Goal: Information Seeking & Learning: Learn about a topic

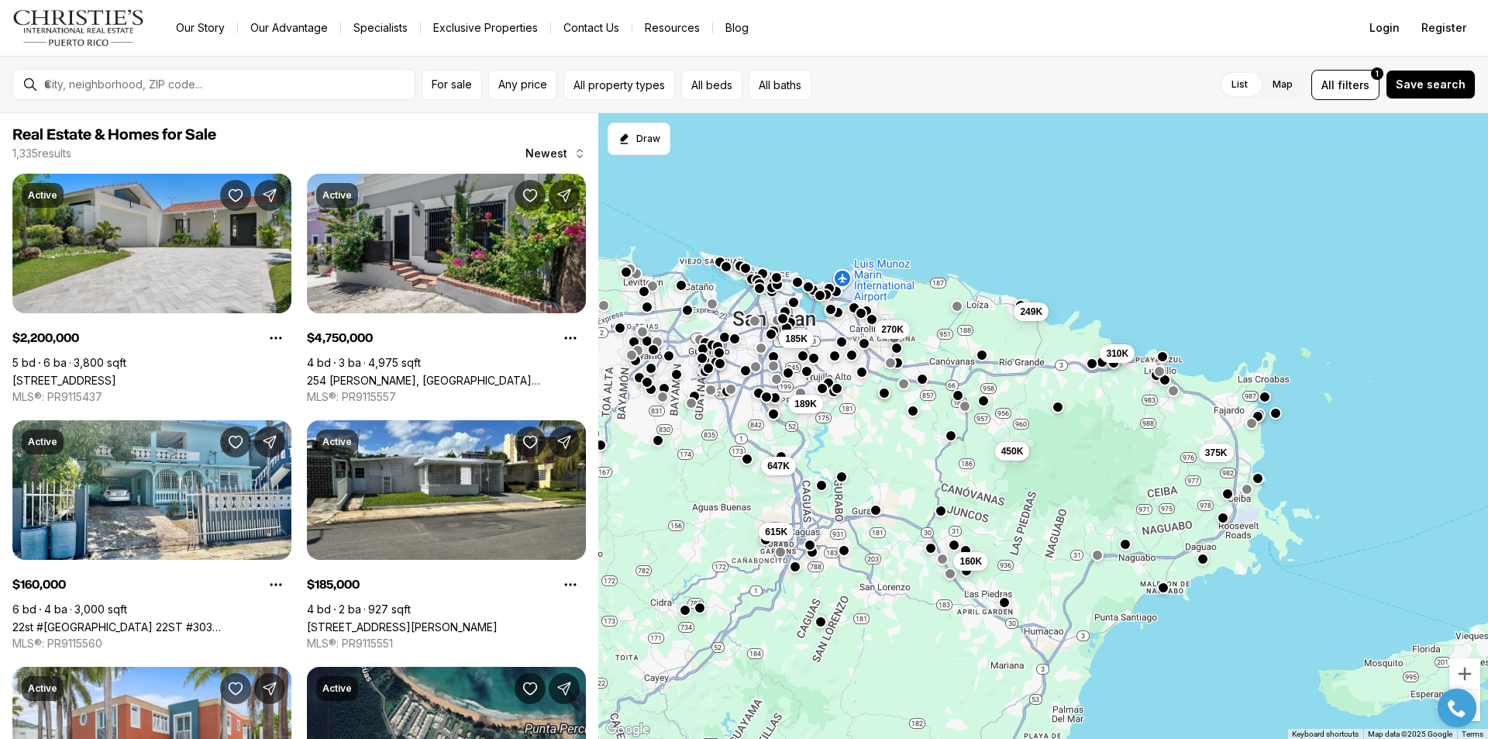
drag, startPoint x: 863, startPoint y: 350, endPoint x: 785, endPoint y: 230, distance: 143.0
click at [785, 230] on div "270K 185K 189K 450K 375K 160K 249K 310K 647K 615K 2.2M" at bounding box center [1043, 426] width 890 height 626
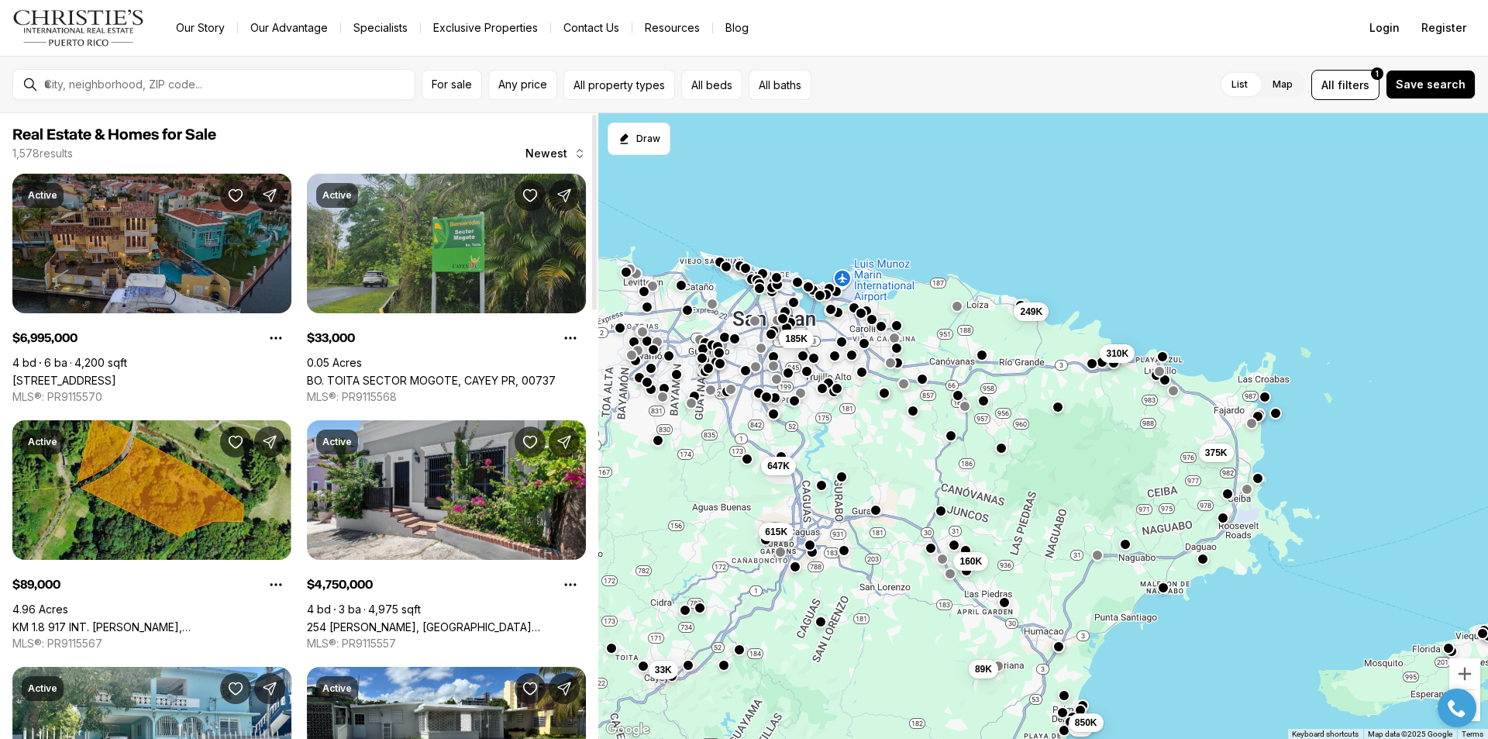
click at [116, 374] on link "21 HARBOUR DR HBR #21, HUMACAO PR, 00791" at bounding box center [64, 380] width 104 height 13
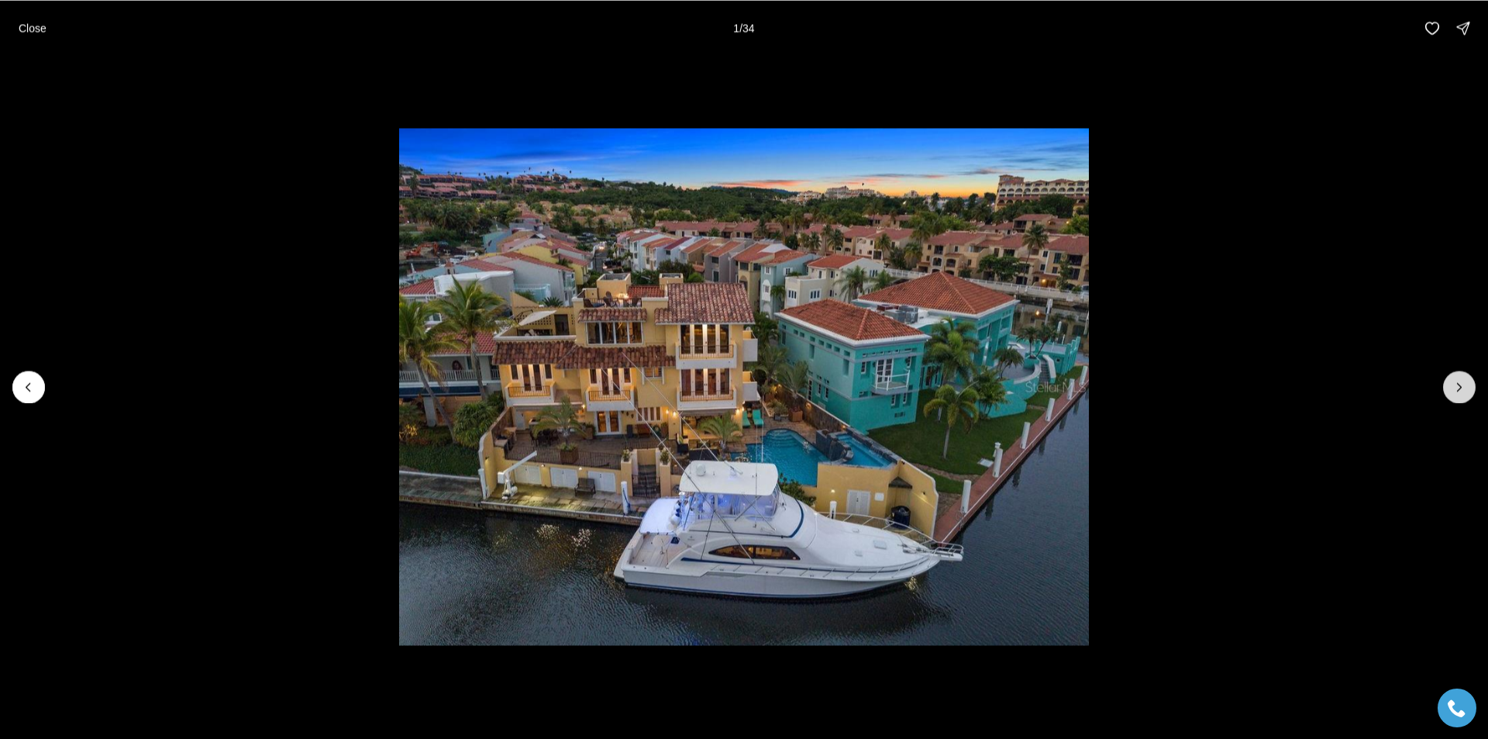
click at [1462, 387] on icon "Next slide" at bounding box center [1460, 387] width 4 height 8
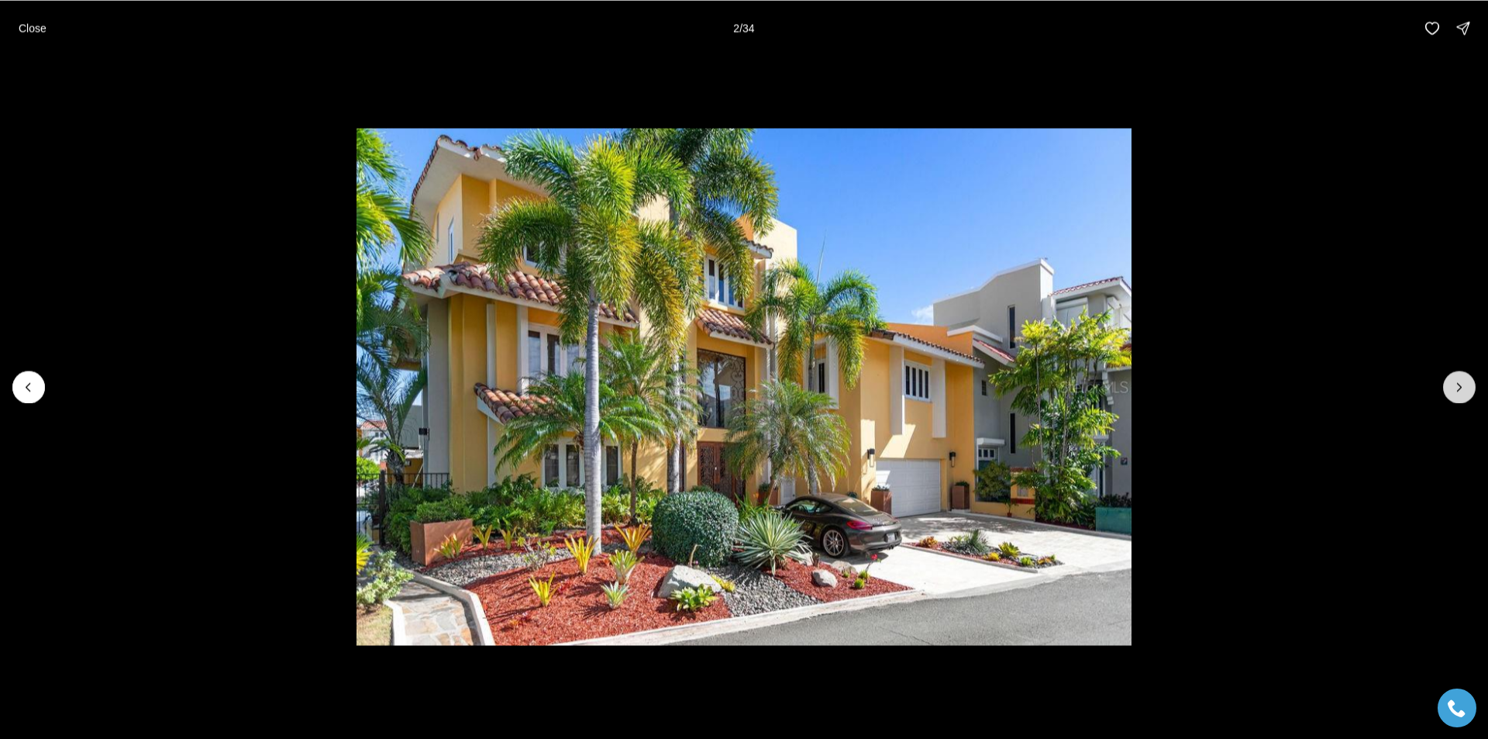
click at [1462, 387] on icon "Next slide" at bounding box center [1460, 387] width 4 height 8
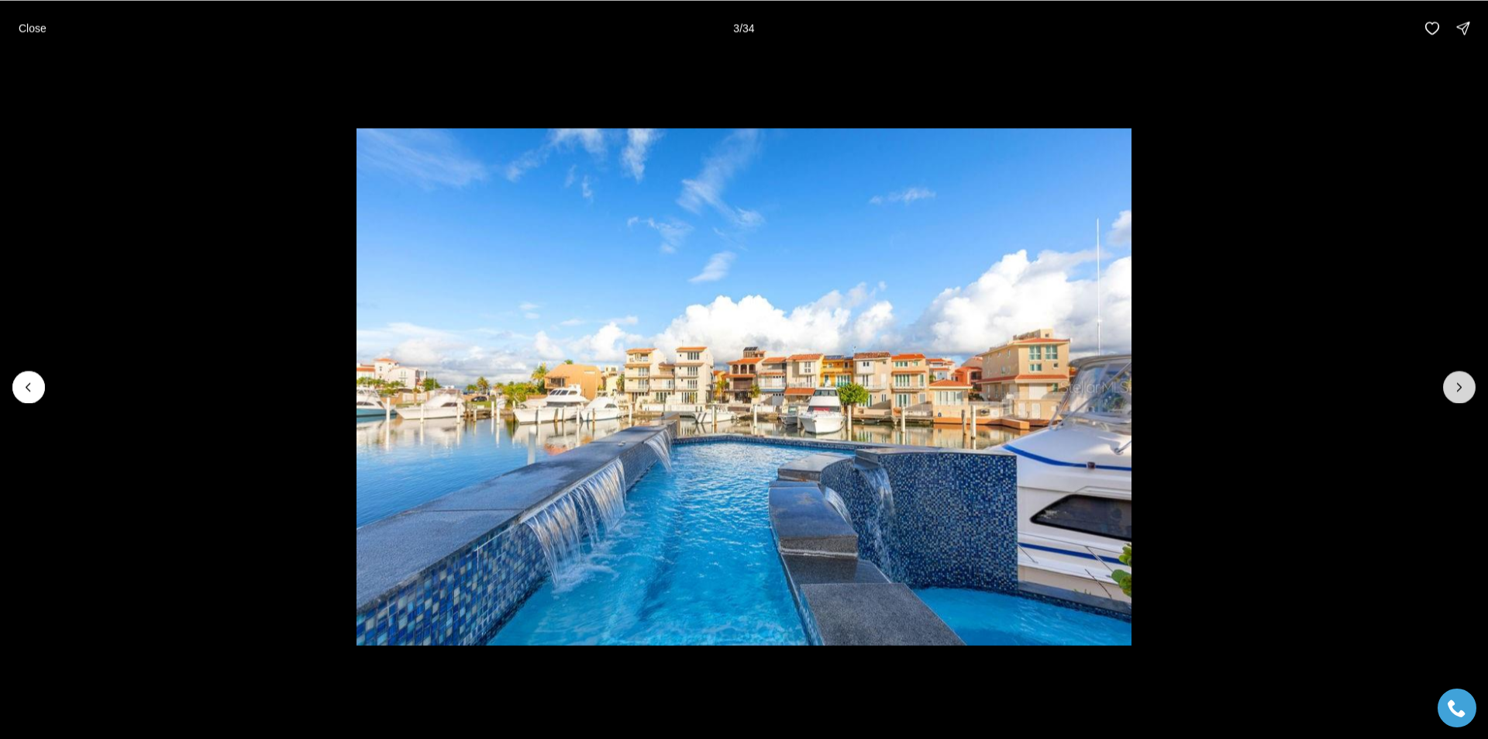
click at [1462, 387] on icon "Next slide" at bounding box center [1460, 387] width 4 height 8
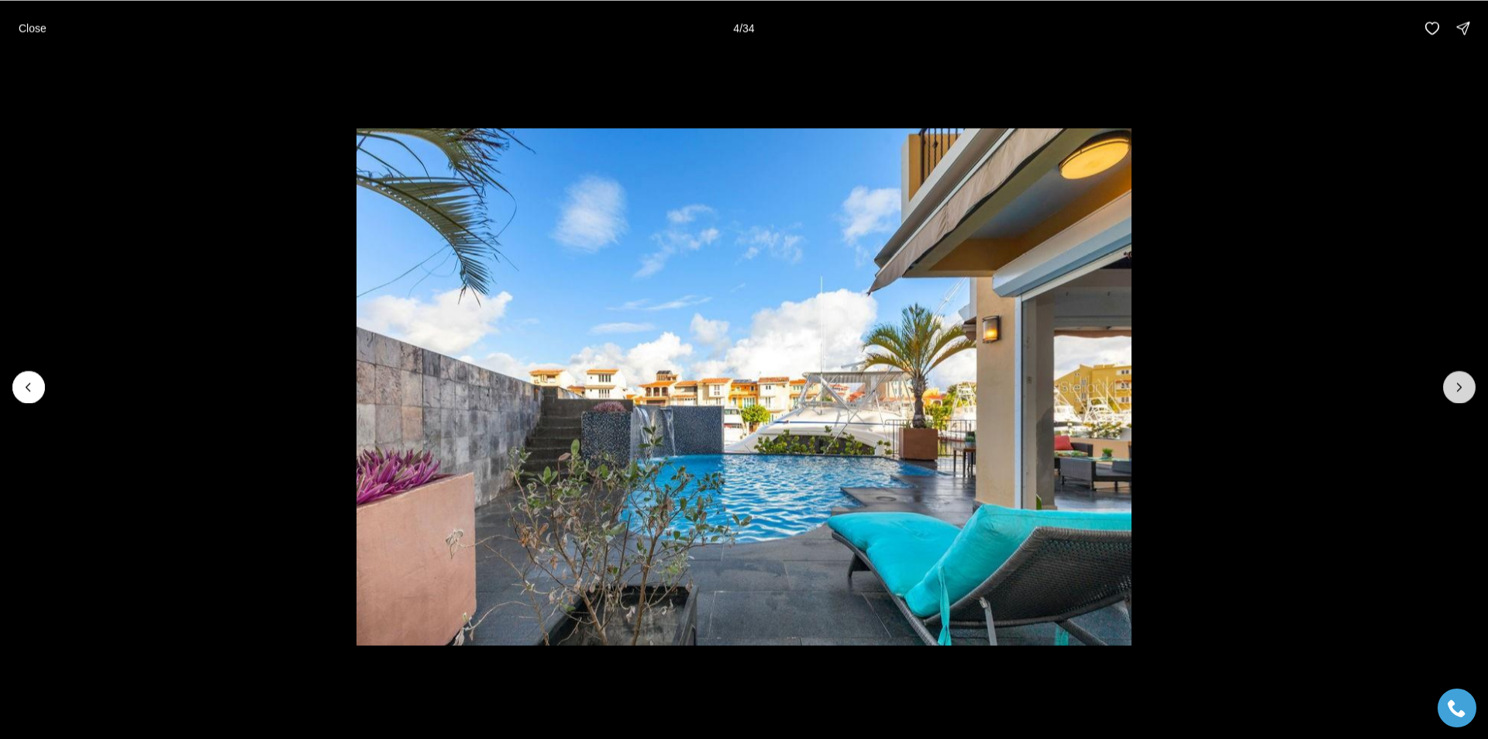
click at [1462, 387] on icon "Next slide" at bounding box center [1460, 387] width 4 height 8
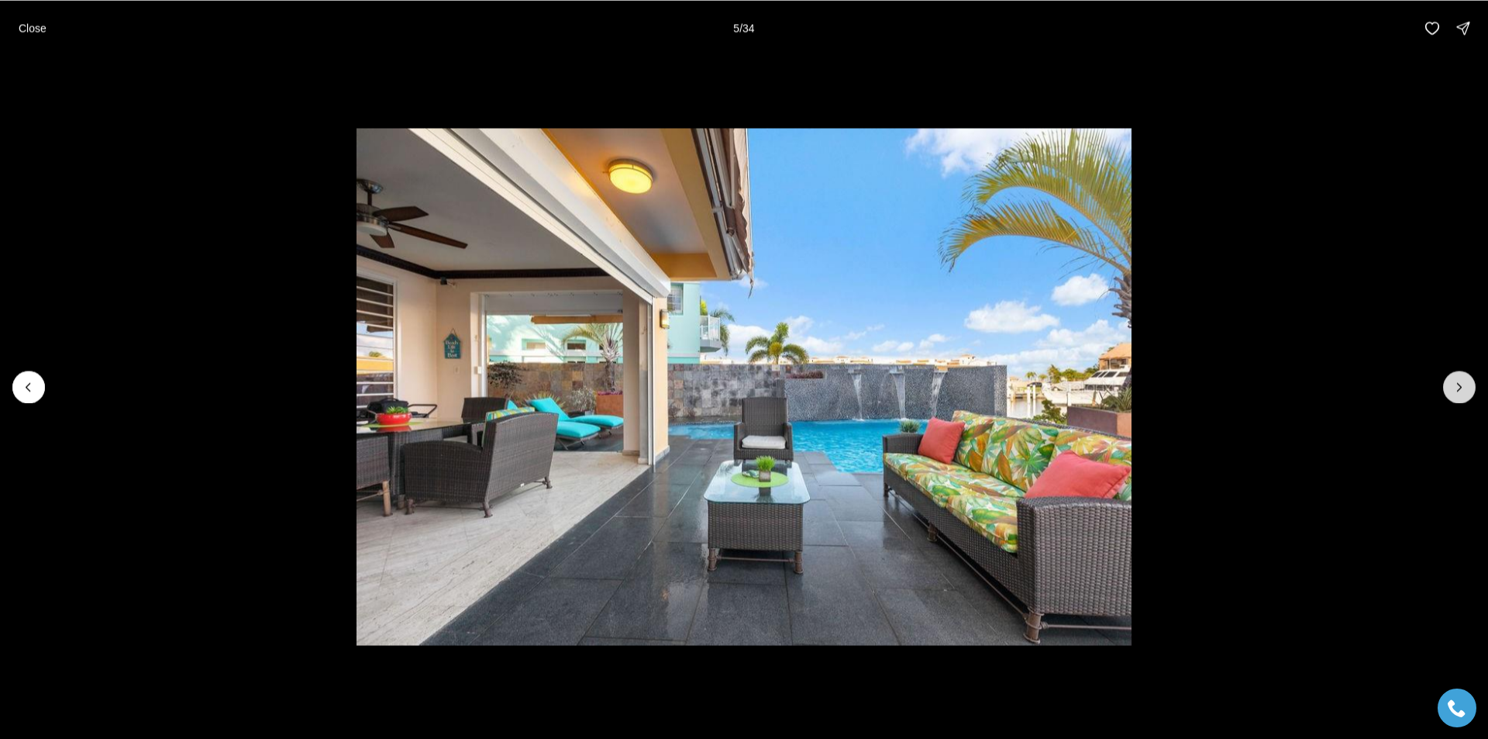
click at [1462, 387] on icon "Next slide" at bounding box center [1460, 387] width 4 height 8
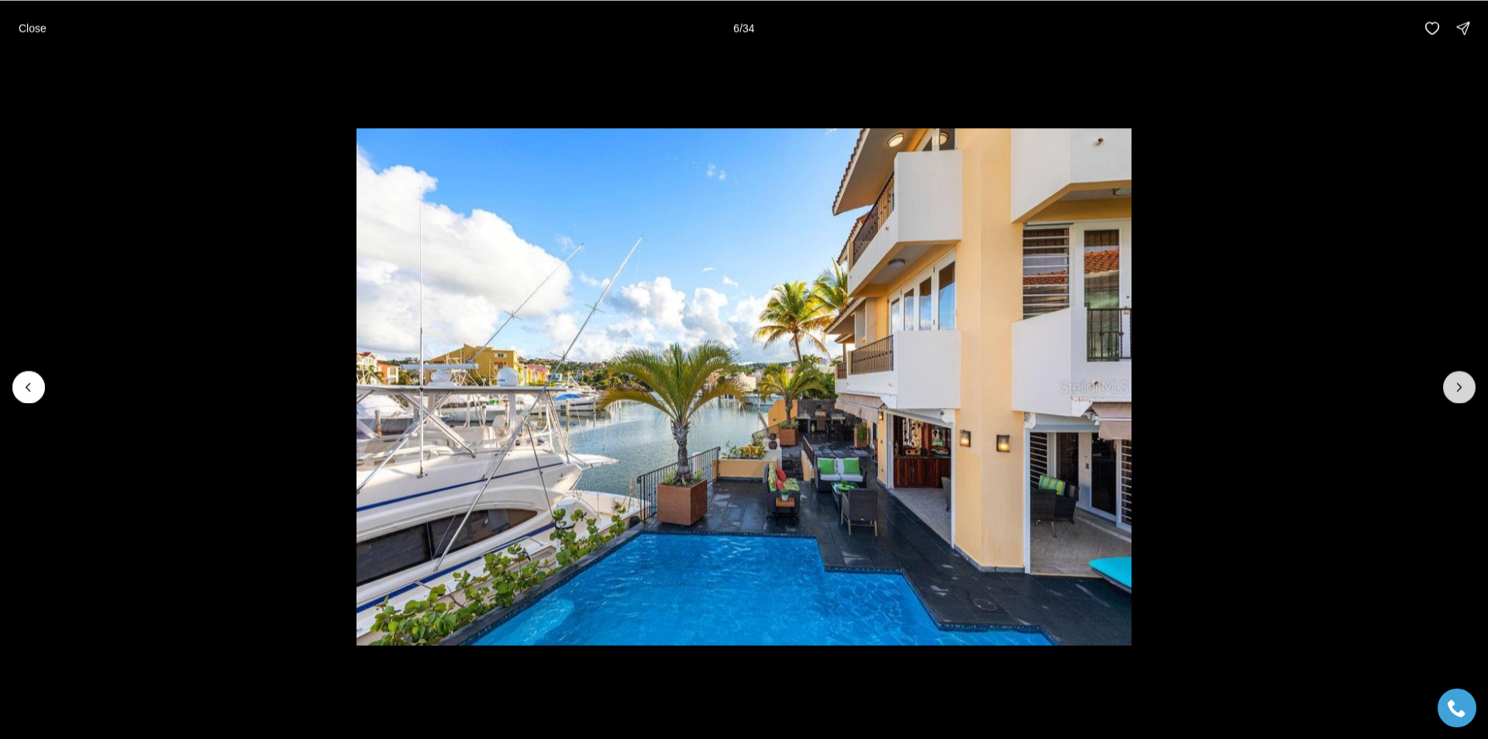
click at [1462, 387] on icon "Next slide" at bounding box center [1460, 387] width 4 height 8
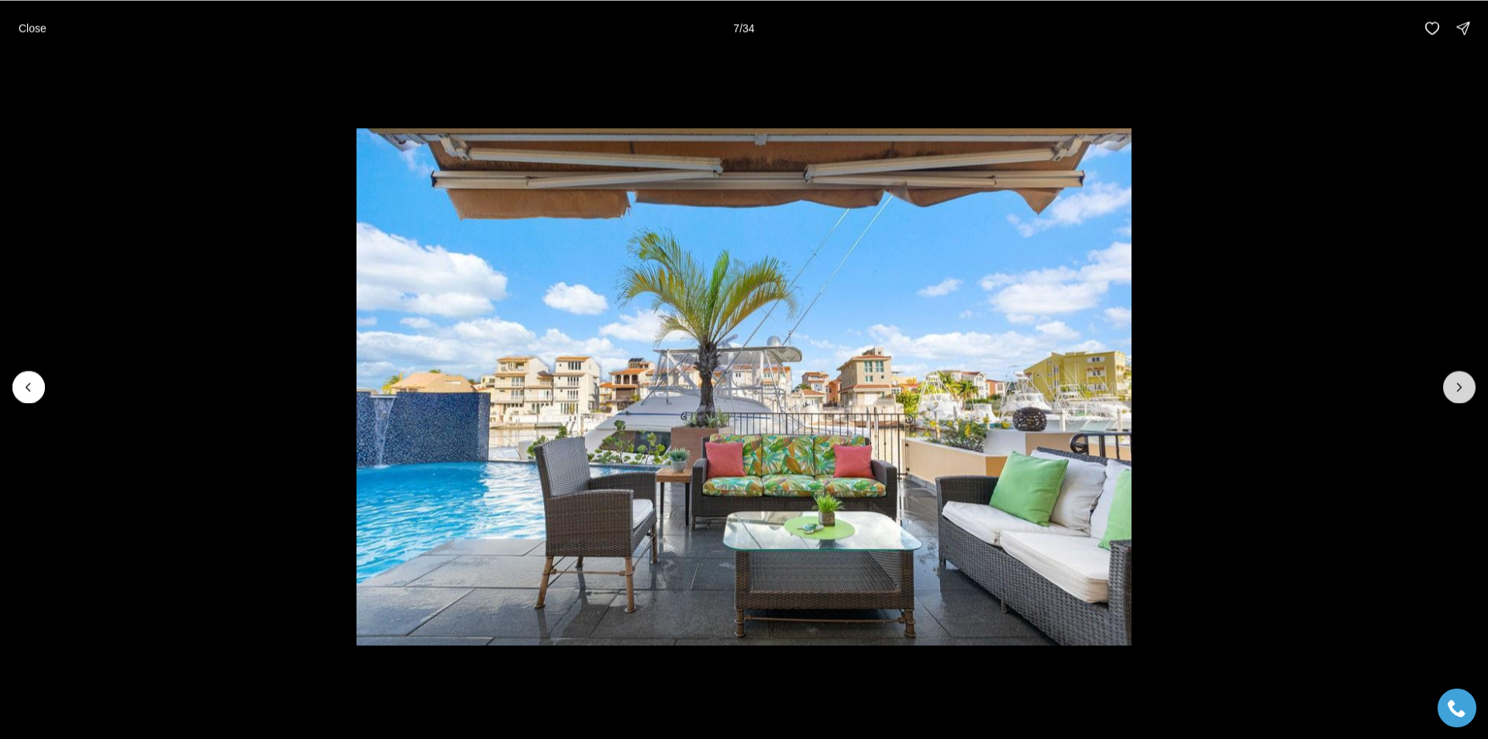
click at [1472, 395] on button "Next slide" at bounding box center [1459, 387] width 33 height 33
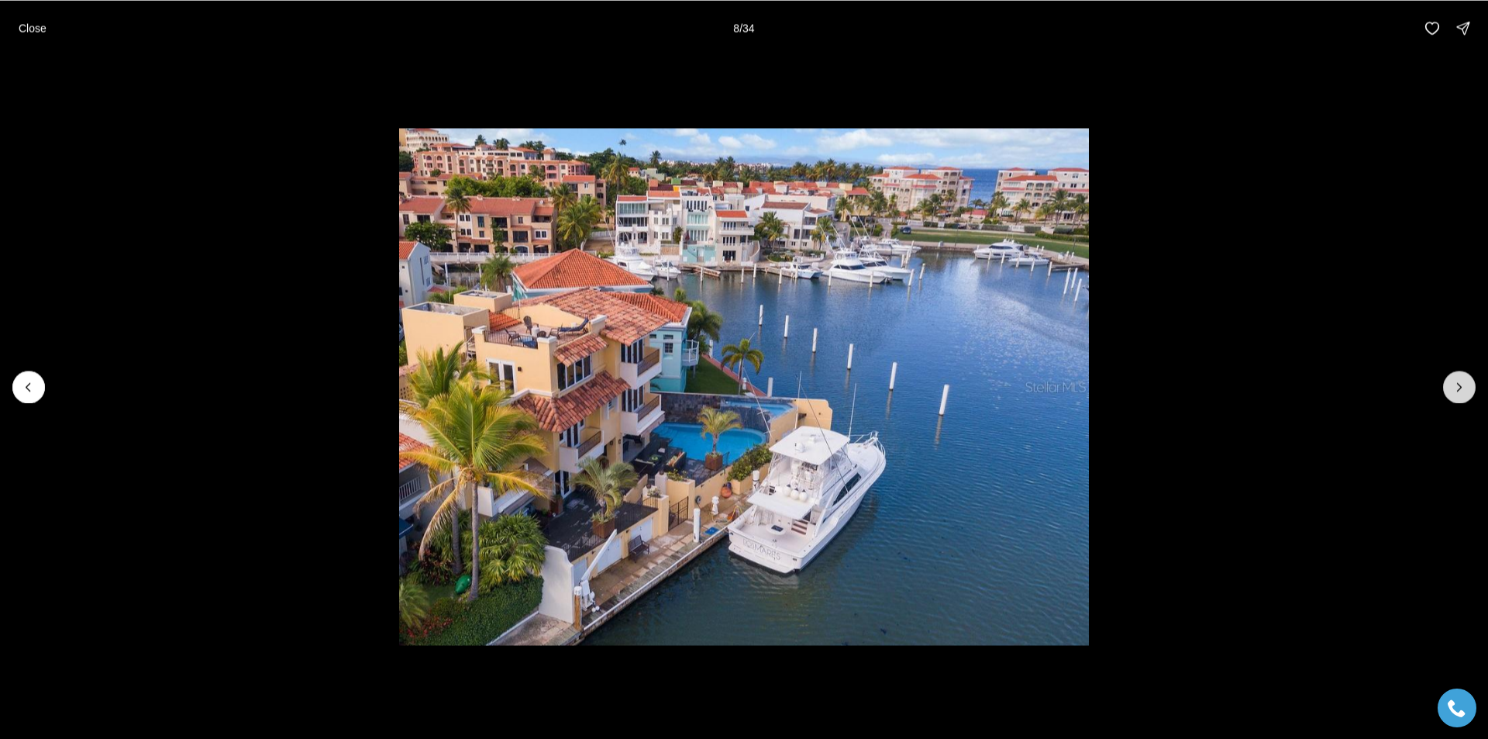
click at [1472, 395] on button "Next slide" at bounding box center [1459, 387] width 33 height 33
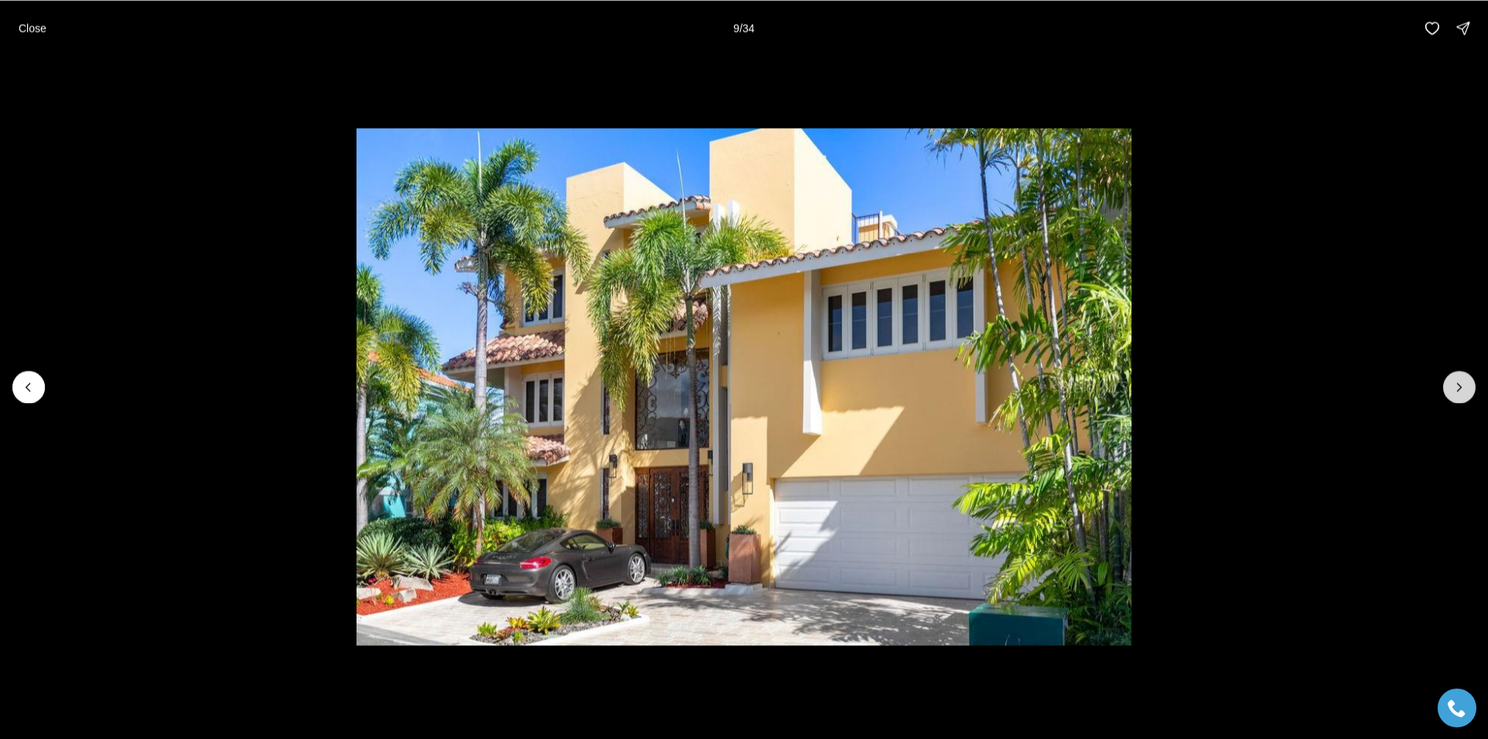
click at [1472, 395] on button "Next slide" at bounding box center [1459, 387] width 33 height 33
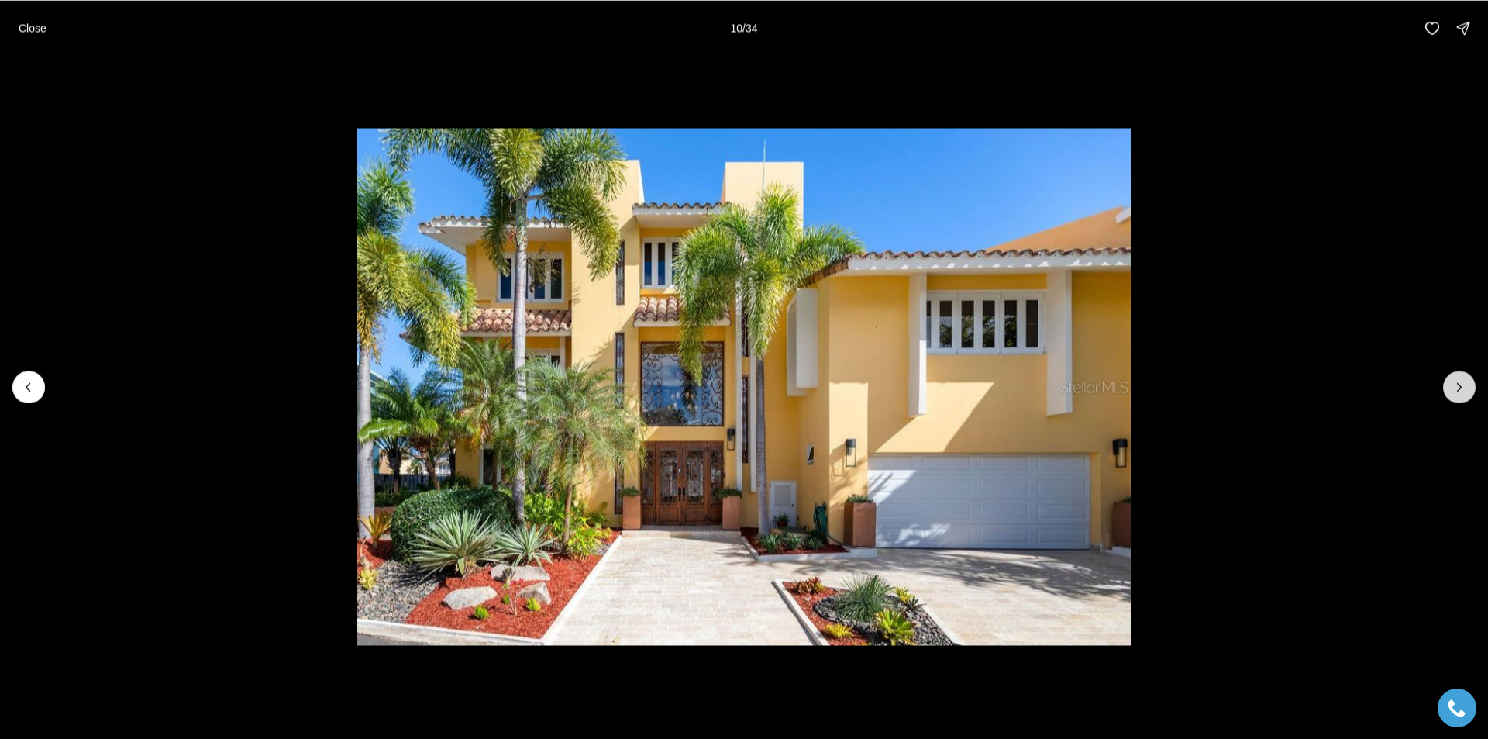
click at [1472, 395] on button "Next slide" at bounding box center [1459, 387] width 33 height 33
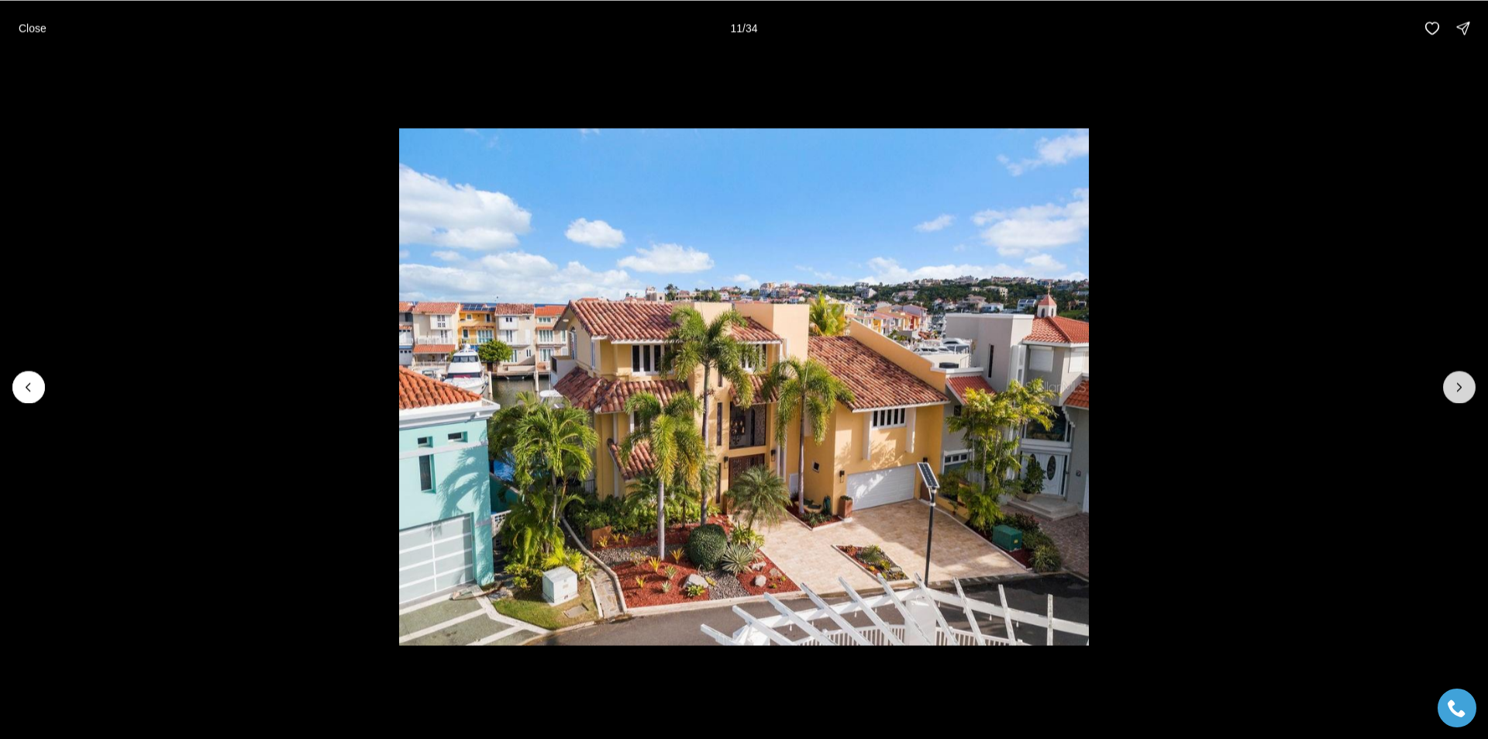
click at [1472, 395] on button "Next slide" at bounding box center [1459, 387] width 33 height 33
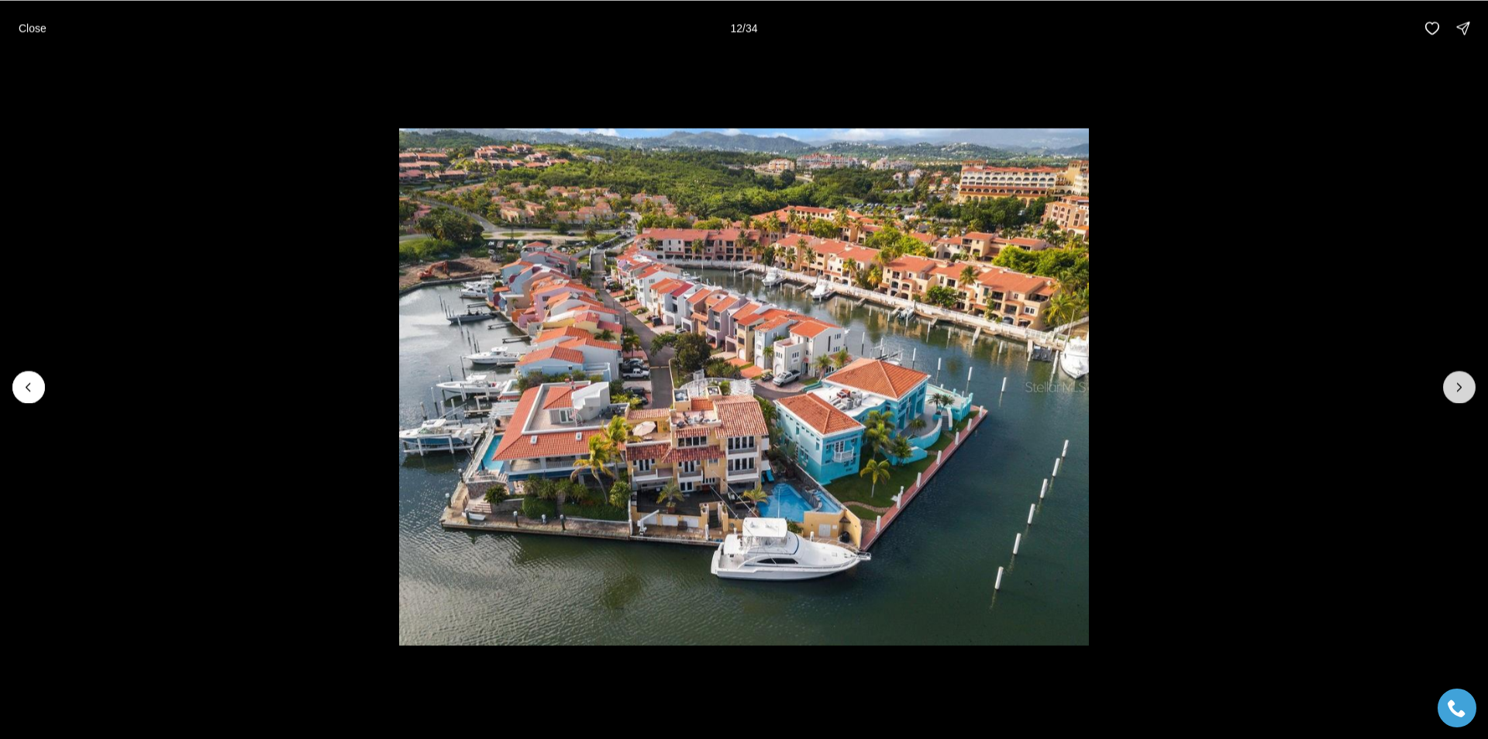
click at [1472, 395] on button "Next slide" at bounding box center [1459, 387] width 33 height 33
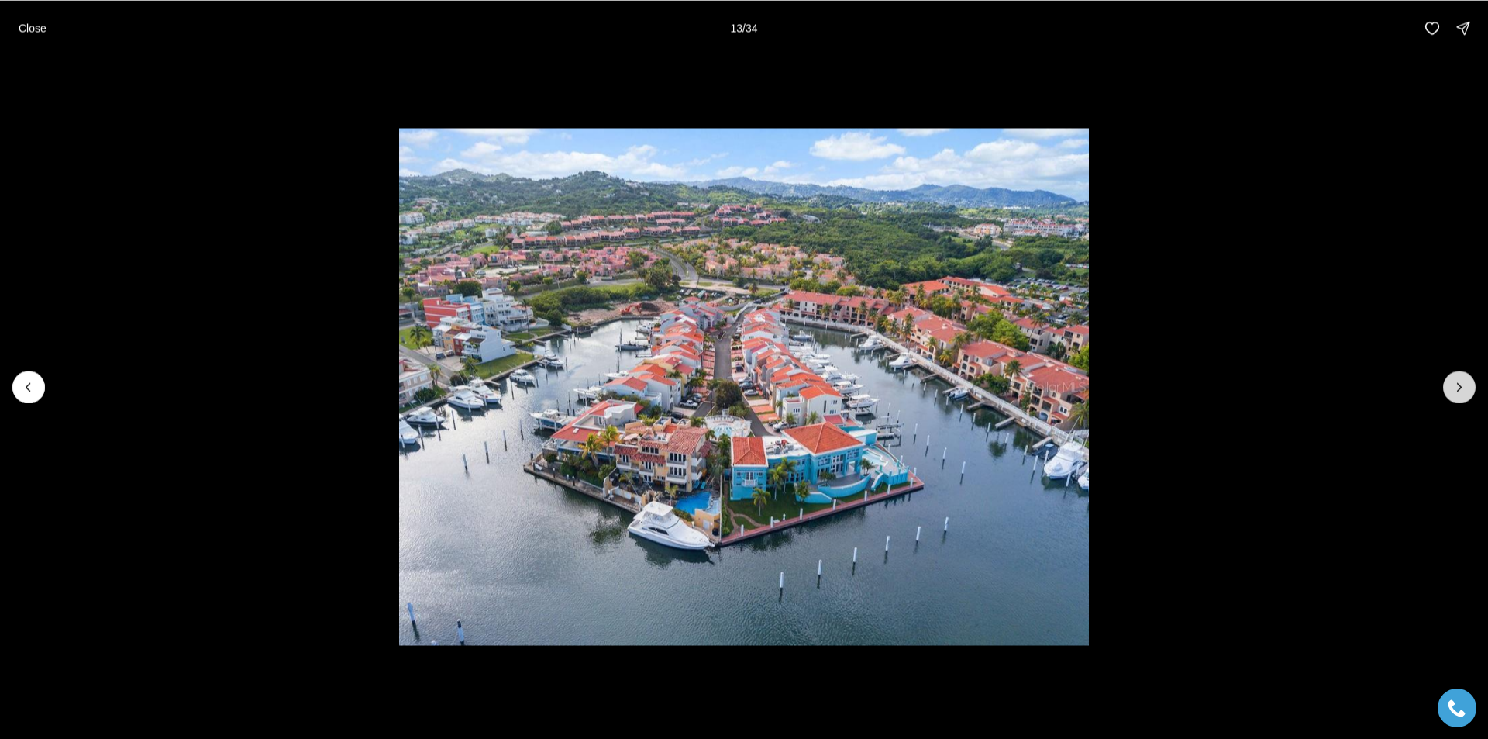
click at [1472, 395] on button "Next slide" at bounding box center [1459, 387] width 33 height 33
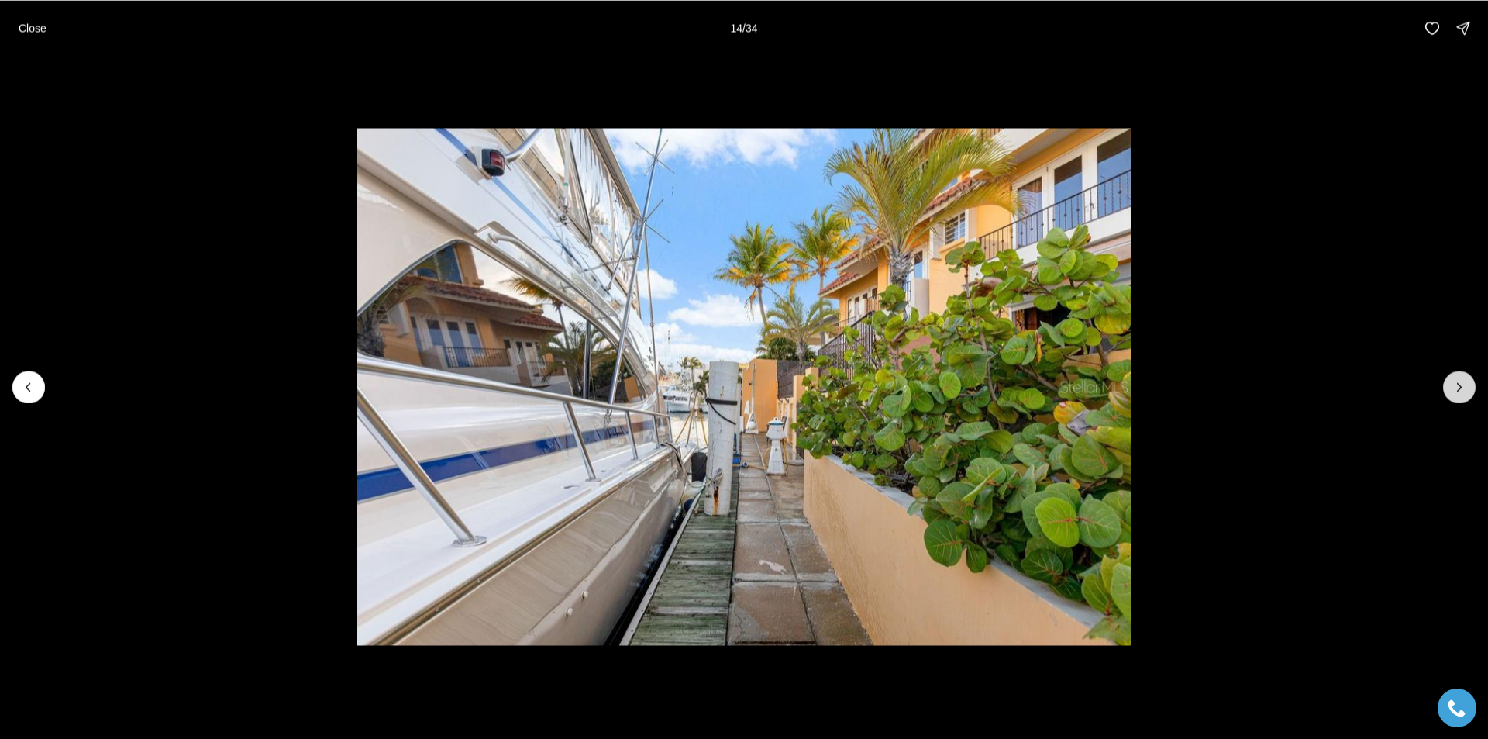
click at [1472, 395] on button "Next slide" at bounding box center [1459, 387] width 33 height 33
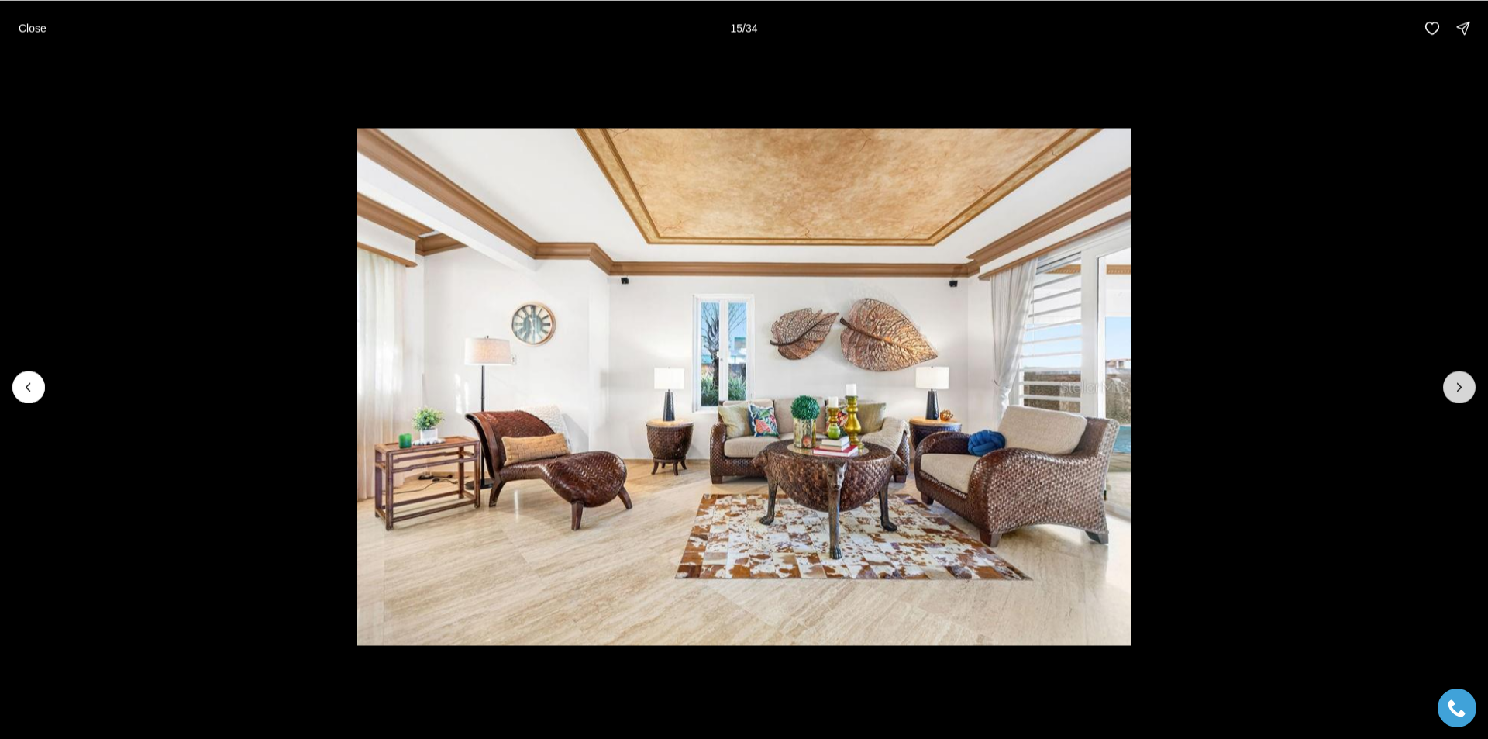
click at [1472, 395] on button "Next slide" at bounding box center [1459, 387] width 33 height 33
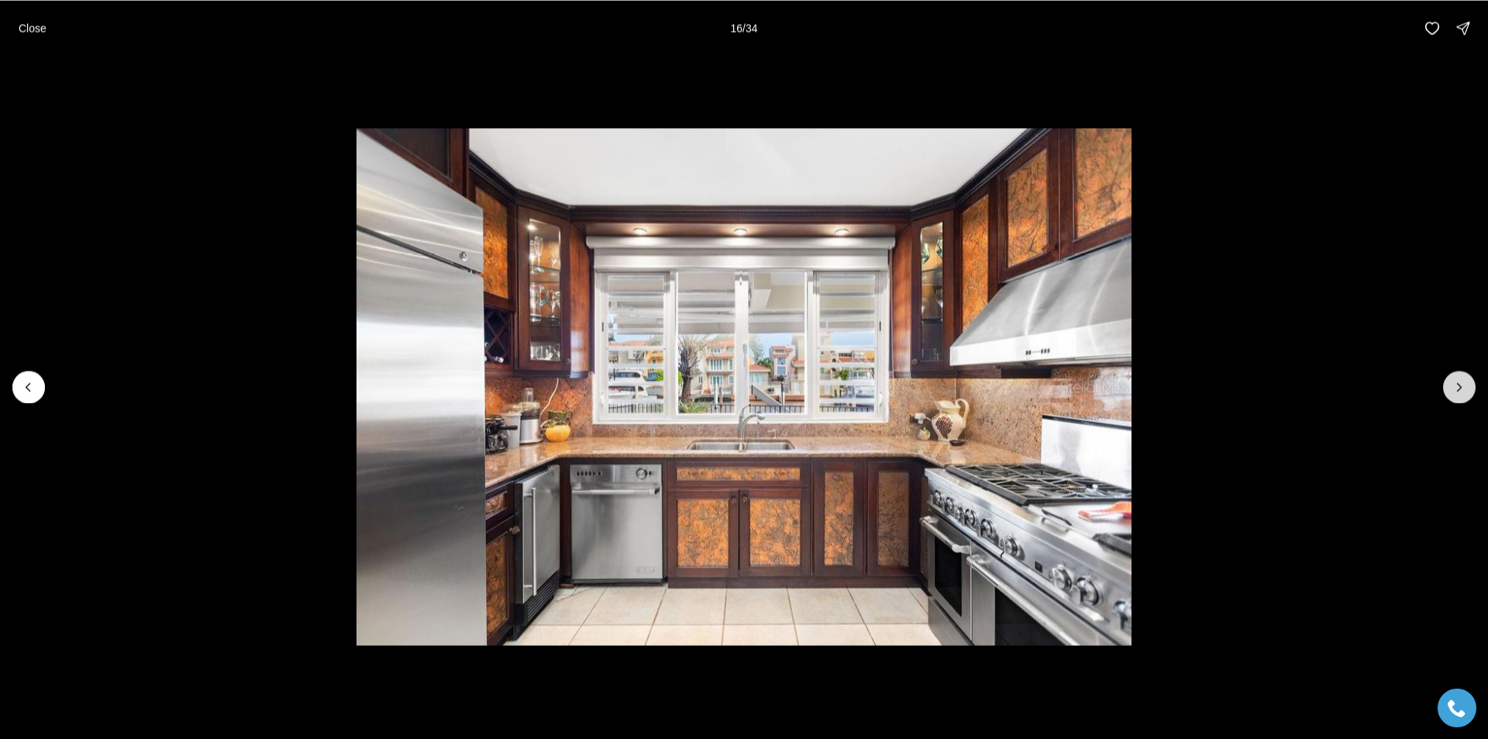
click at [1472, 395] on button "Next slide" at bounding box center [1459, 387] width 33 height 33
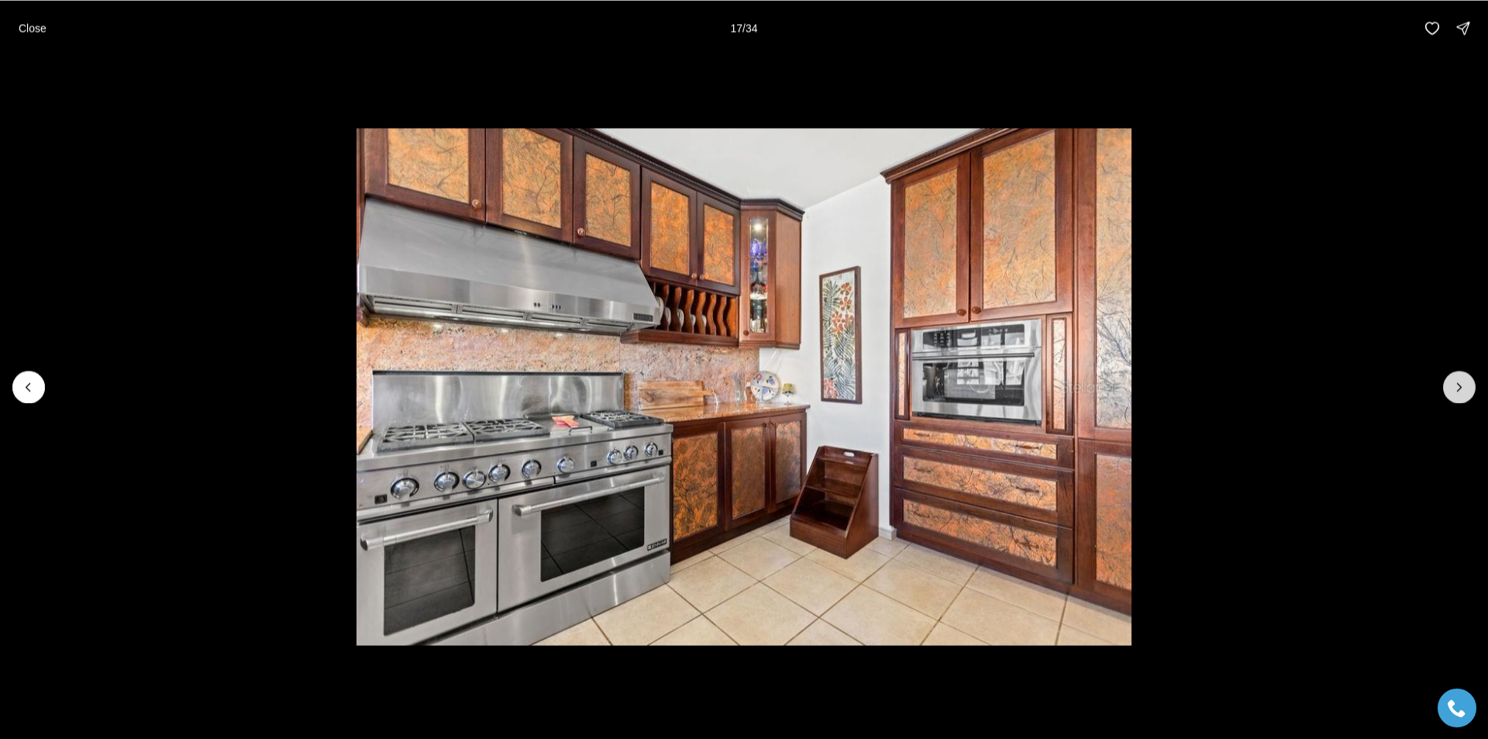
click at [1472, 395] on button "Next slide" at bounding box center [1459, 387] width 33 height 33
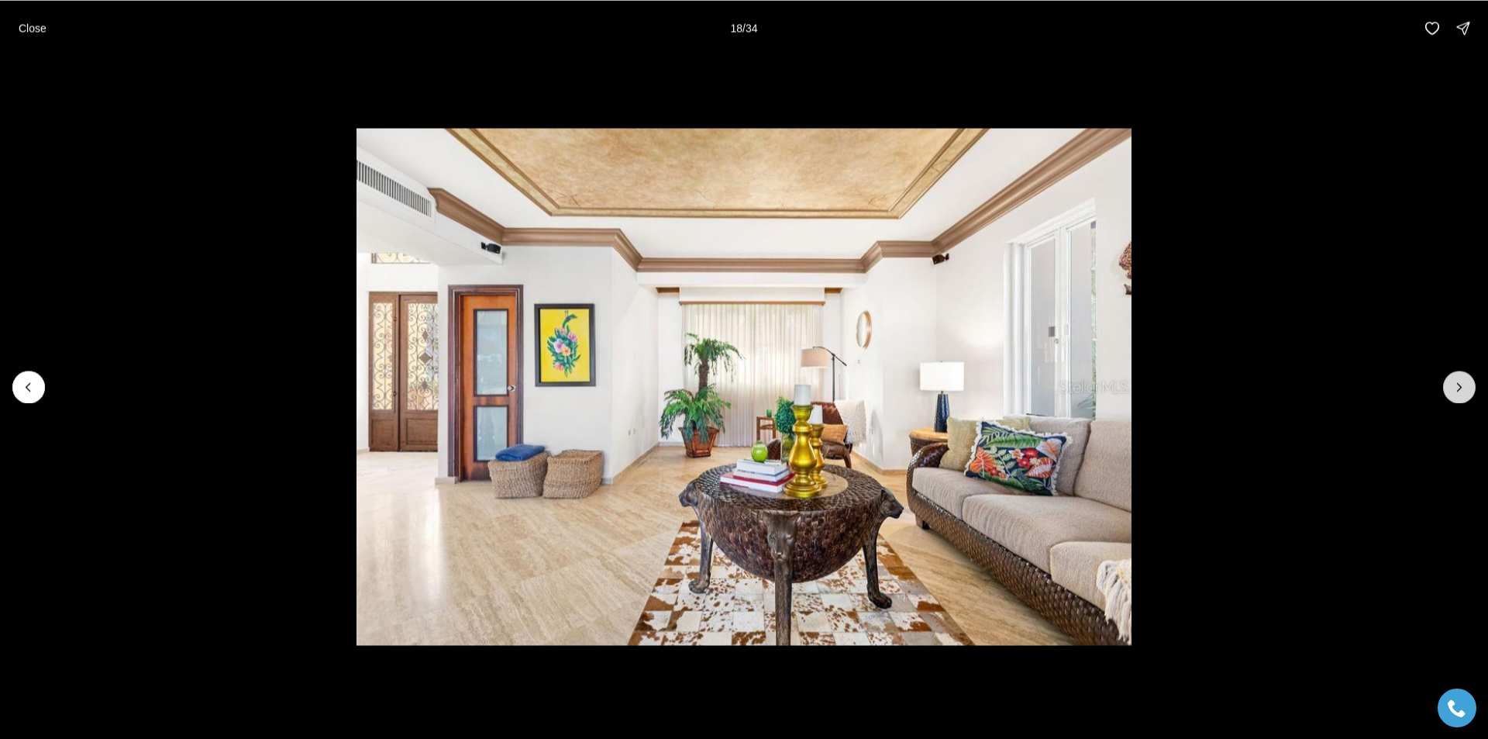
click at [1472, 395] on button "Next slide" at bounding box center [1459, 387] width 33 height 33
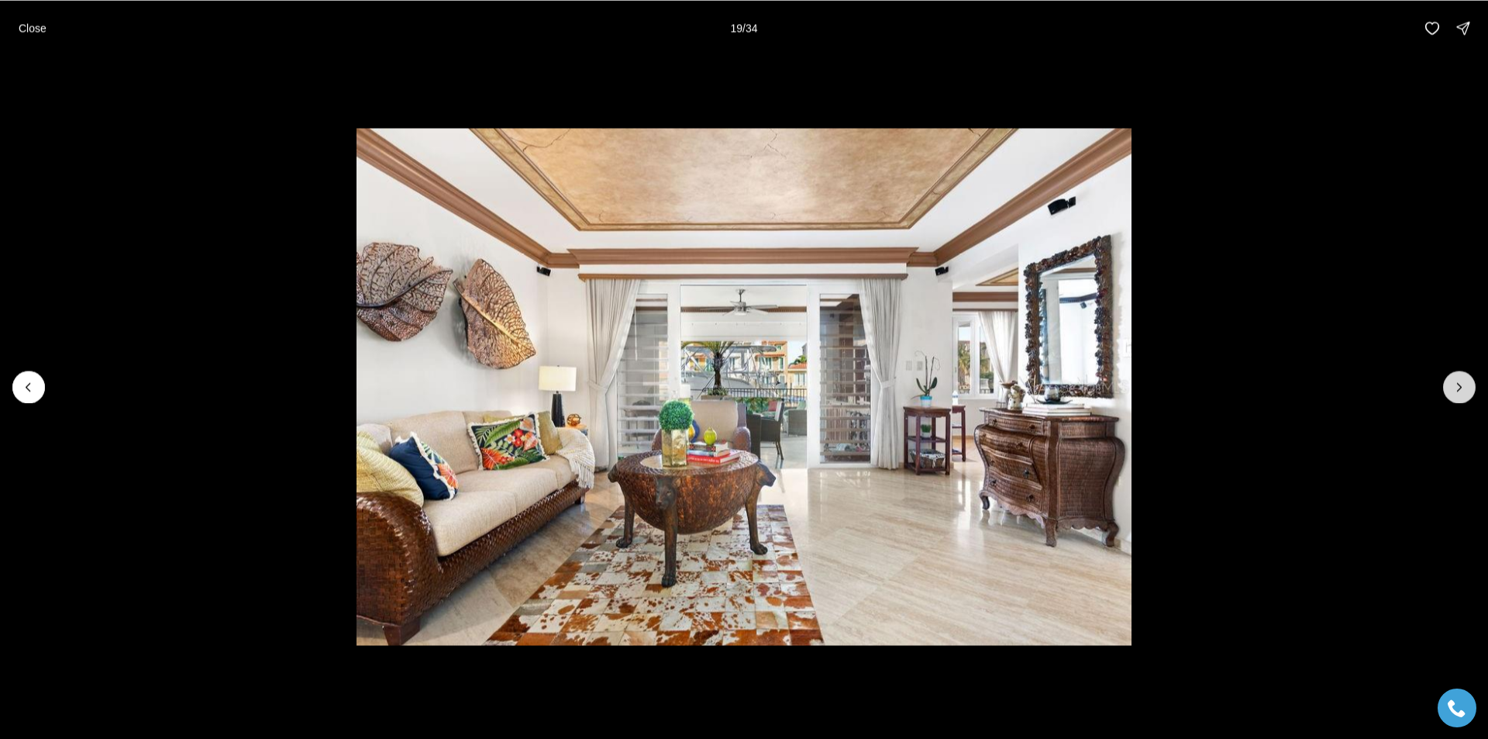
click at [1472, 395] on button "Next slide" at bounding box center [1459, 387] width 33 height 33
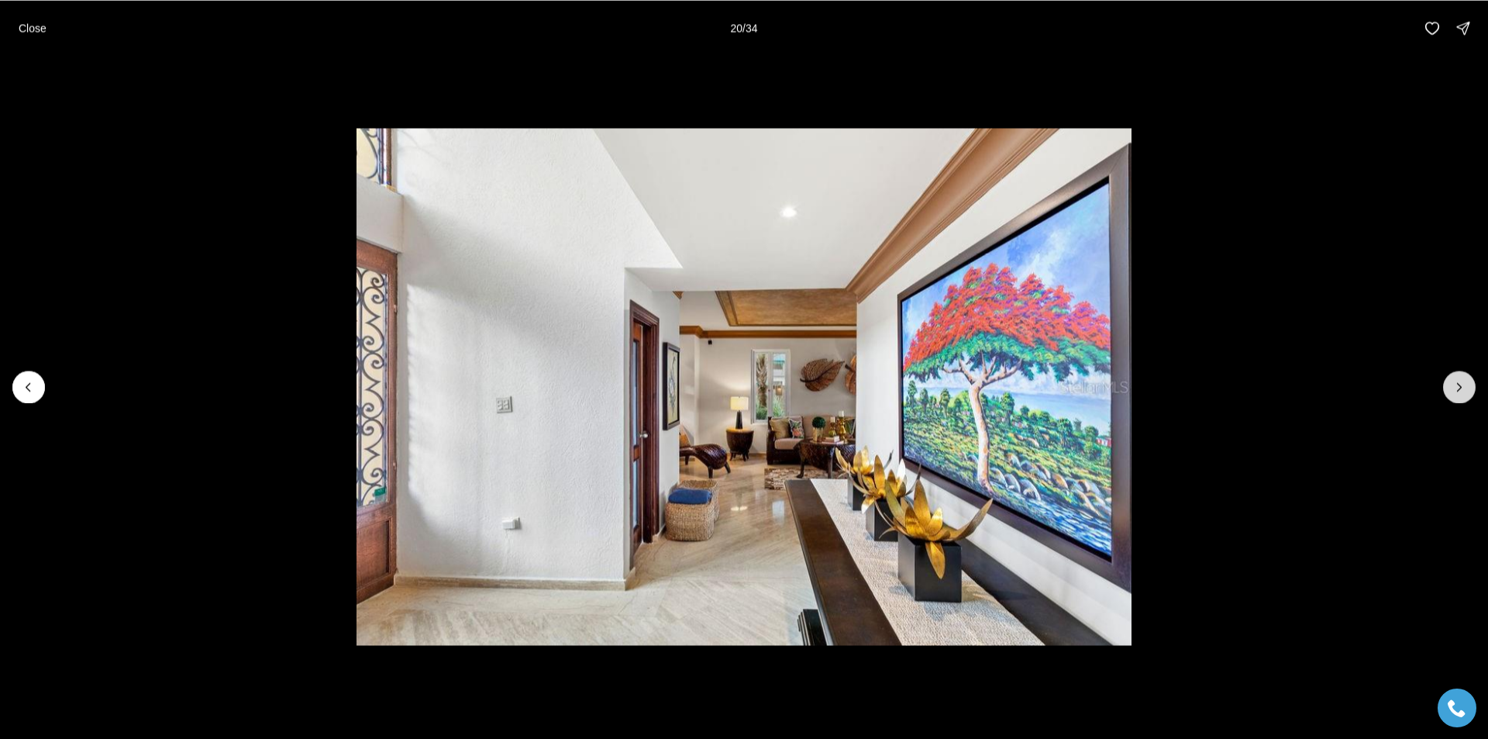
click at [1472, 395] on button "Next slide" at bounding box center [1459, 387] width 33 height 33
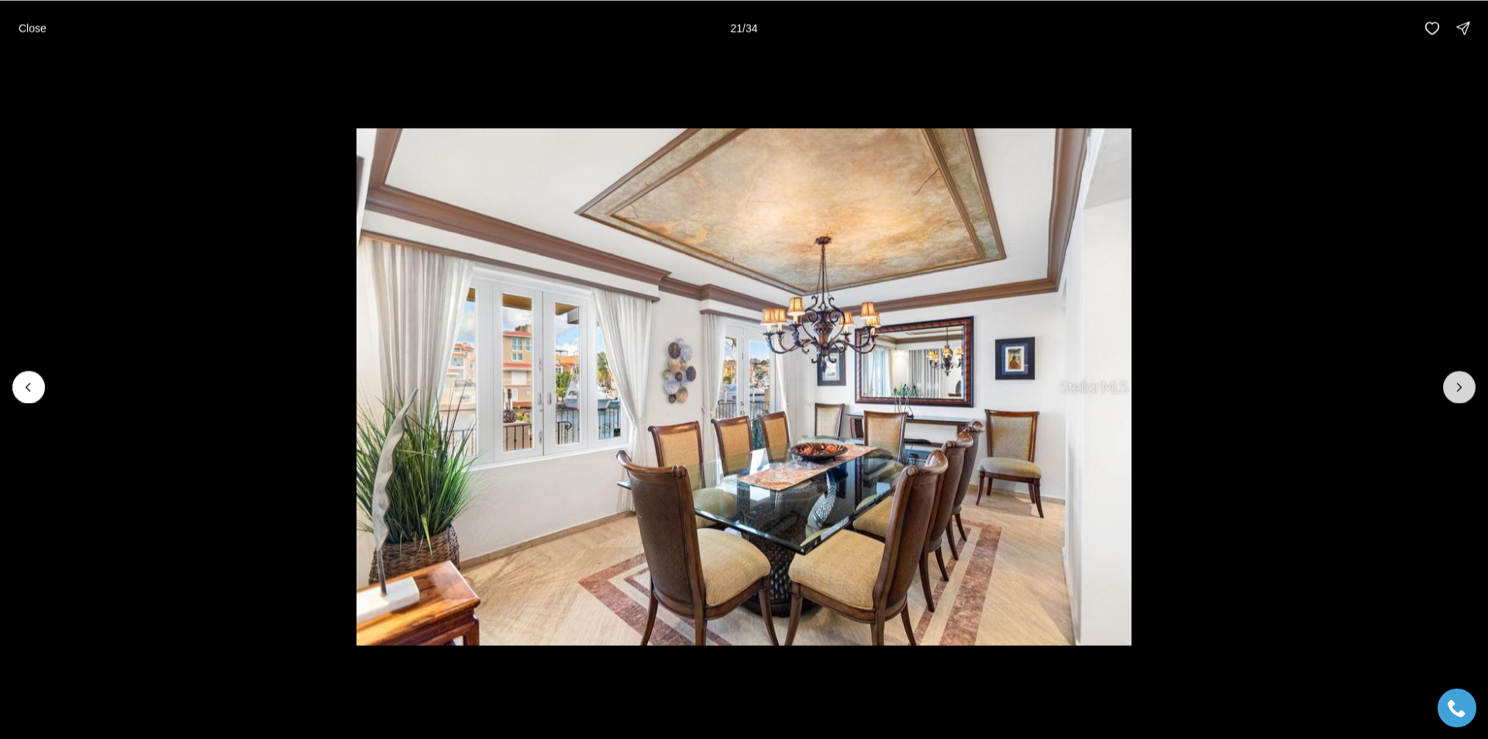
click at [1472, 395] on button "Next slide" at bounding box center [1459, 387] width 33 height 33
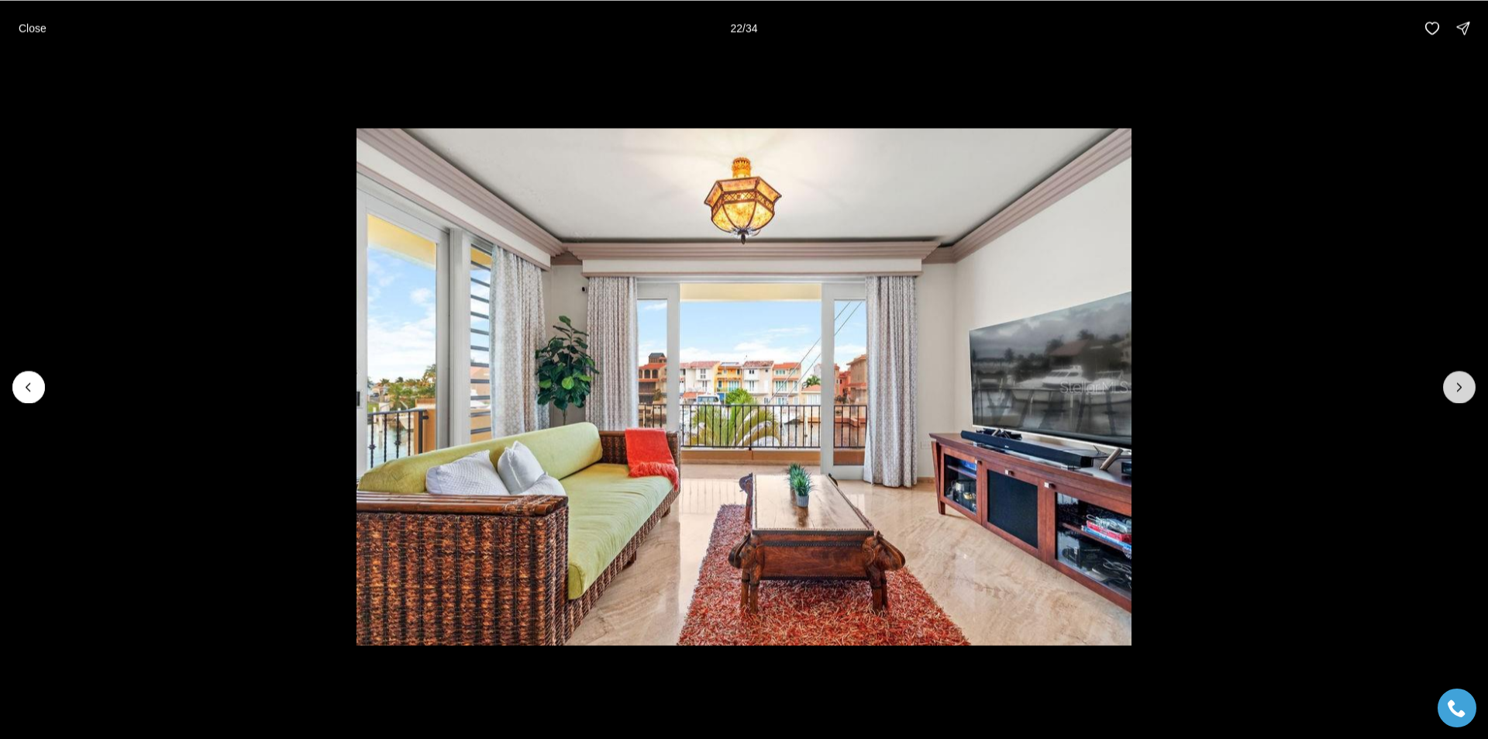
click at [1472, 395] on button "Next slide" at bounding box center [1459, 387] width 33 height 33
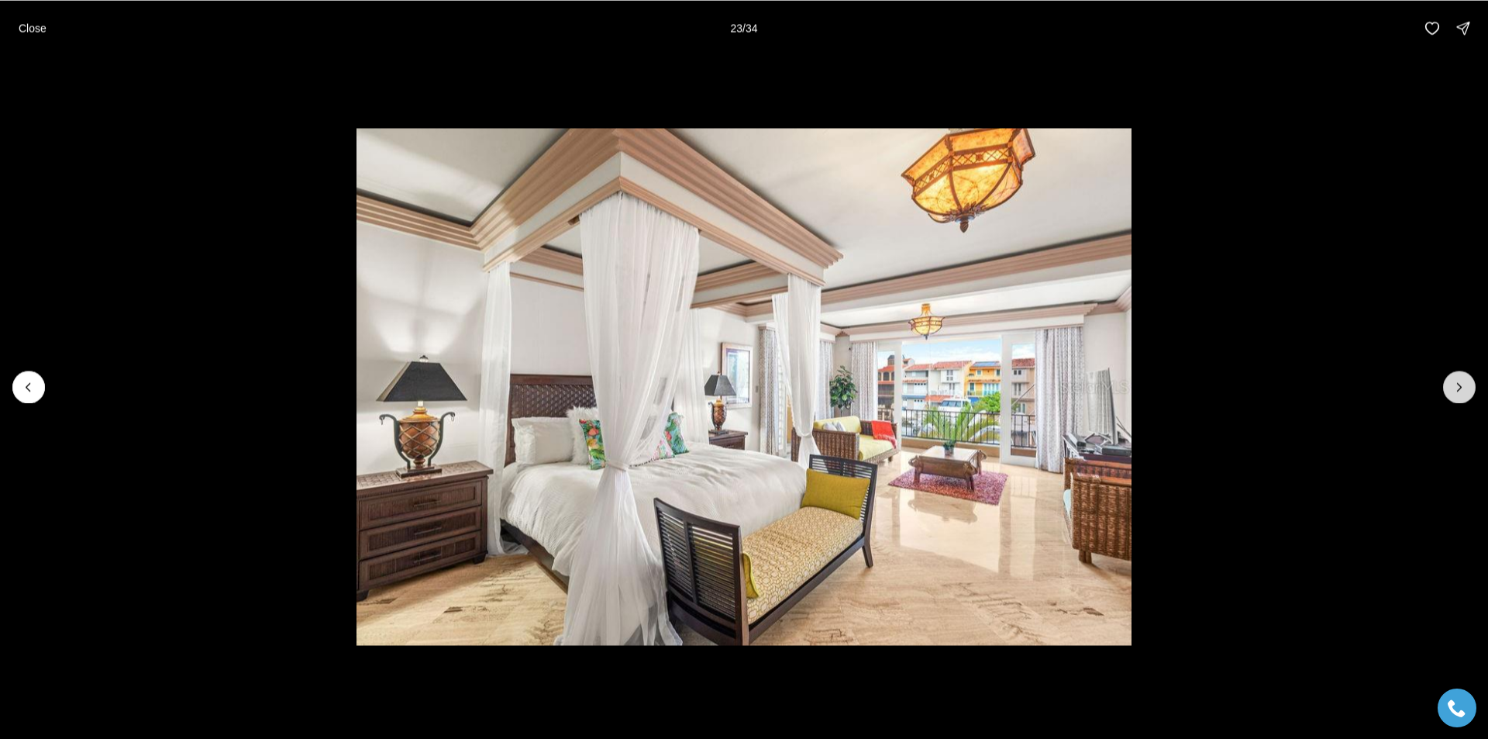
click at [1472, 395] on button "Next slide" at bounding box center [1459, 387] width 33 height 33
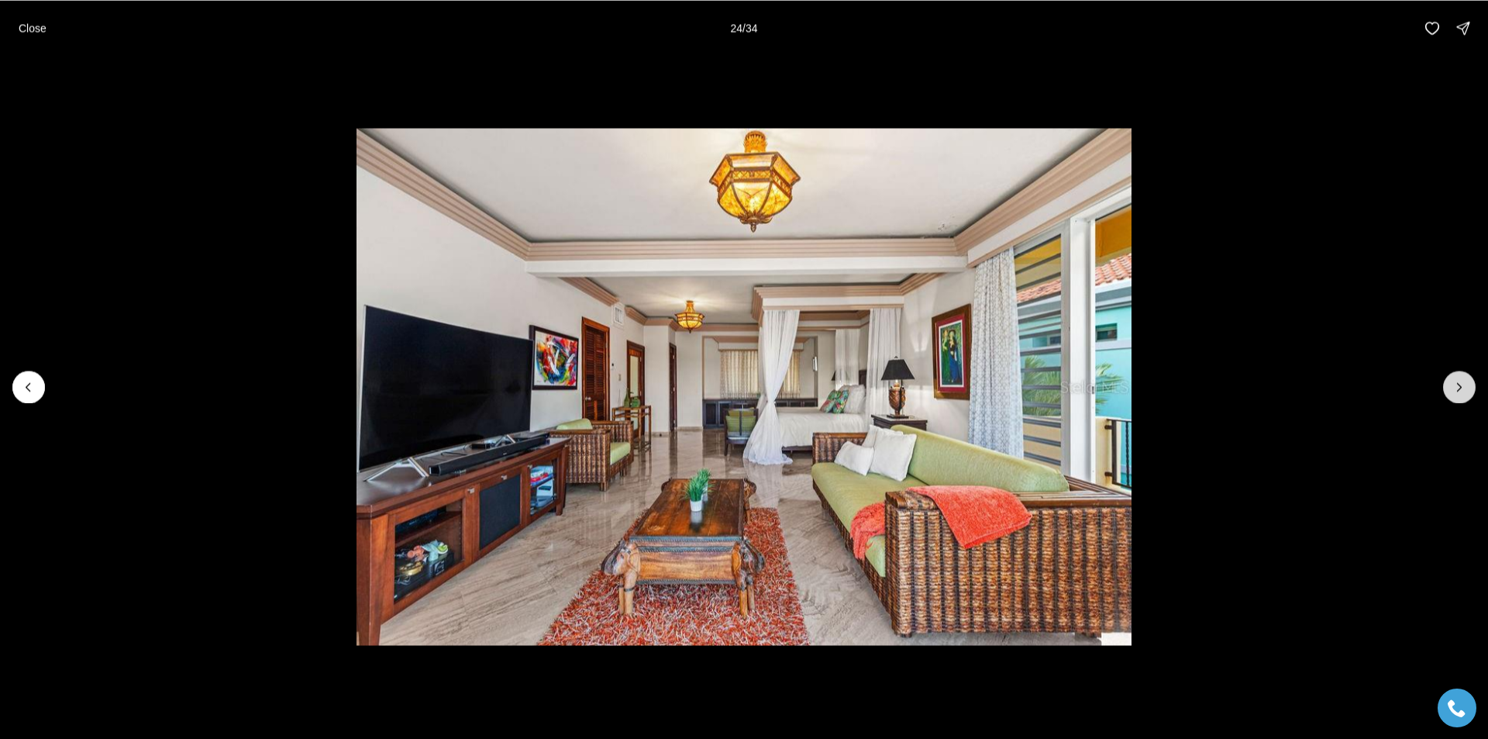
click at [1472, 395] on button "Next slide" at bounding box center [1459, 387] width 33 height 33
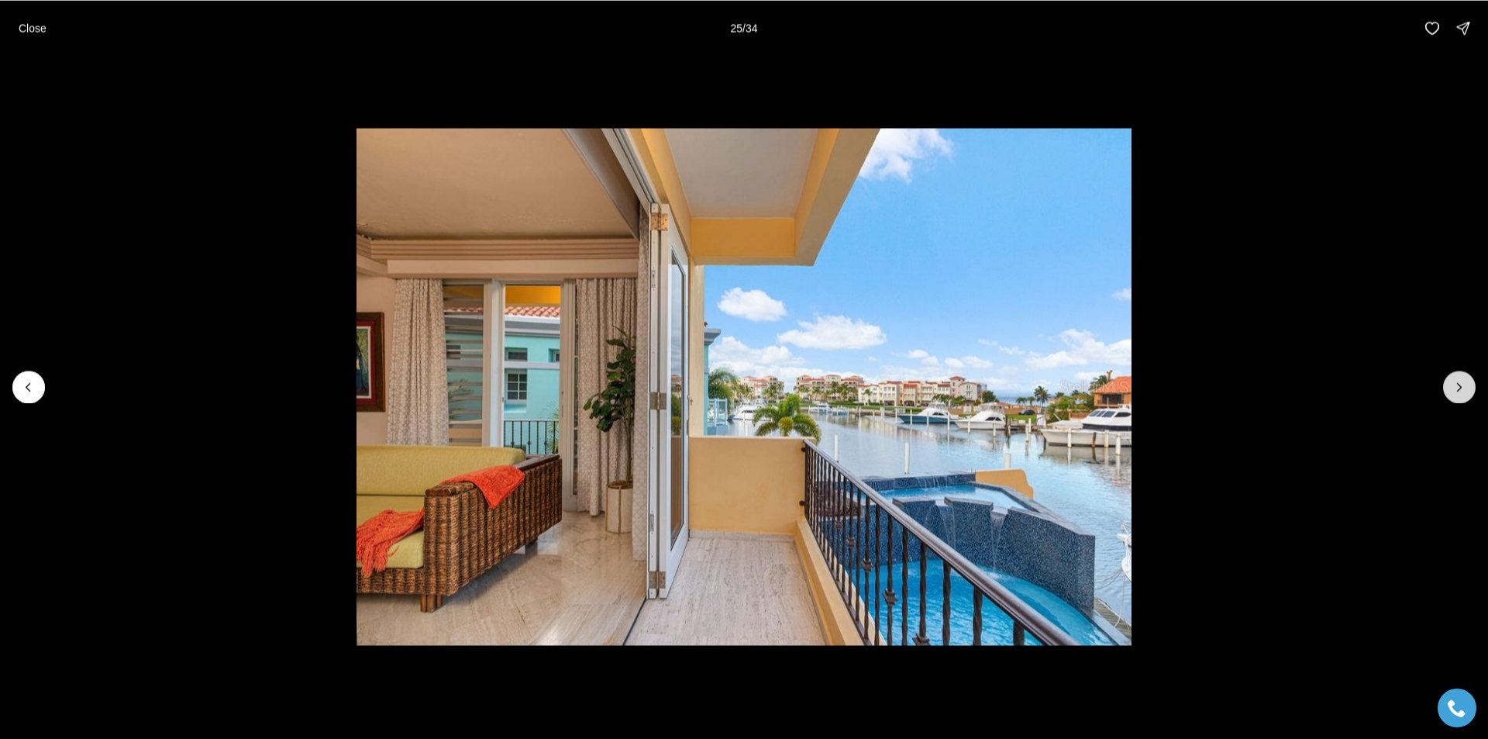
click at [1452, 393] on icon "Next slide" at bounding box center [1460, 387] width 16 height 16
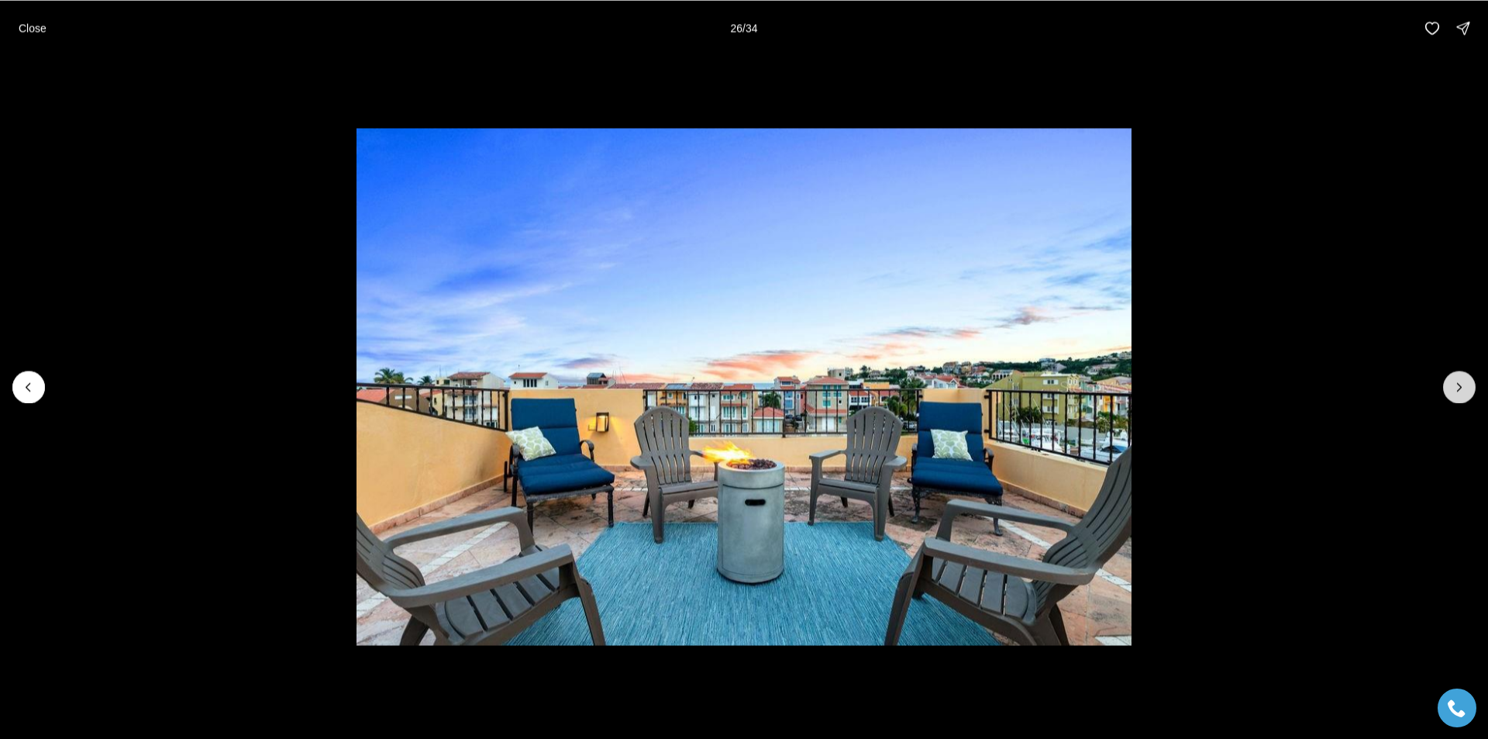
click at [1452, 393] on icon "Next slide" at bounding box center [1460, 387] width 16 height 16
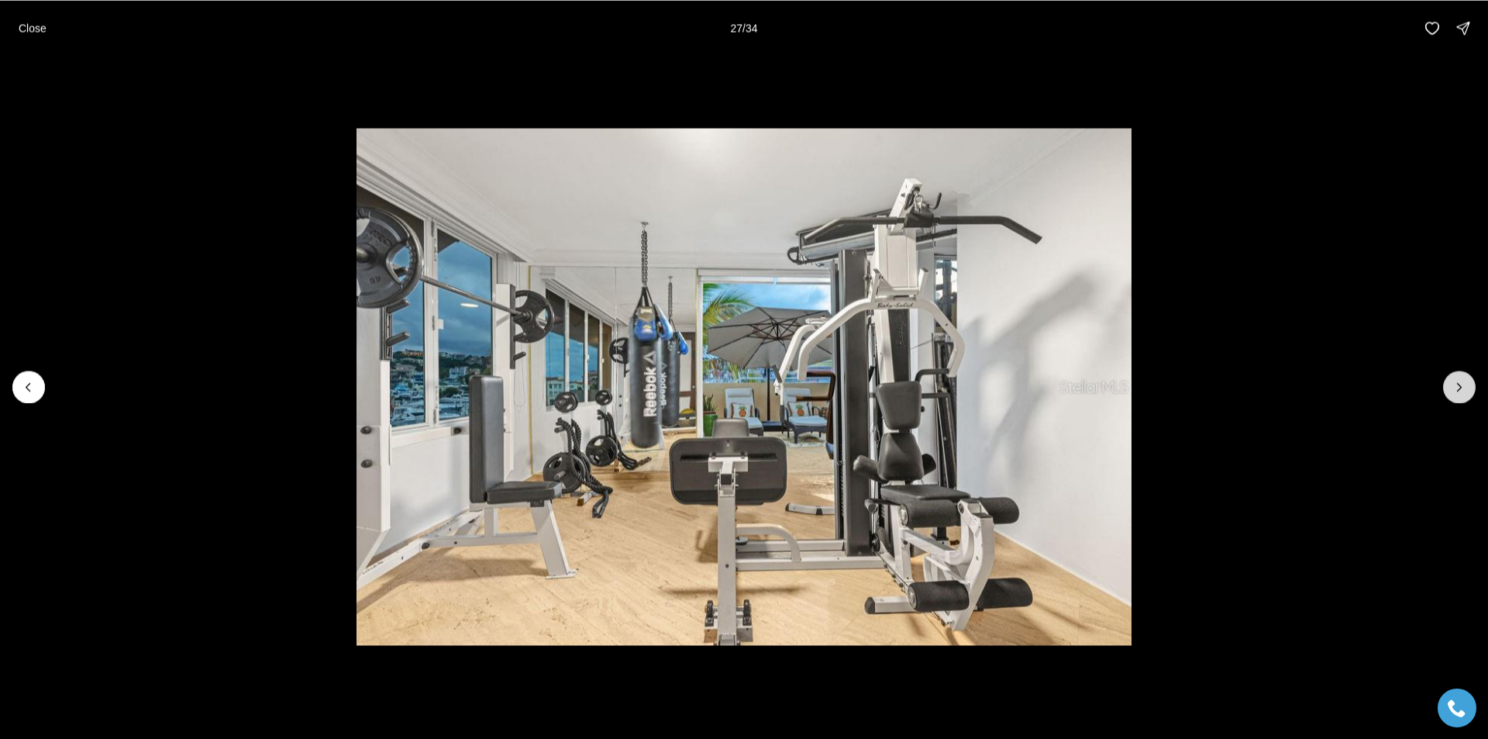
click at [1452, 393] on icon "Next slide" at bounding box center [1460, 387] width 16 height 16
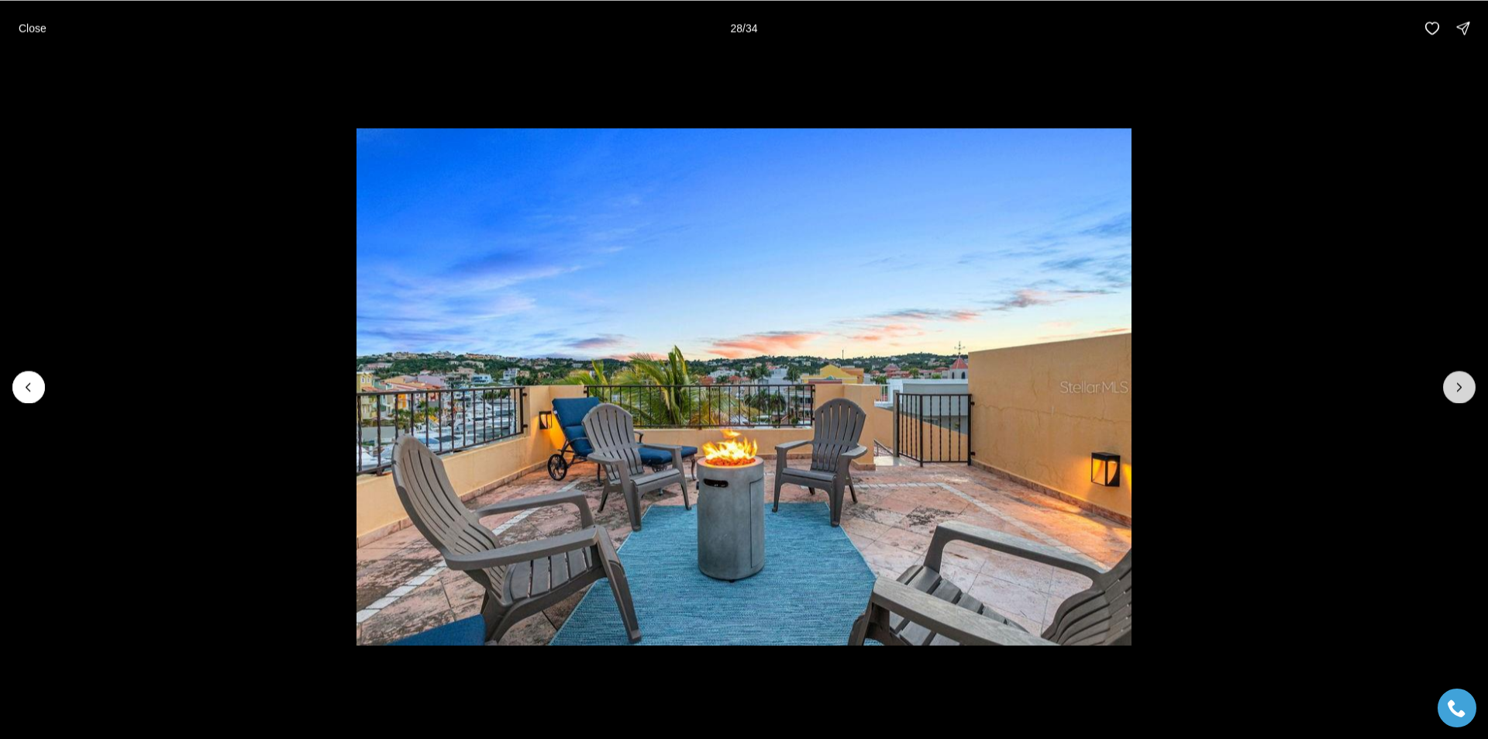
click at [1452, 393] on icon "Next slide" at bounding box center [1460, 387] width 16 height 16
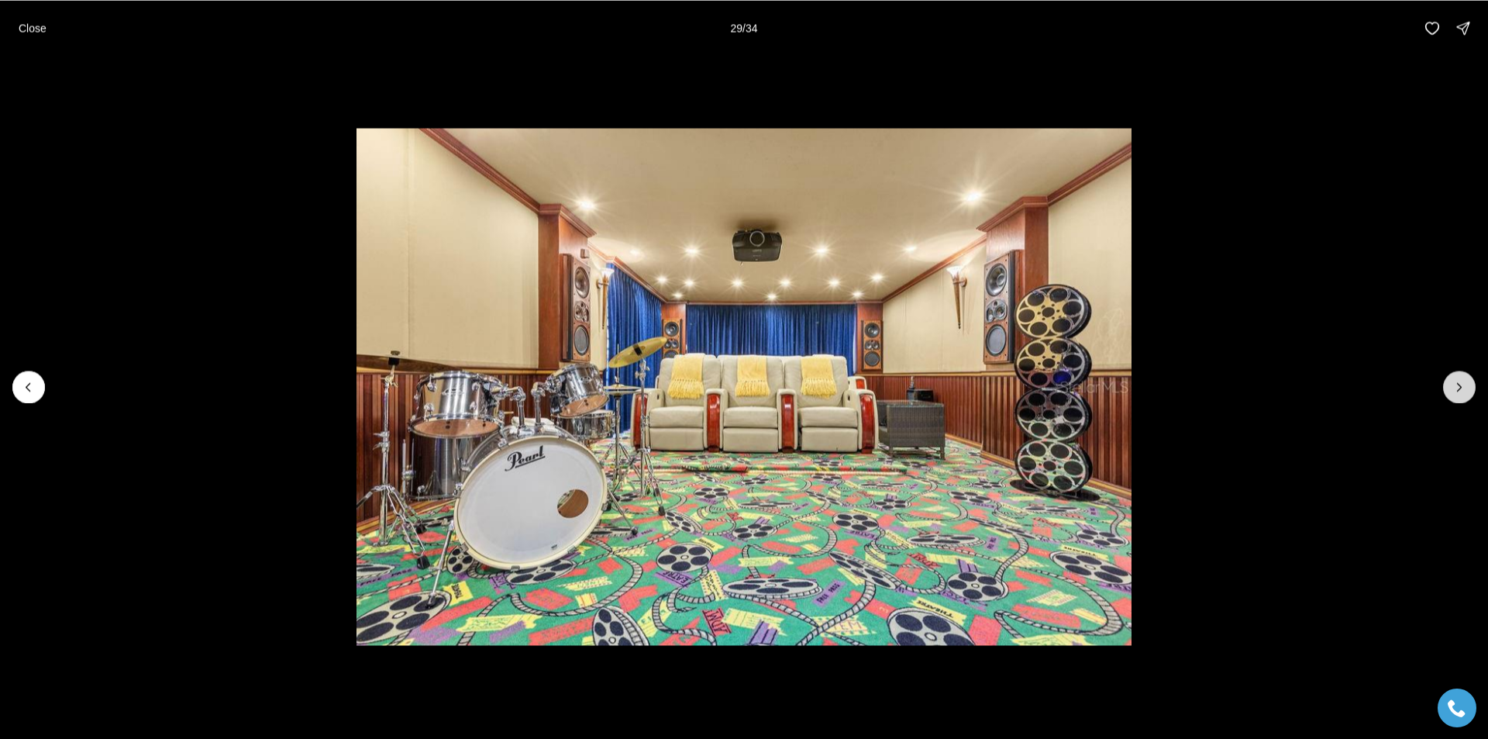
click at [1452, 393] on icon "Next slide" at bounding box center [1460, 387] width 16 height 16
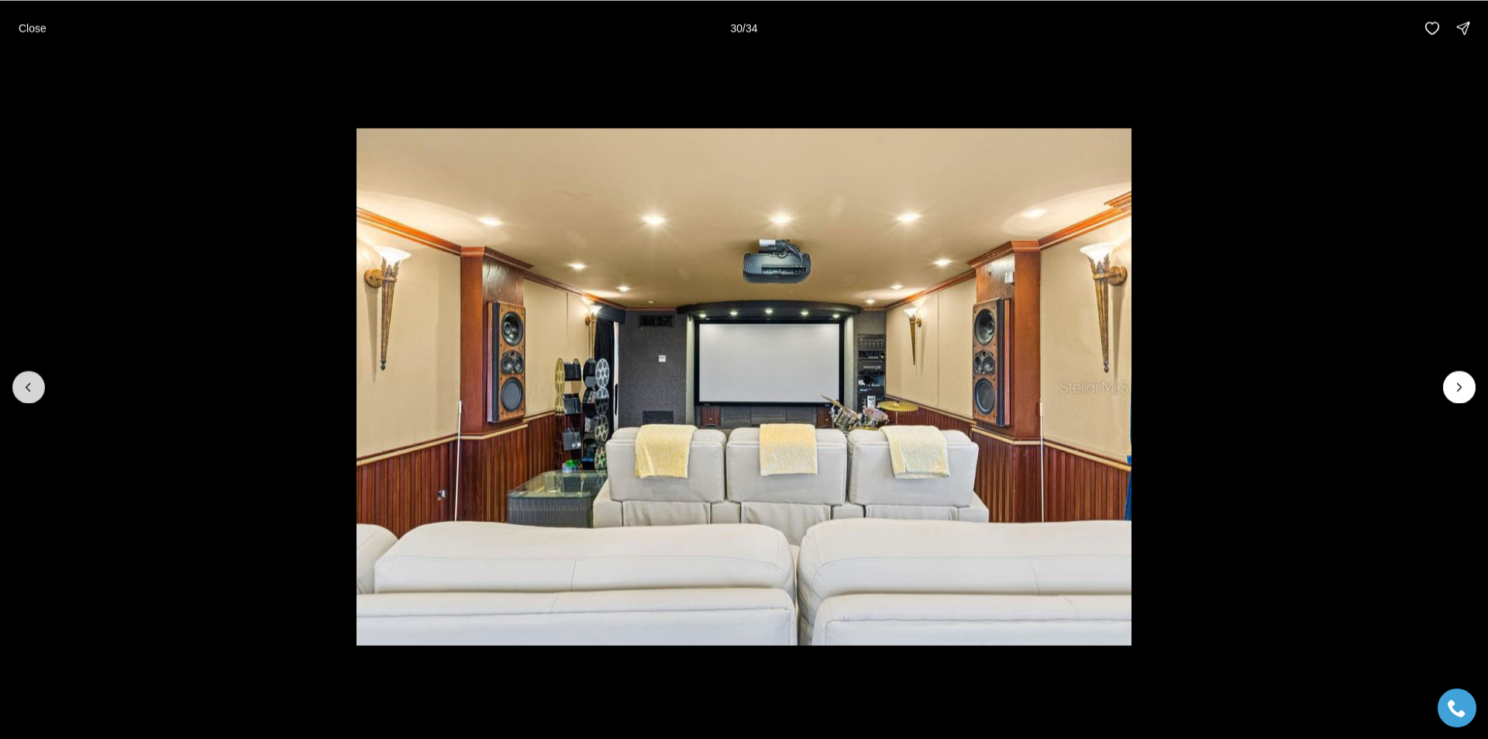
click at [17, 398] on button "Previous slide" at bounding box center [28, 387] width 33 height 33
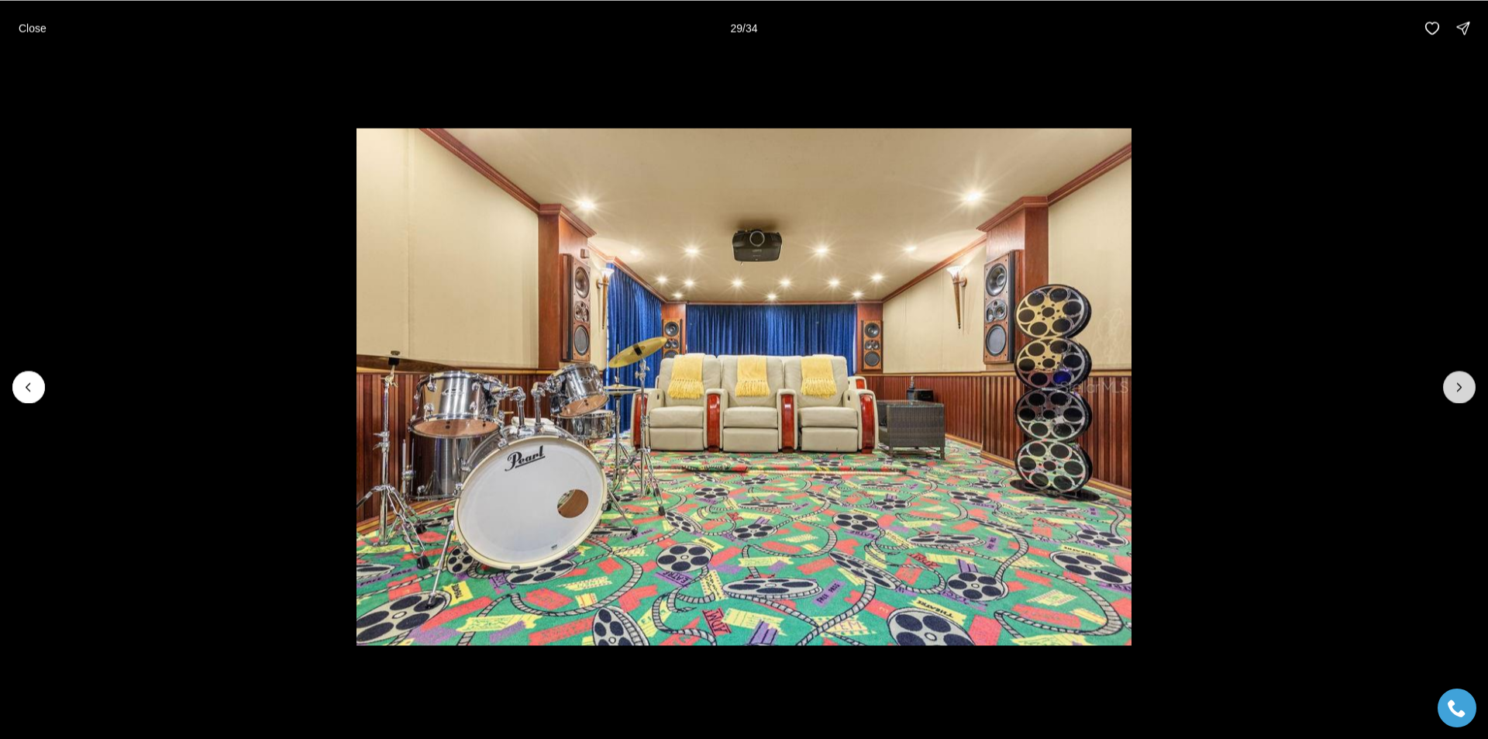
click at [1451, 385] on button "Next slide" at bounding box center [1459, 387] width 33 height 33
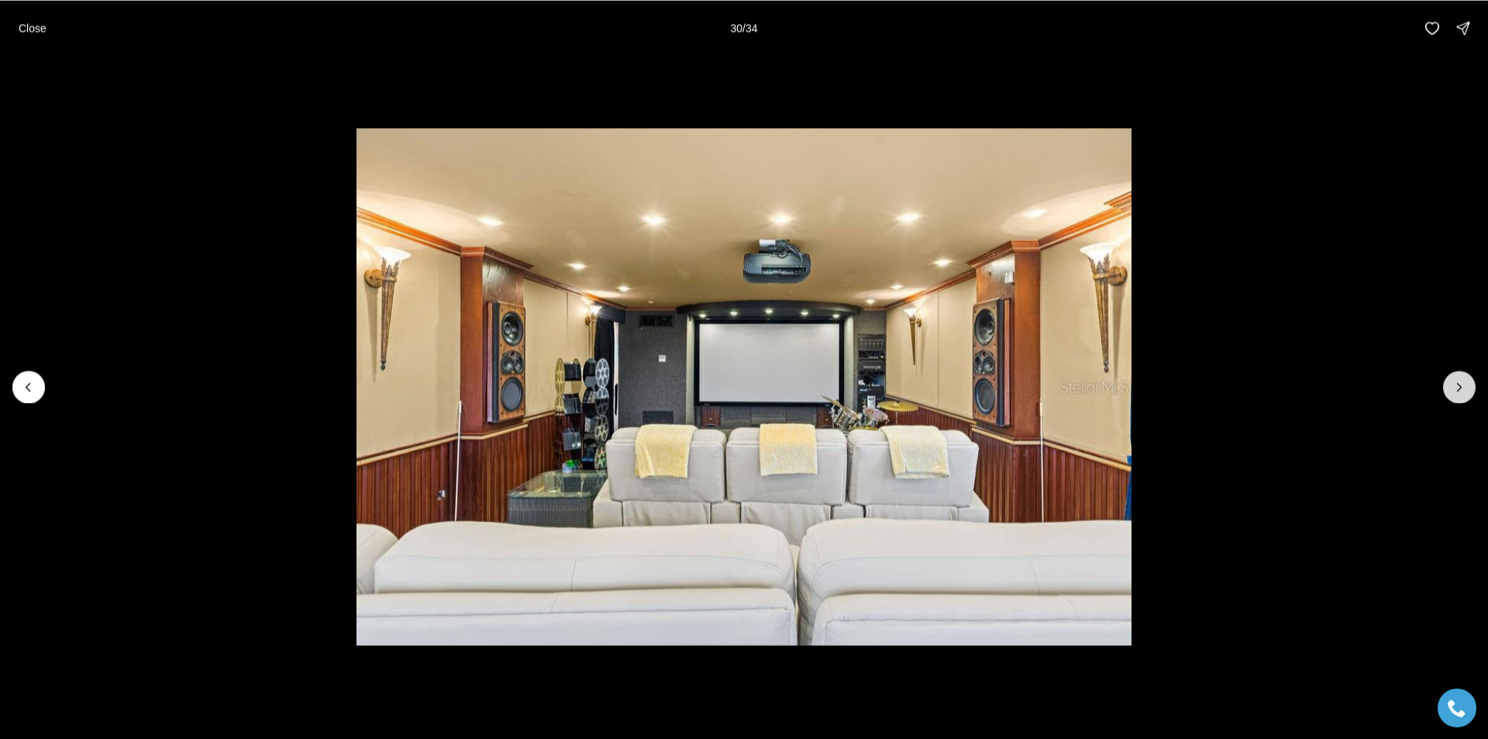
click at [1451, 385] on button "Next slide" at bounding box center [1459, 387] width 33 height 33
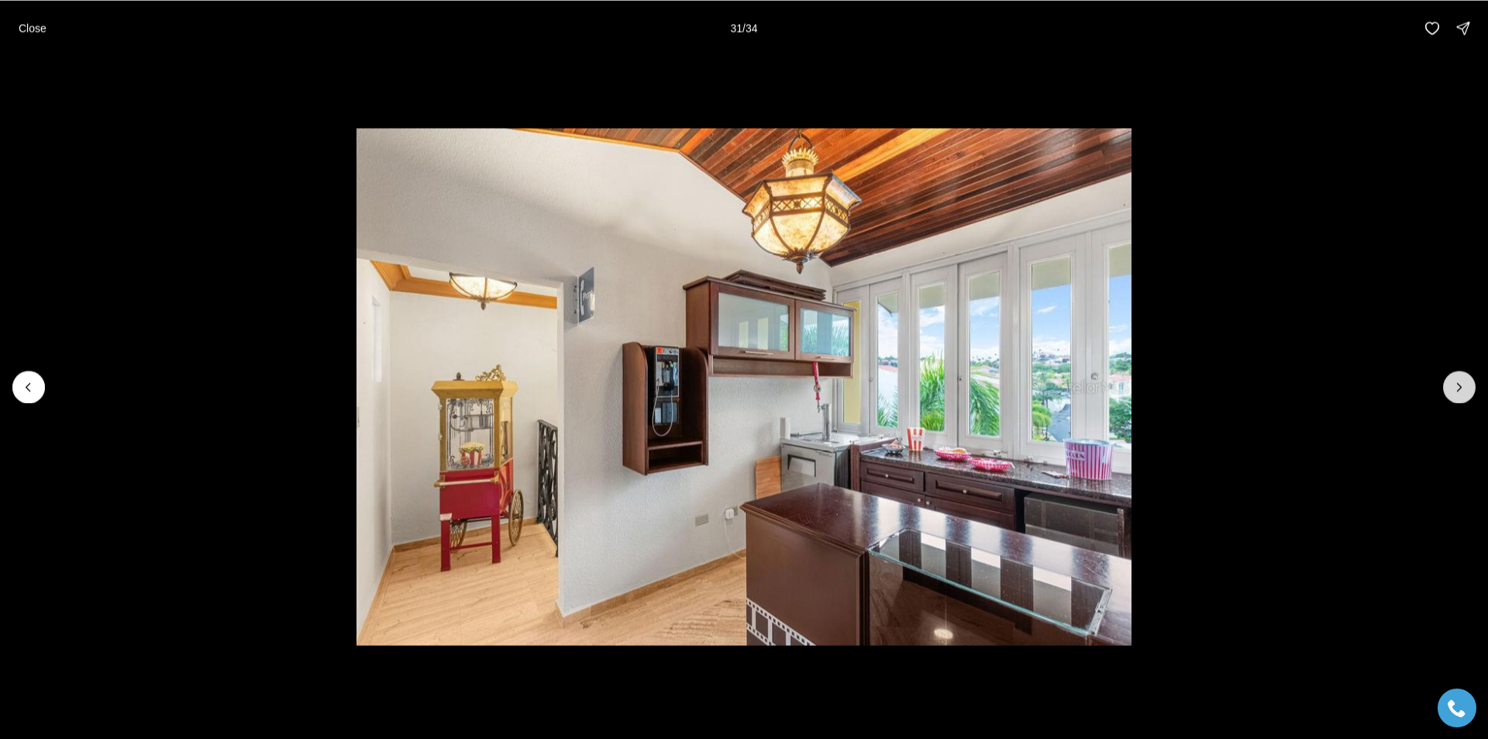
click at [1451, 385] on button "Next slide" at bounding box center [1459, 387] width 33 height 33
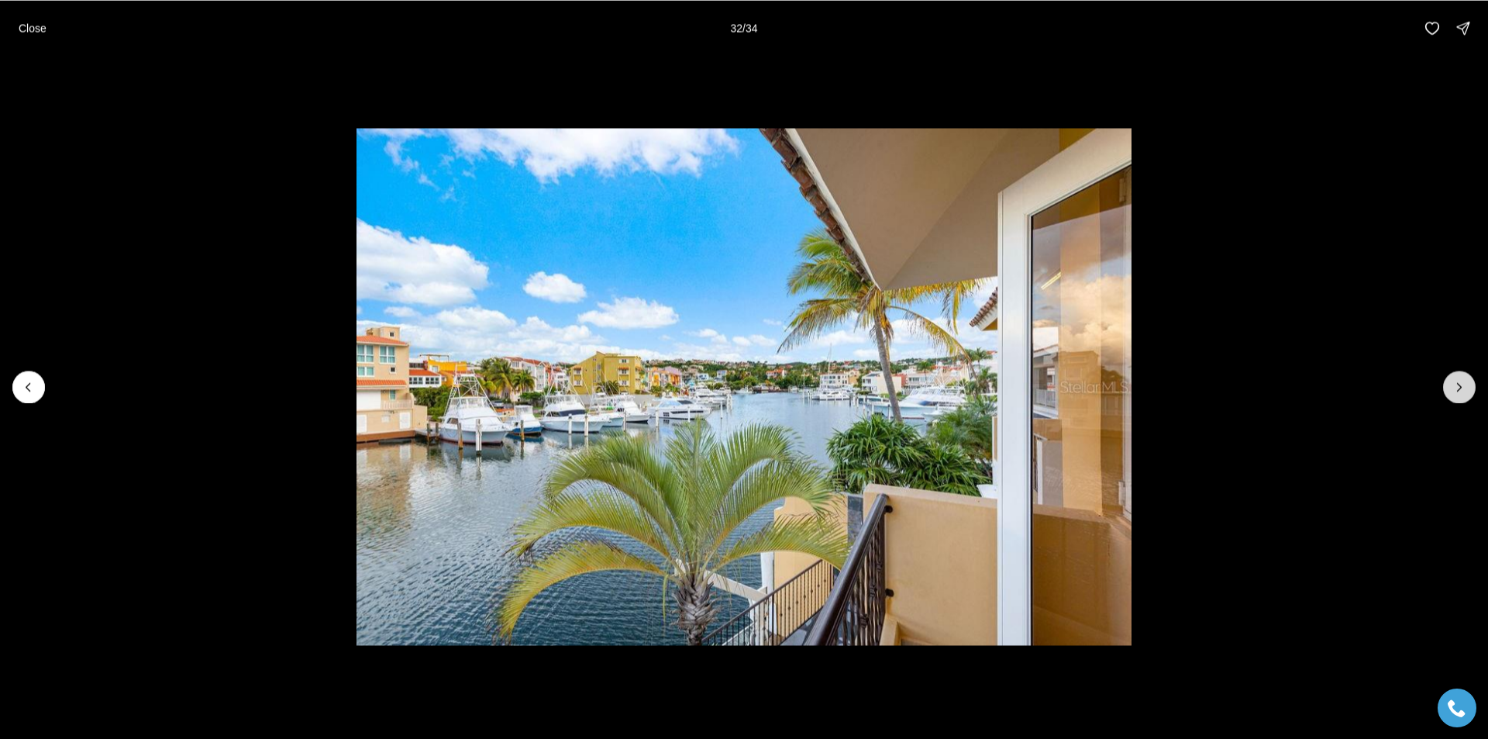
click at [1451, 385] on button "Next slide" at bounding box center [1459, 387] width 33 height 33
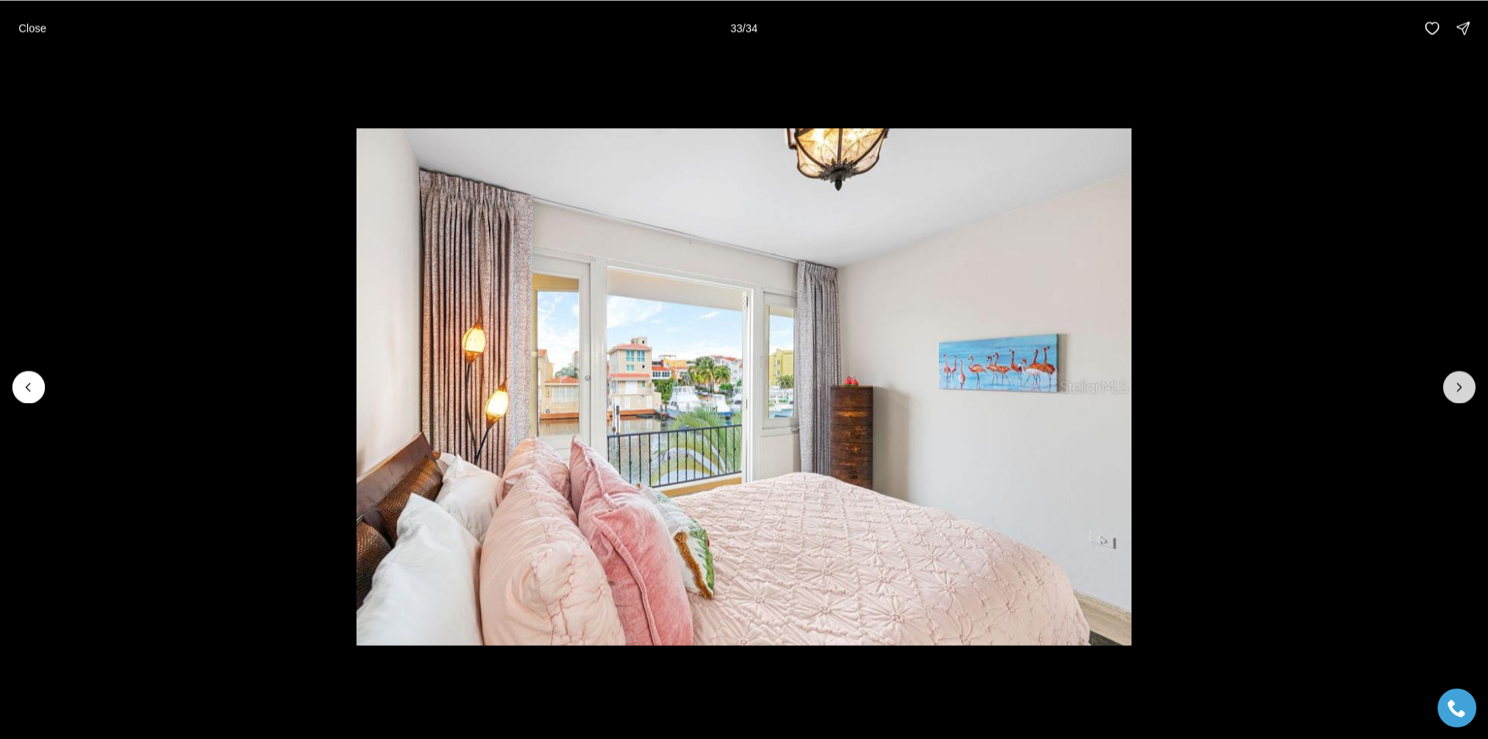
click at [1451, 385] on button "Next slide" at bounding box center [1459, 387] width 33 height 33
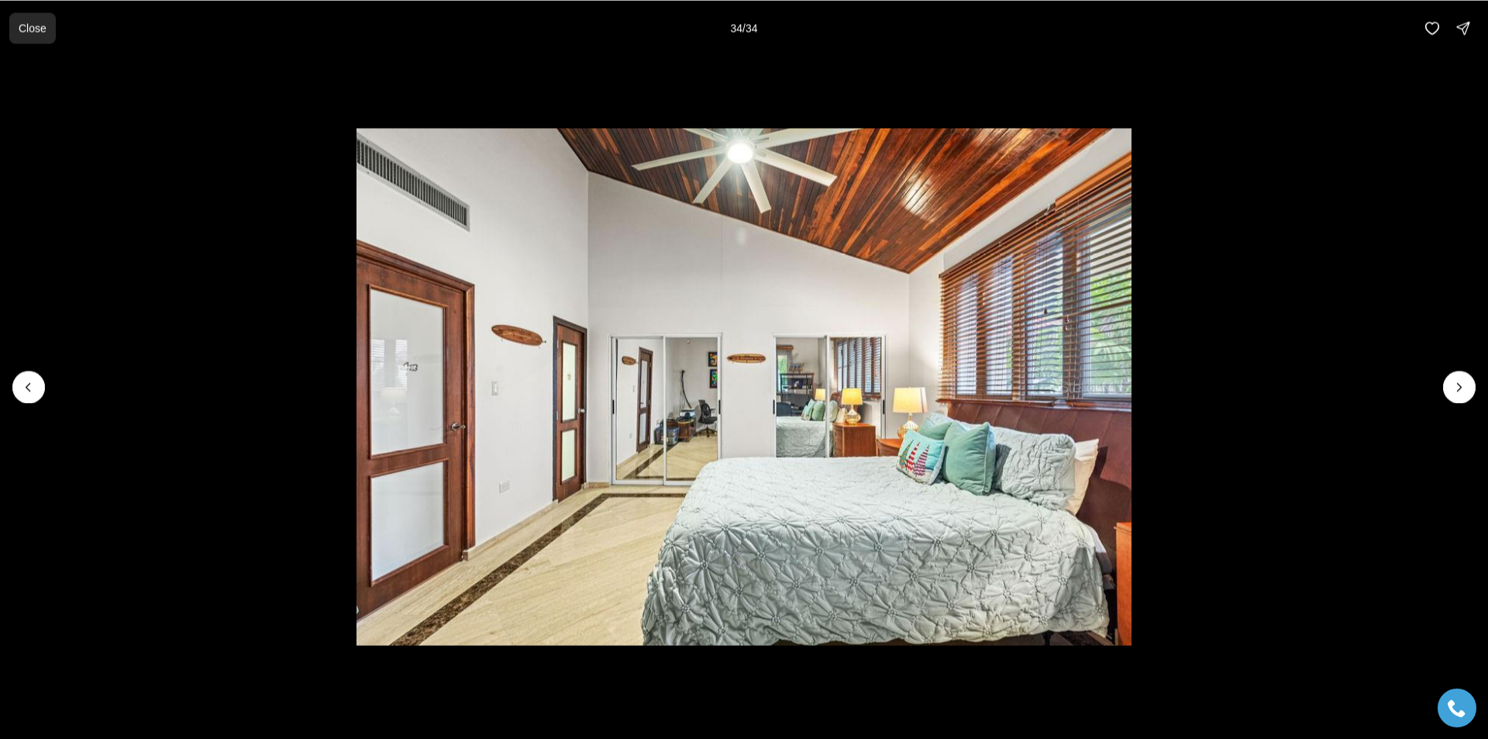
click at [30, 24] on p "Close" at bounding box center [33, 28] width 28 height 12
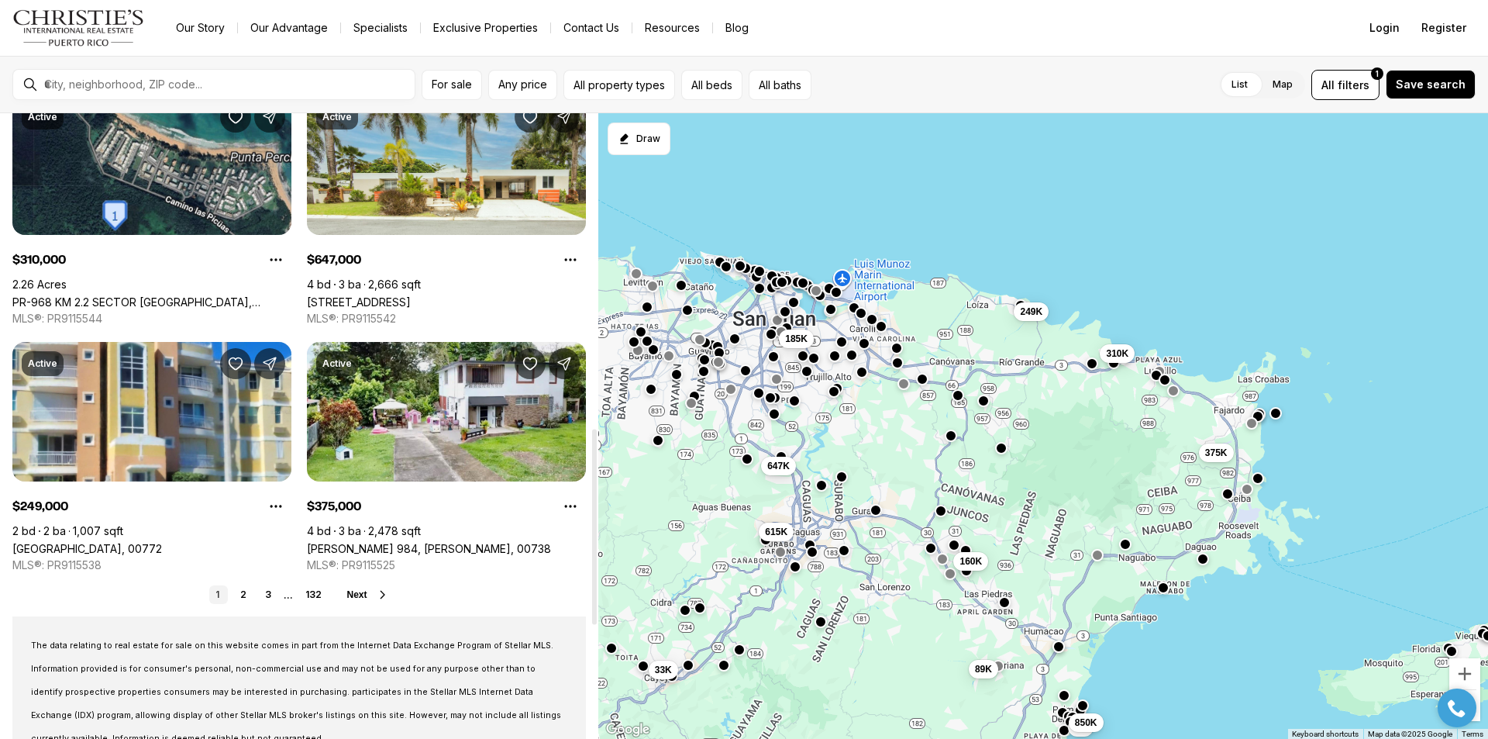
scroll to position [1085, 0]
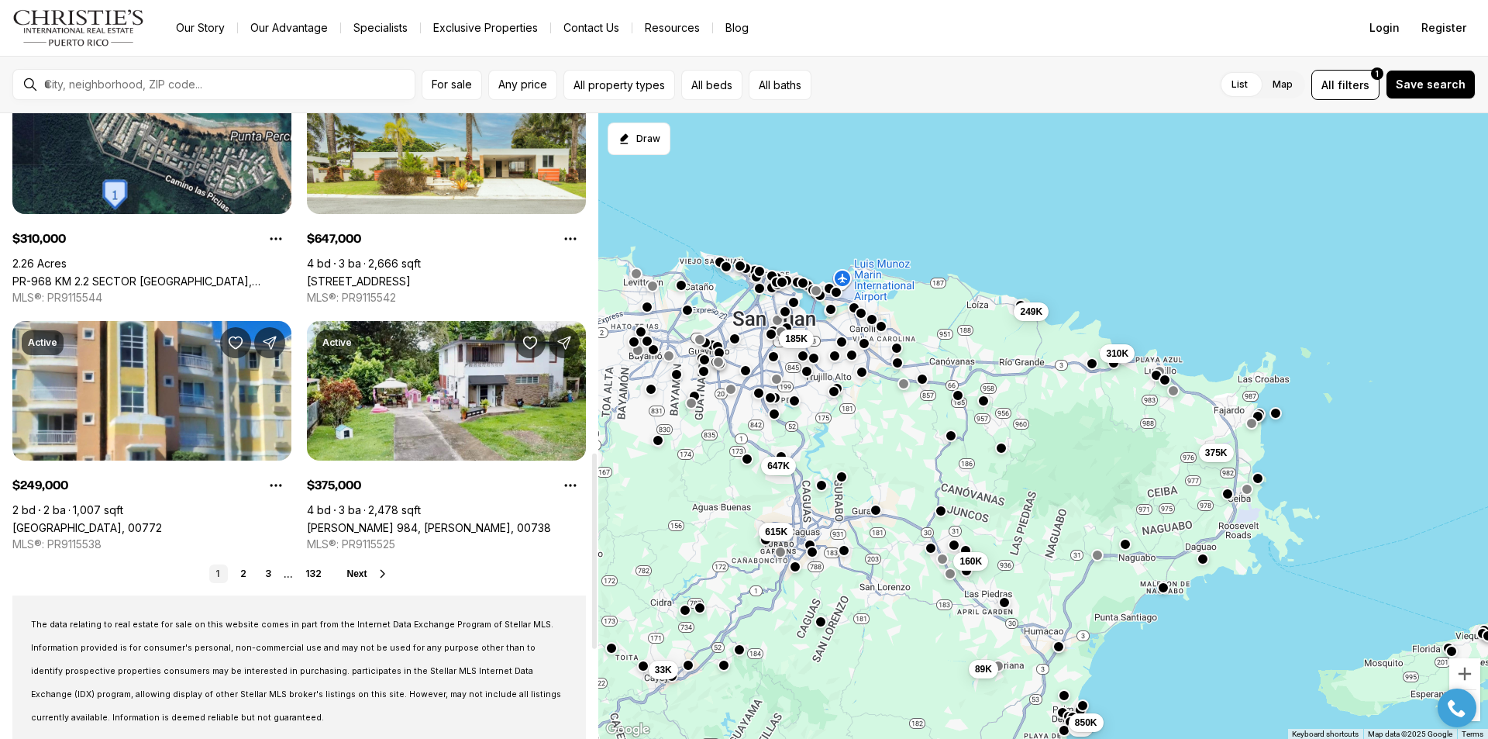
click at [379, 574] on icon at bounding box center [383, 573] width 12 height 12
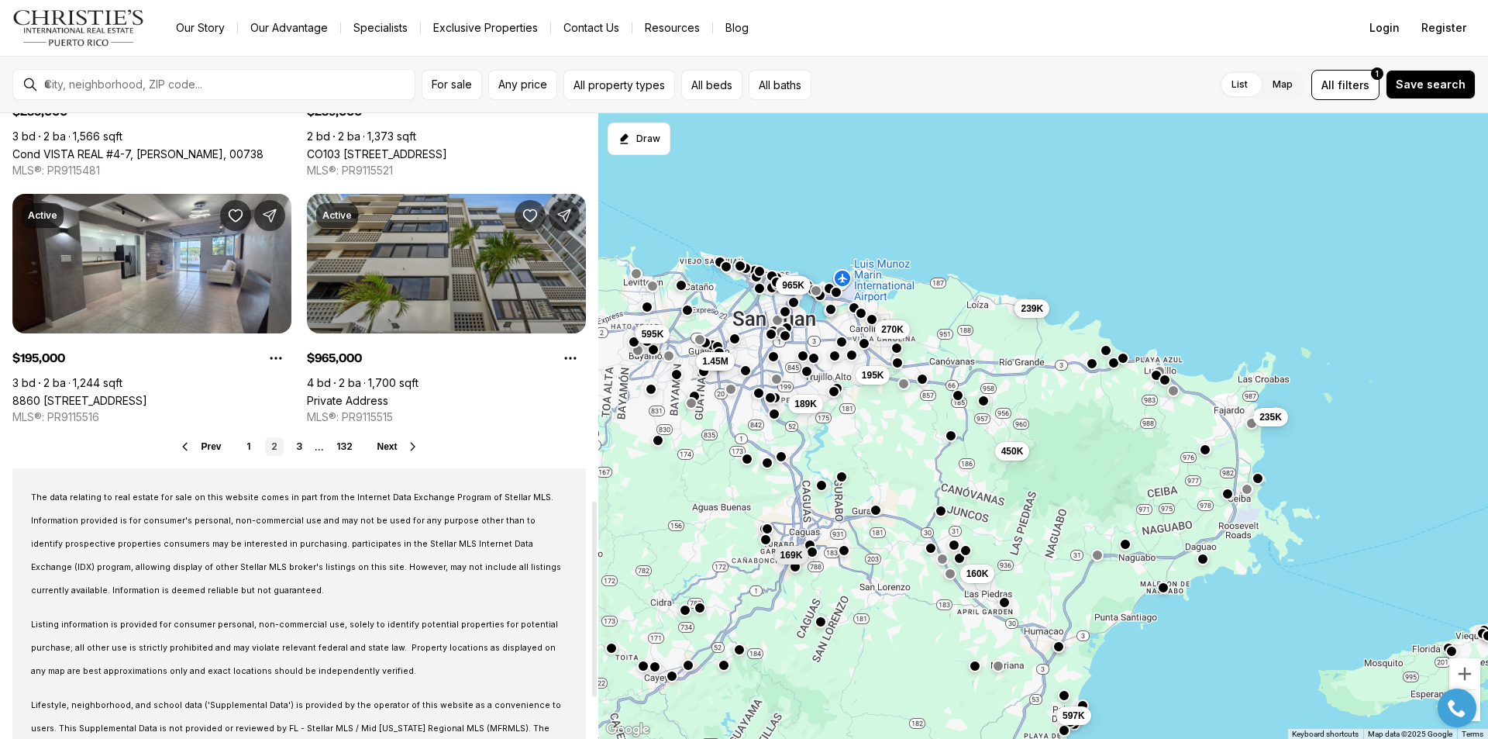
scroll to position [1240, 0]
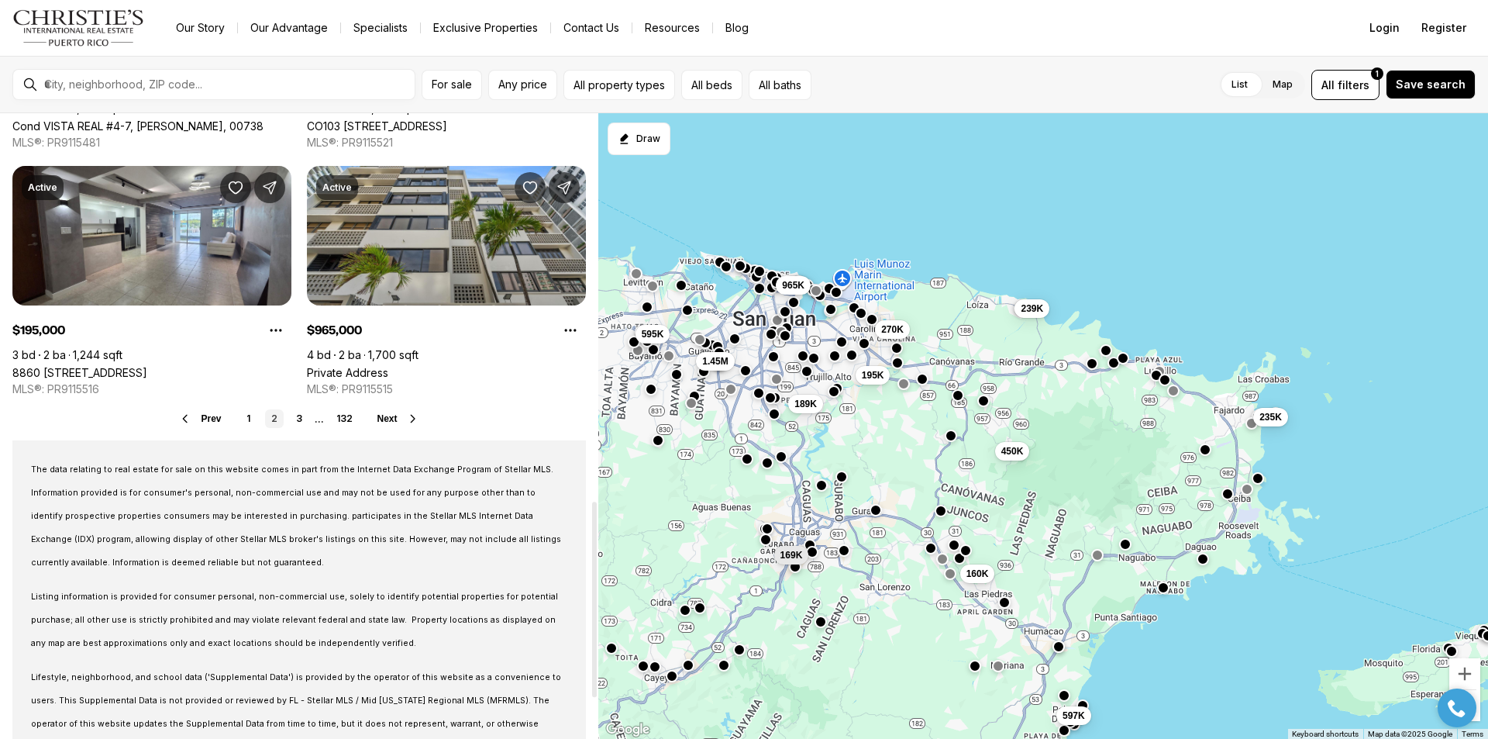
click at [414, 416] on icon at bounding box center [413, 418] width 12 height 12
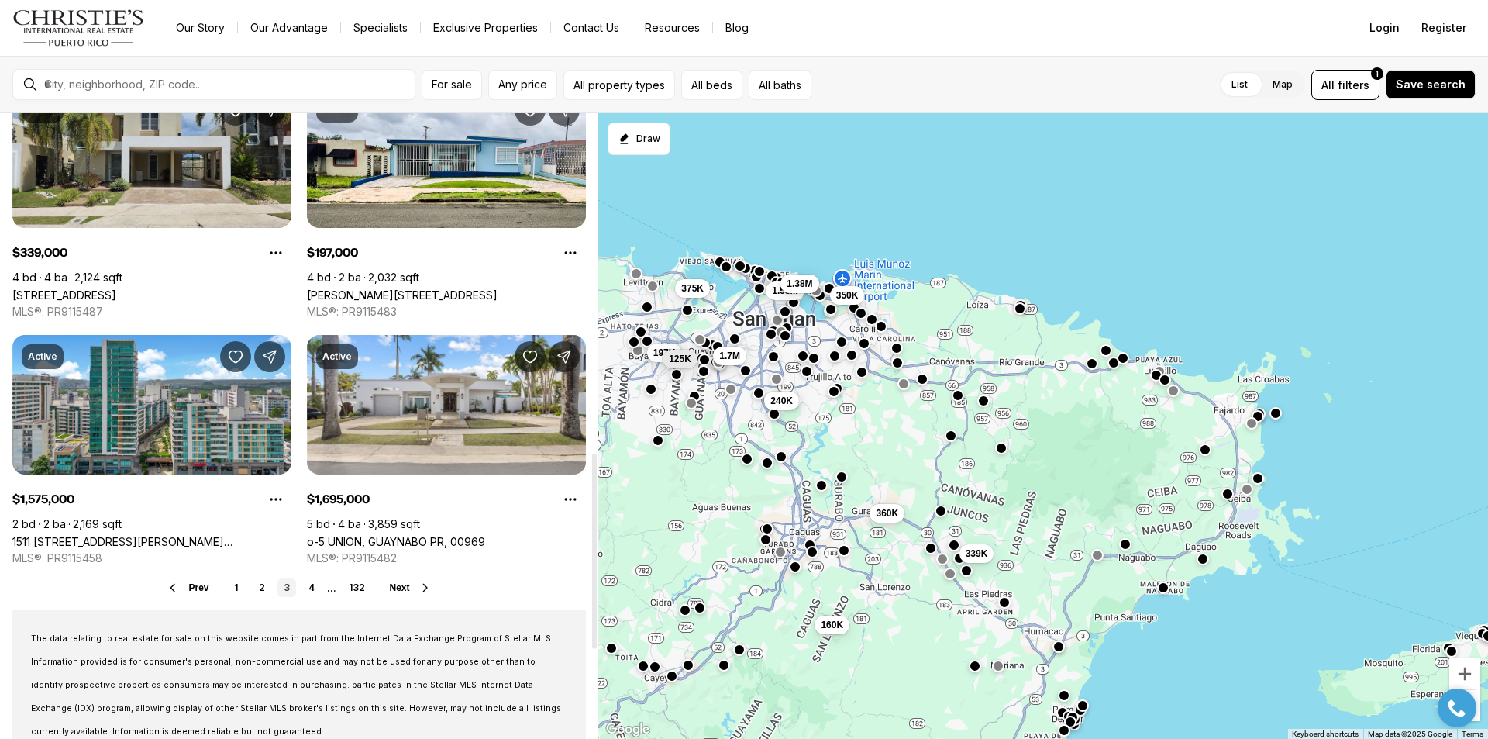
scroll to position [1085, 0]
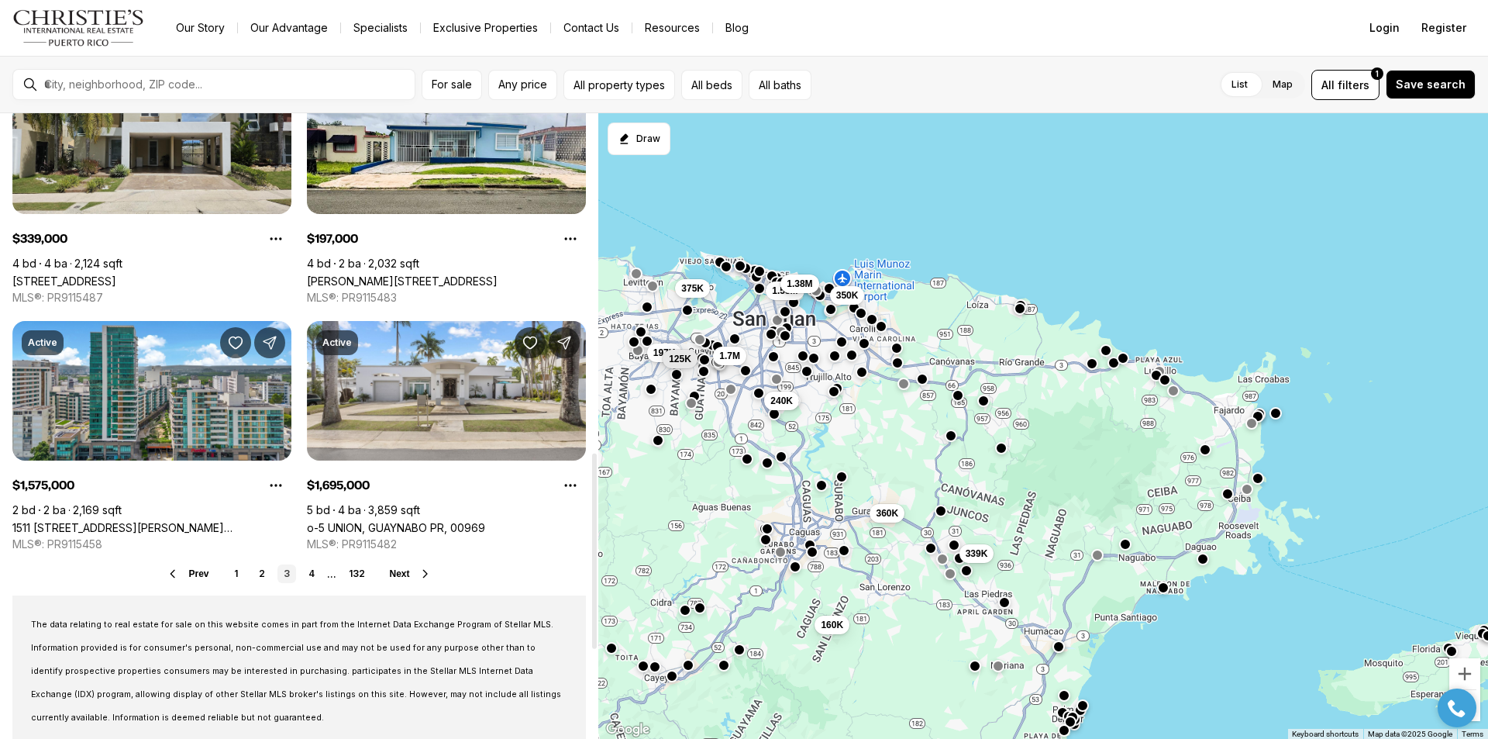
click at [428, 569] on icon at bounding box center [425, 573] width 12 height 12
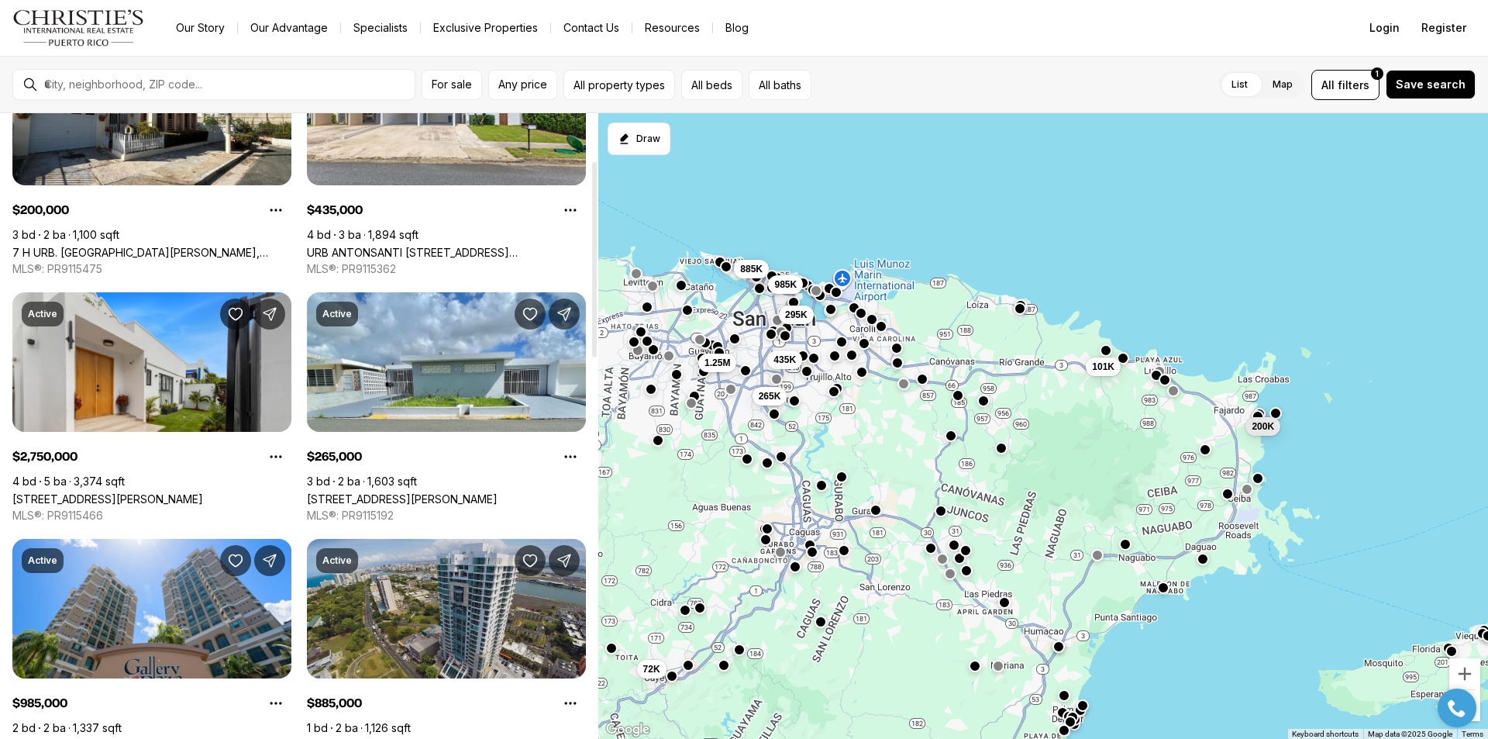
scroll to position [155, 0]
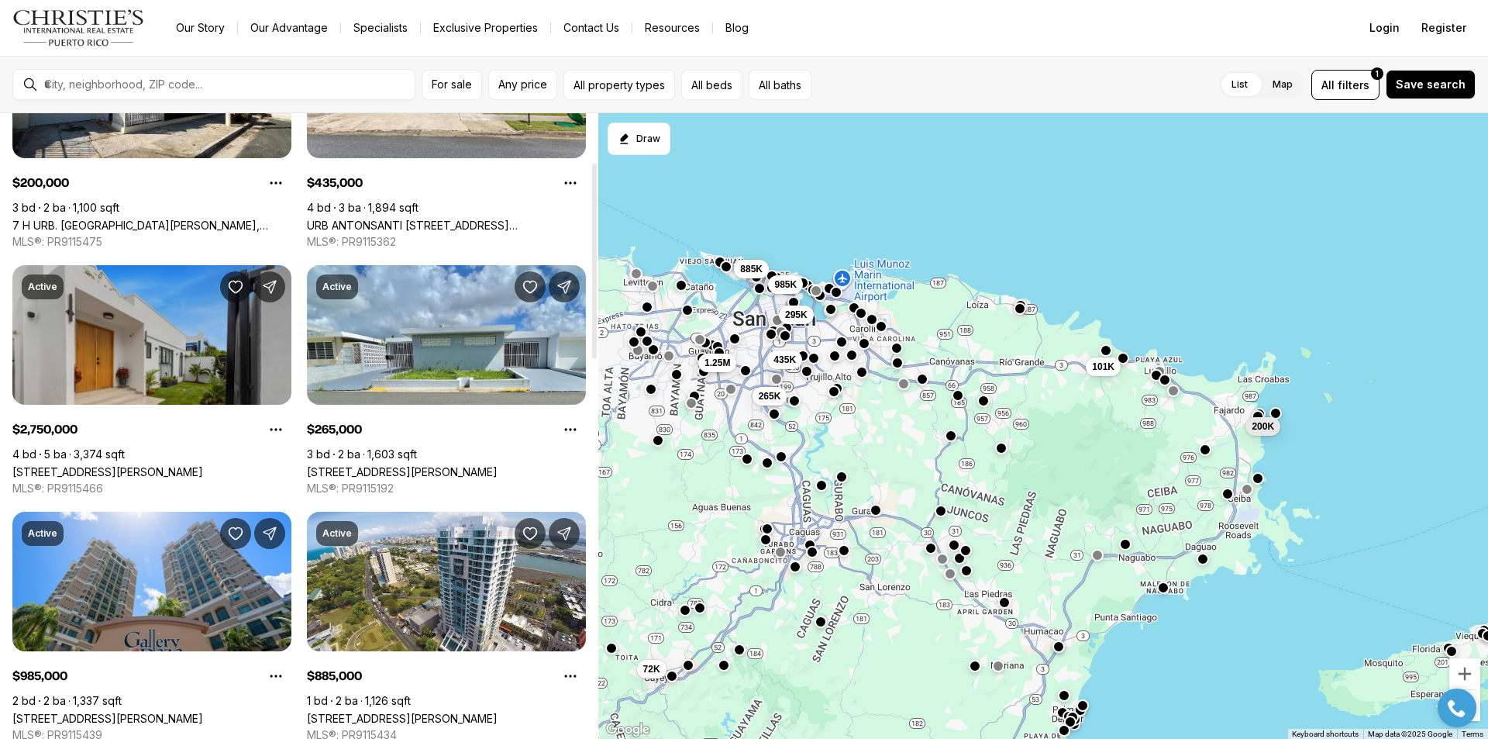
click at [178, 465] on link "106 TRES HERMANOS, SAN JUAN PR, 00907" at bounding box center [107, 471] width 191 height 13
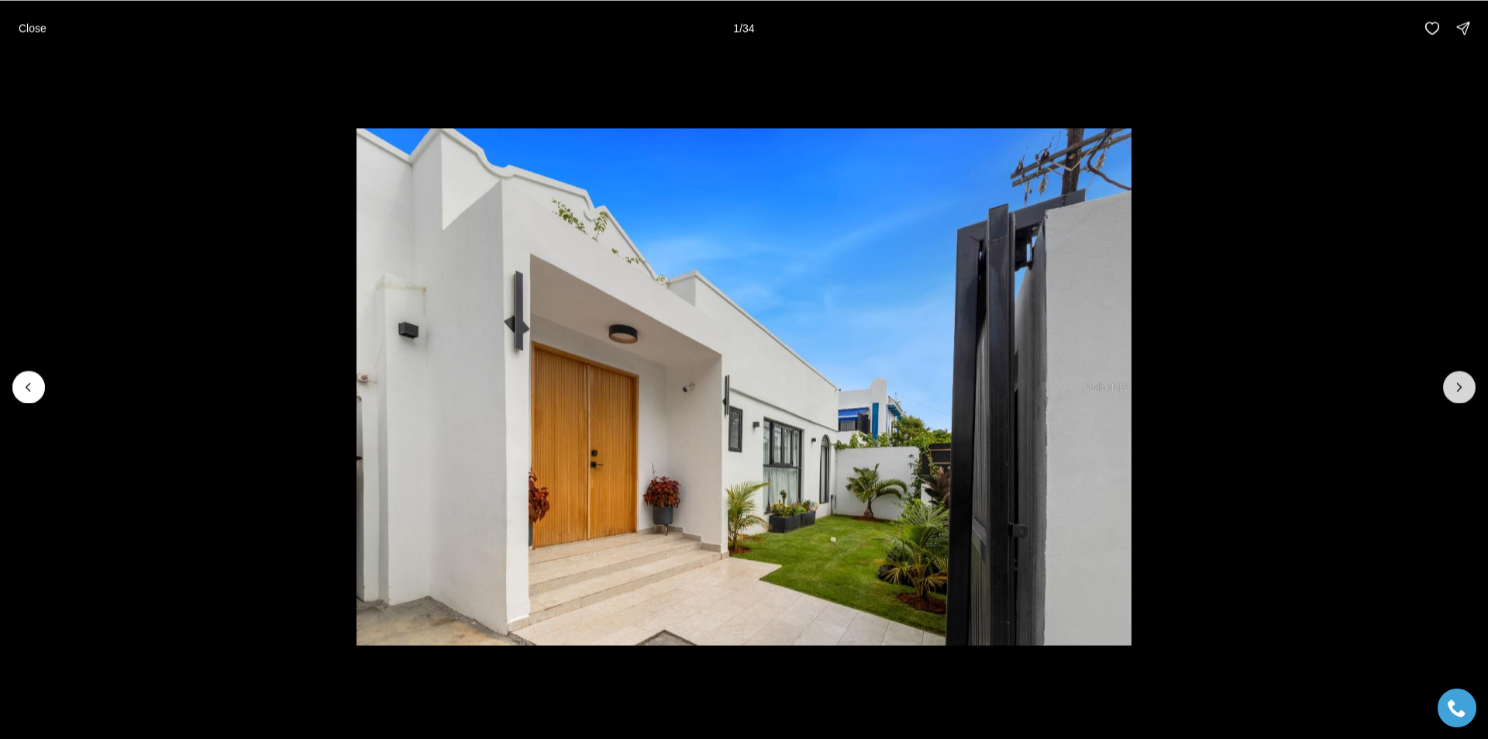
click at [1451, 391] on button "Next slide" at bounding box center [1459, 387] width 33 height 33
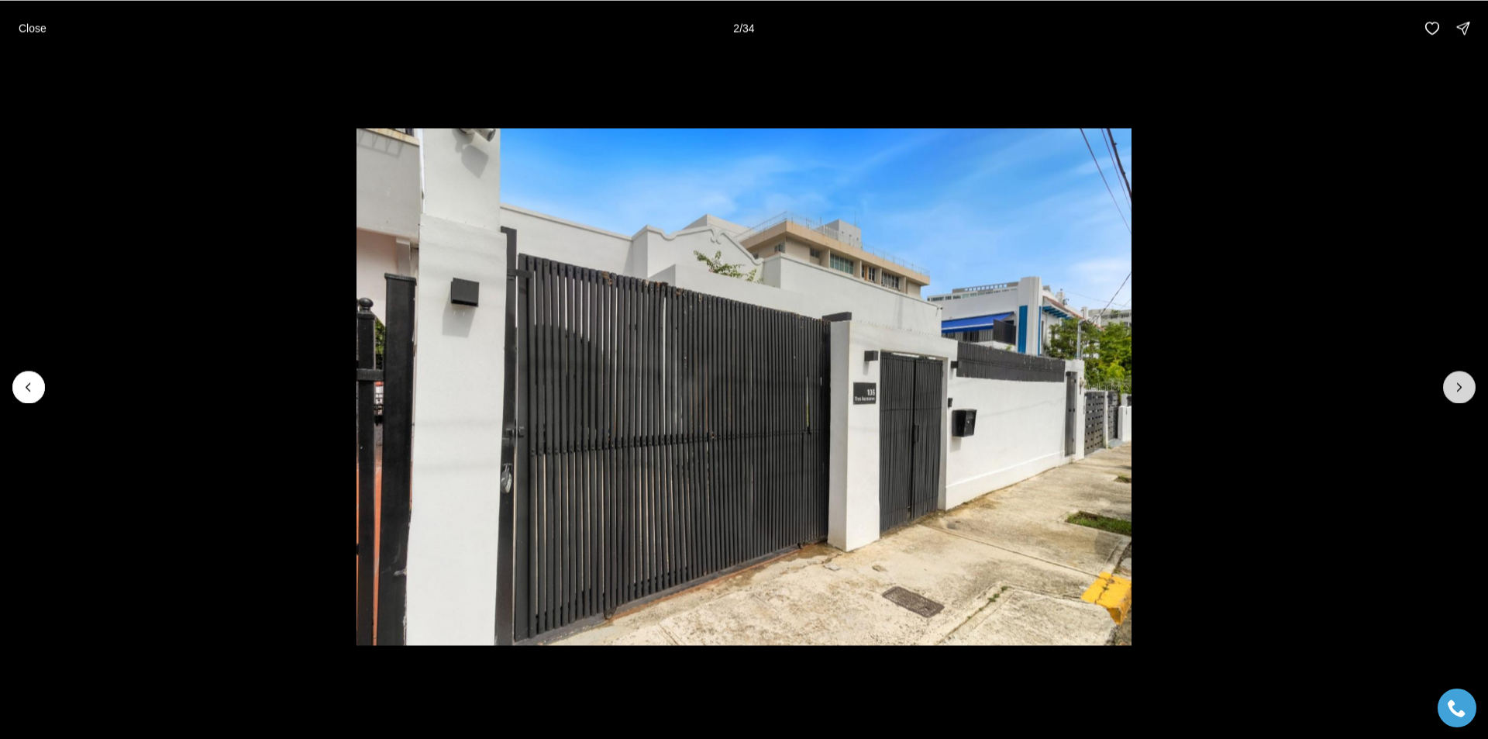
click at [1451, 391] on button "Next slide" at bounding box center [1459, 387] width 33 height 33
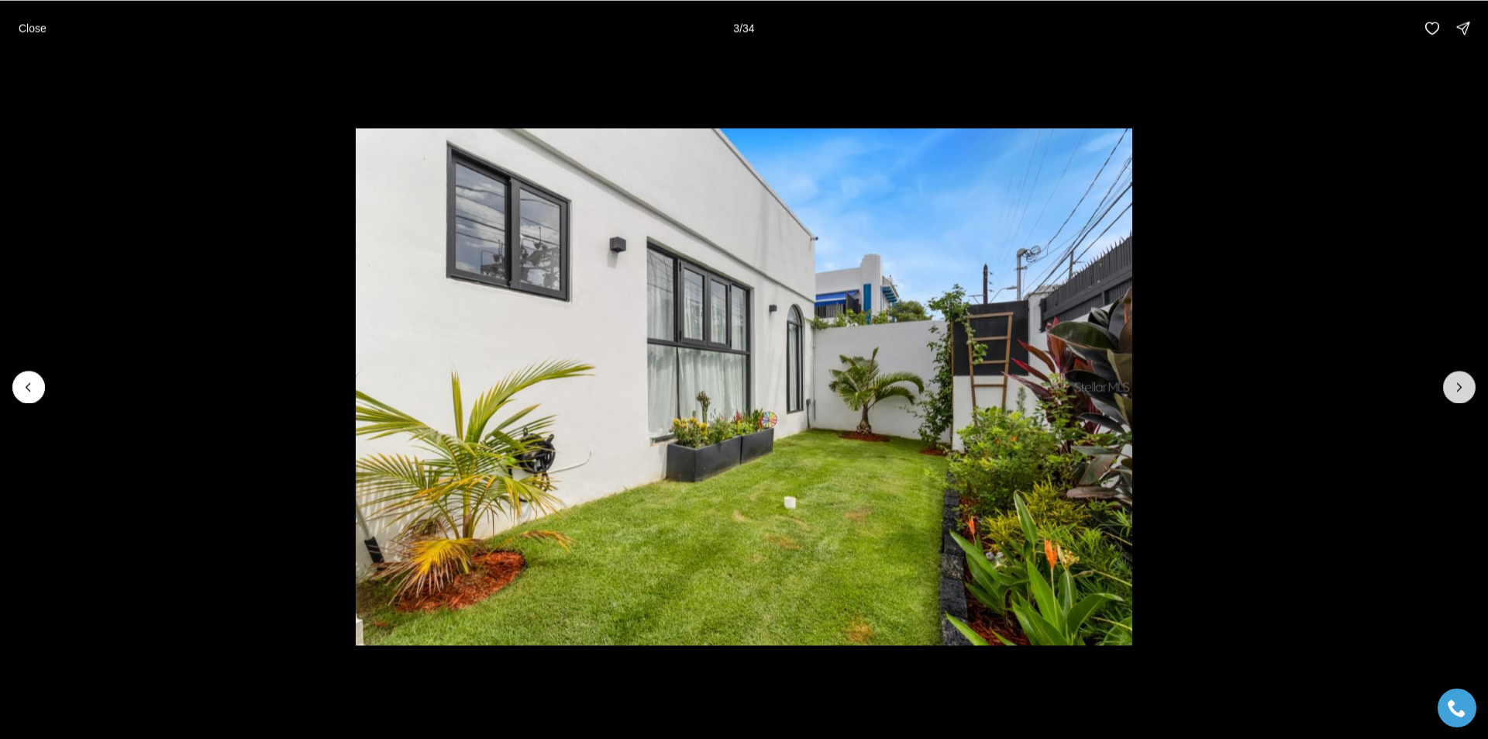
click at [1451, 391] on button "Next slide" at bounding box center [1459, 387] width 33 height 33
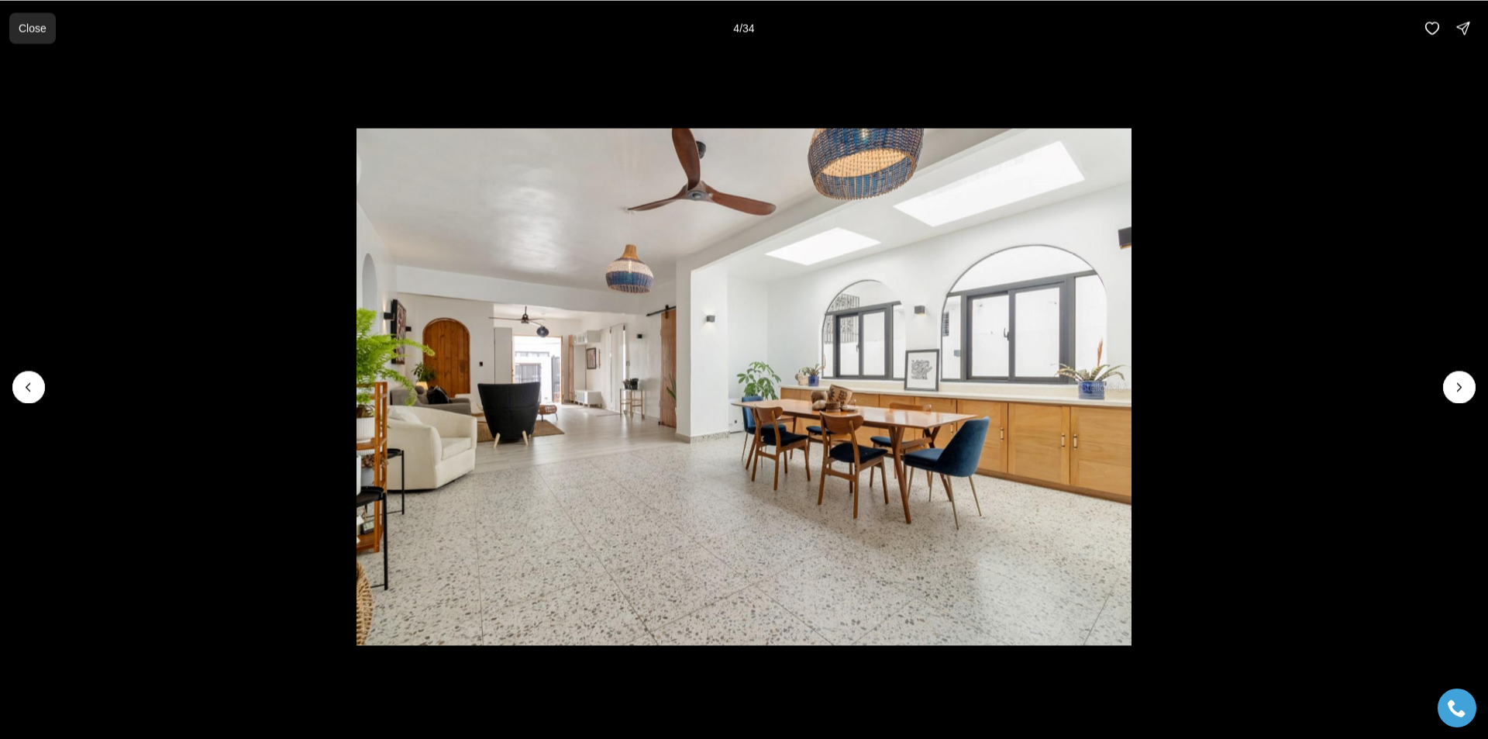
click at [20, 34] on p "Close" at bounding box center [33, 28] width 28 height 12
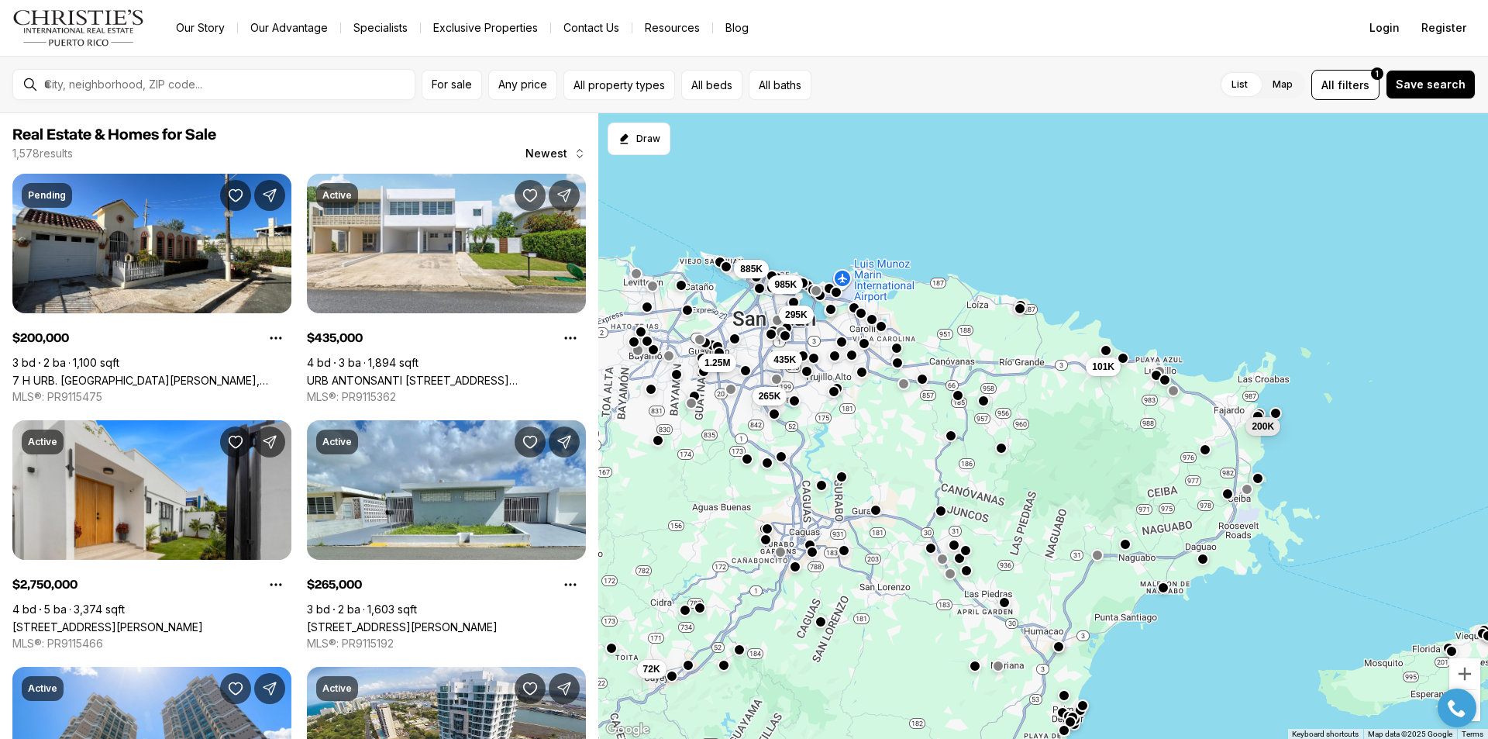
scroll to position [155, 0]
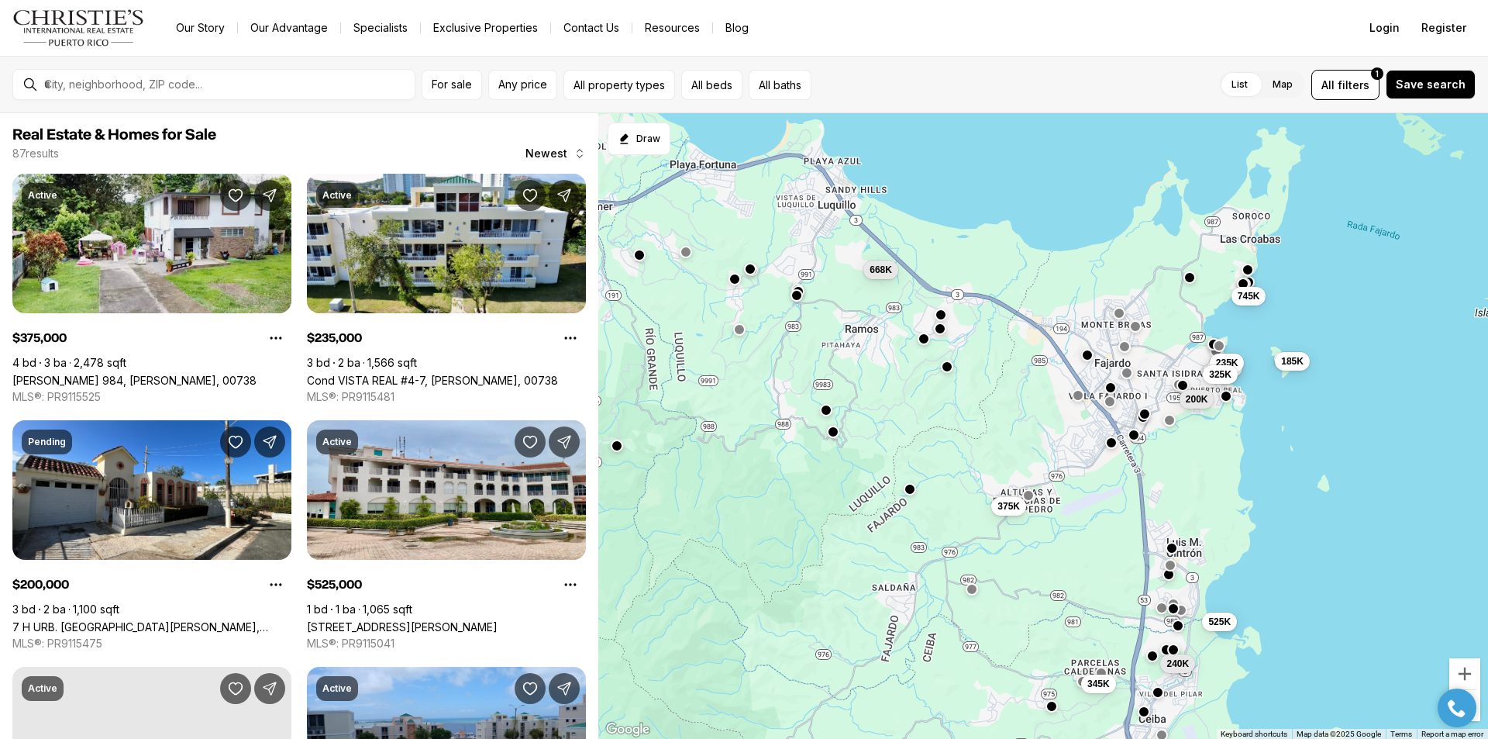
drag, startPoint x: 1202, startPoint y: 467, endPoint x: 977, endPoint y: 600, distance: 261.4
click at [977, 600] on div "375K 525K 240K 345K 668K 185K 260K 235K 325K 200K 745K 1.2M" at bounding box center [1043, 426] width 890 height 626
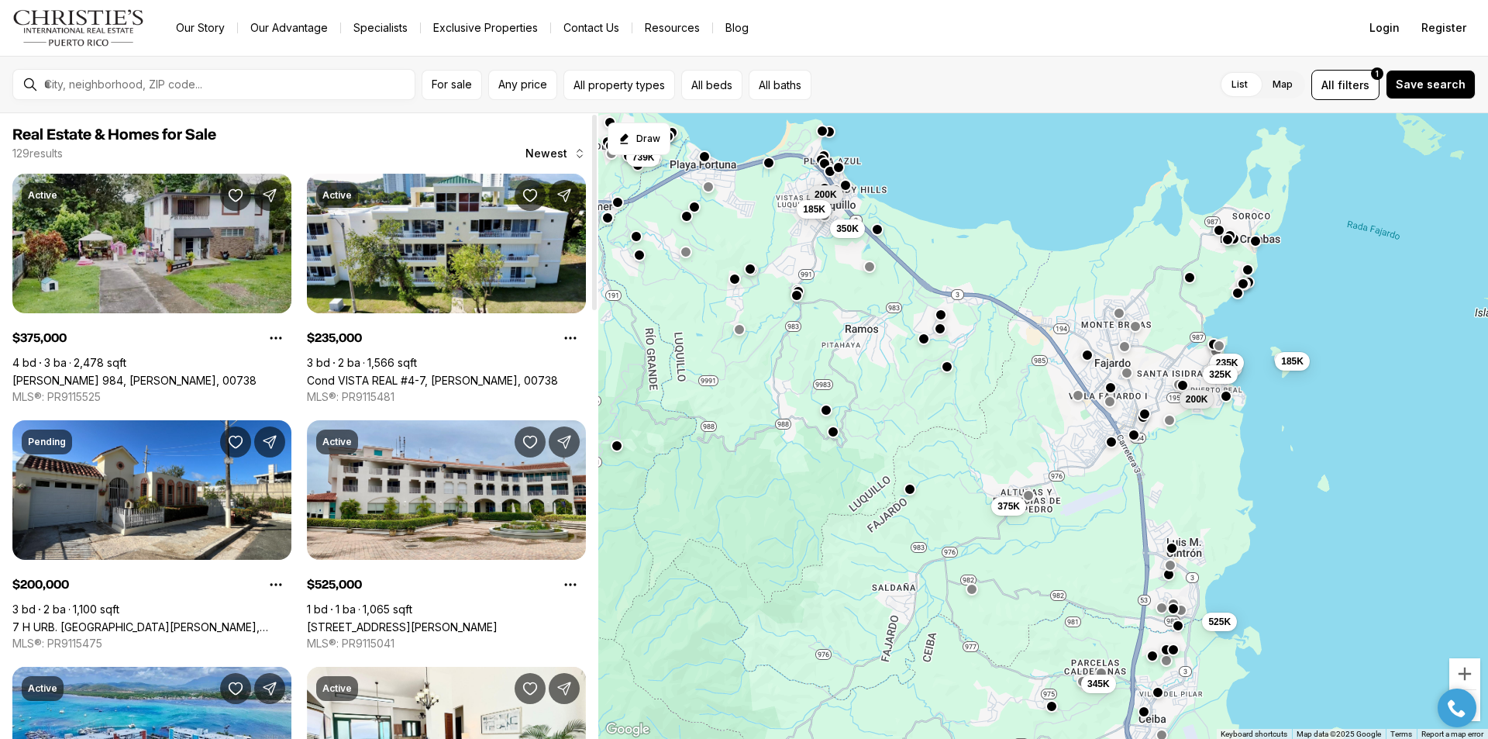
click at [171, 374] on link "[PERSON_NAME] 984, [PERSON_NAME], 00738" at bounding box center [134, 380] width 244 height 13
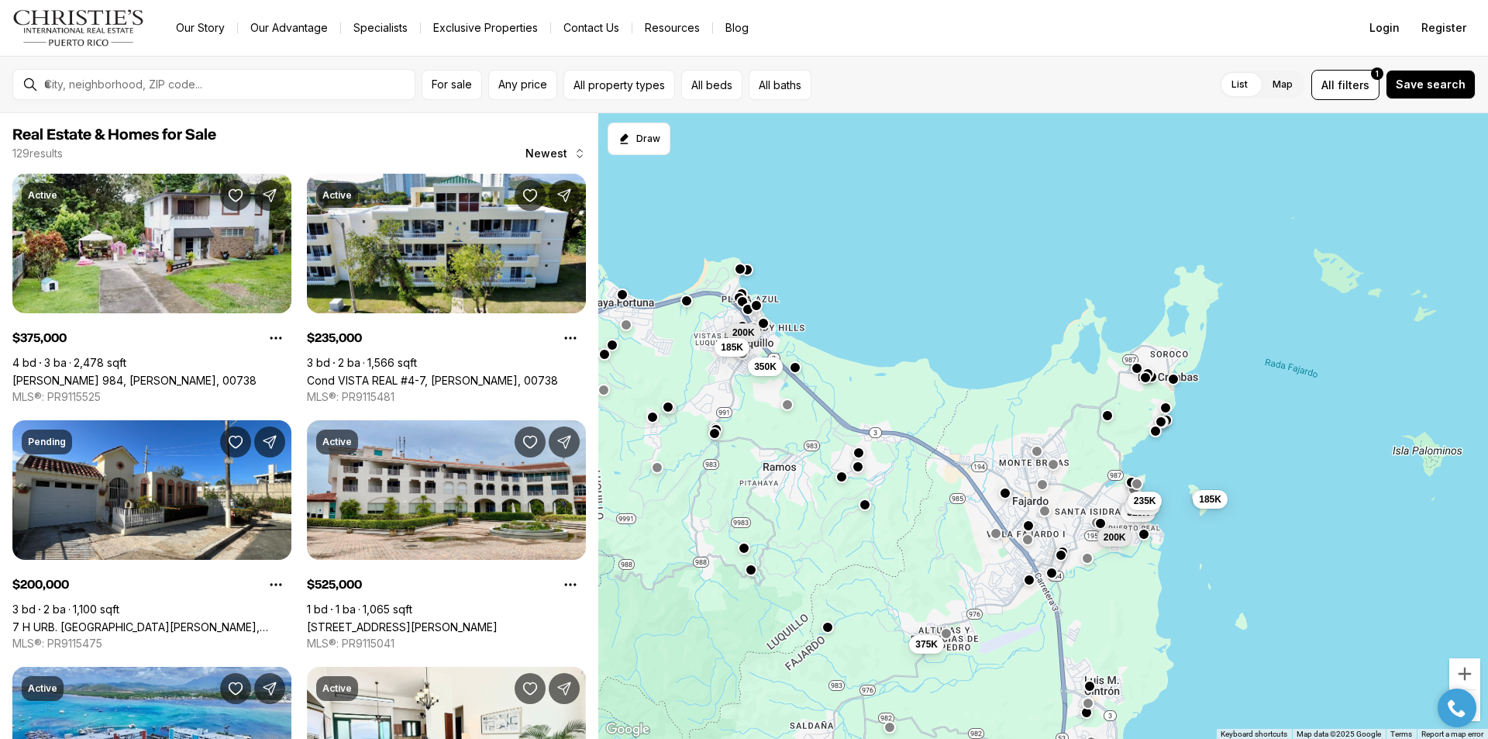
drag, startPoint x: 1171, startPoint y: 275, endPoint x: 1091, endPoint y: 415, distance: 161.4
click at [1091, 415] on div "375K 325K 345K 260K 185K 525K 200K 235K 739K 200K 185K 350K" at bounding box center [1043, 426] width 890 height 626
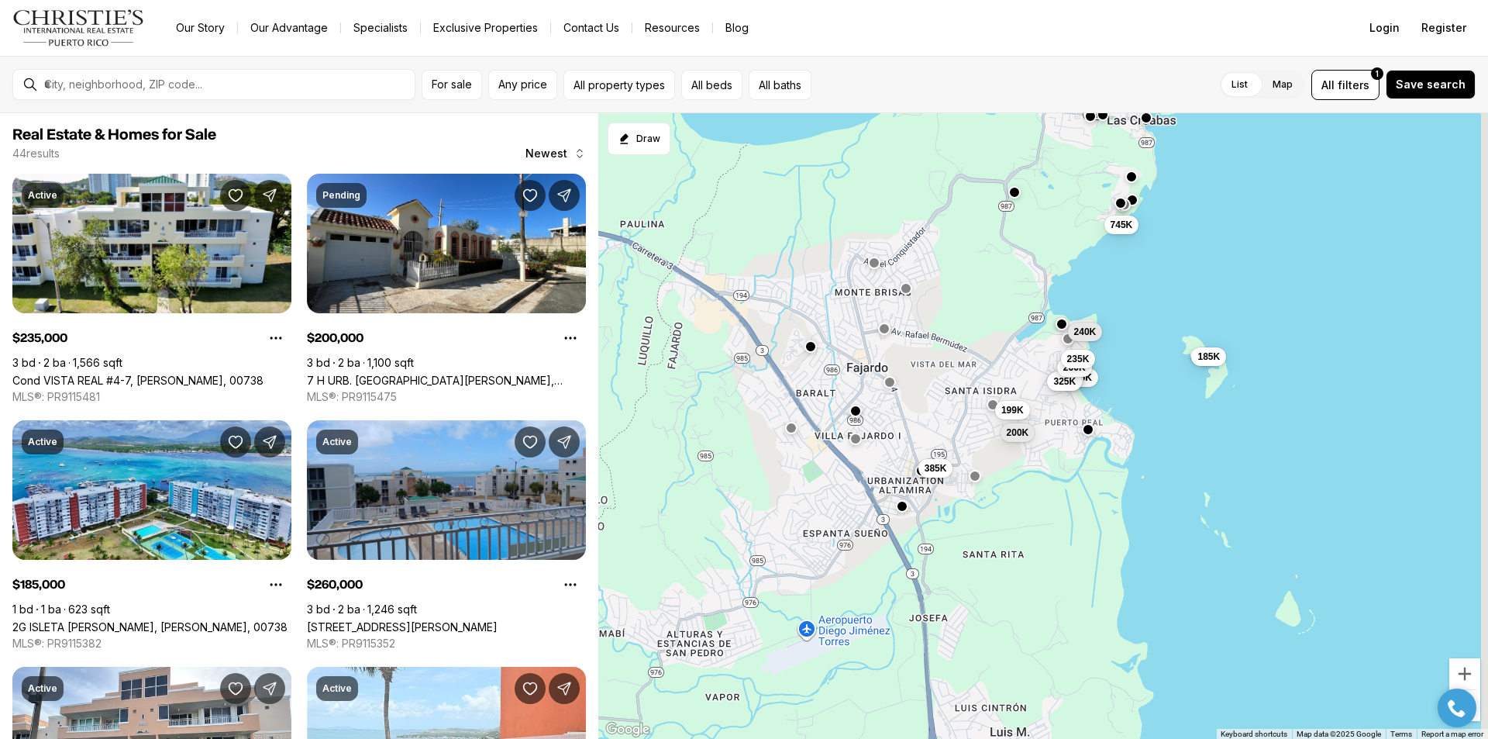
drag, startPoint x: 1096, startPoint y: 555, endPoint x: 999, endPoint y: 328, distance: 246.9
click at [999, 328] on div "385K 240K 325K 199K 745K 310K 325K 260K 185K 200K 235K 750K" at bounding box center [1043, 426] width 890 height 626
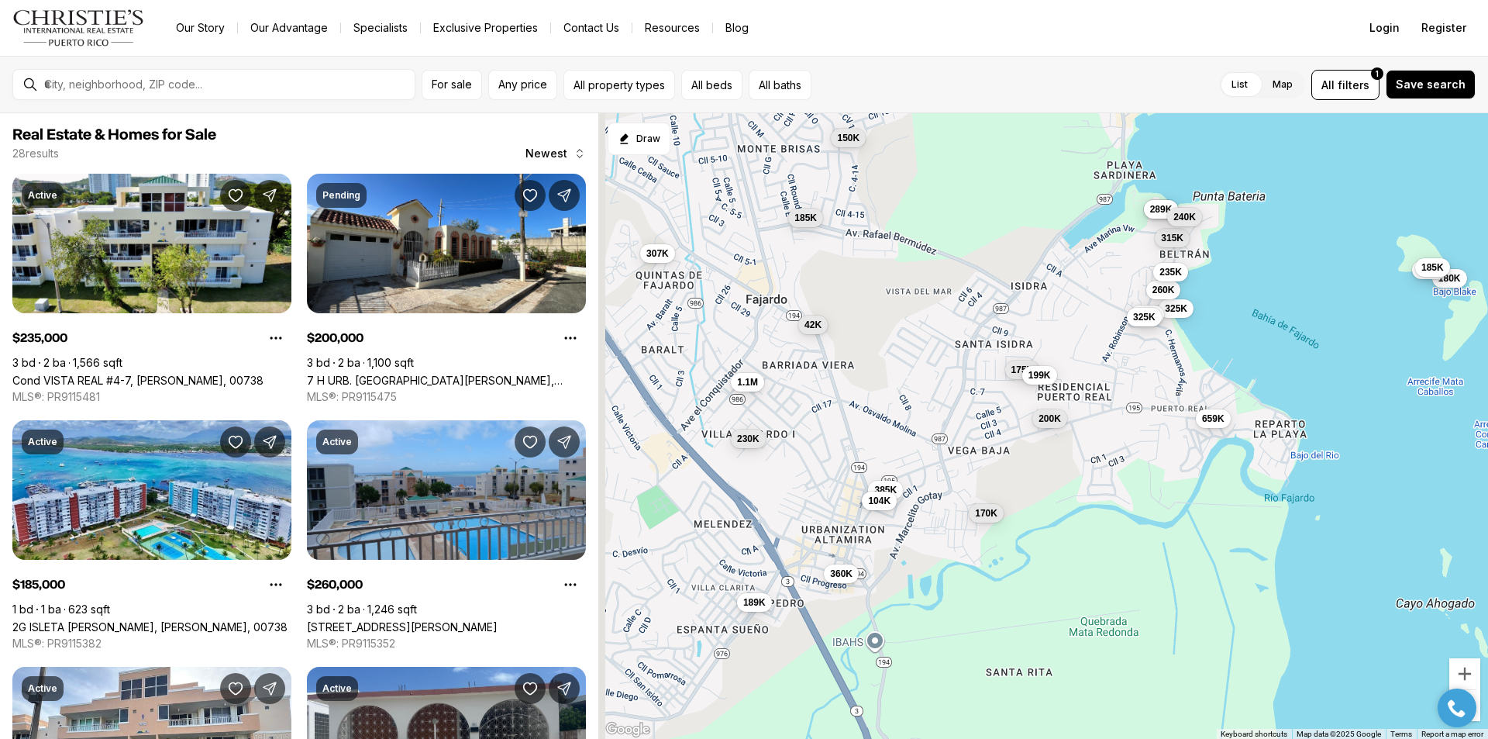
drag, startPoint x: 990, startPoint y: 344, endPoint x: 1043, endPoint y: 159, distance: 192.6
click at [1043, 160] on div "180K 350K 315K 230K 185K 360K 307K 229K 289K 385K 659K 240K 175K 325K 150K 199K…" at bounding box center [1043, 426] width 890 height 626
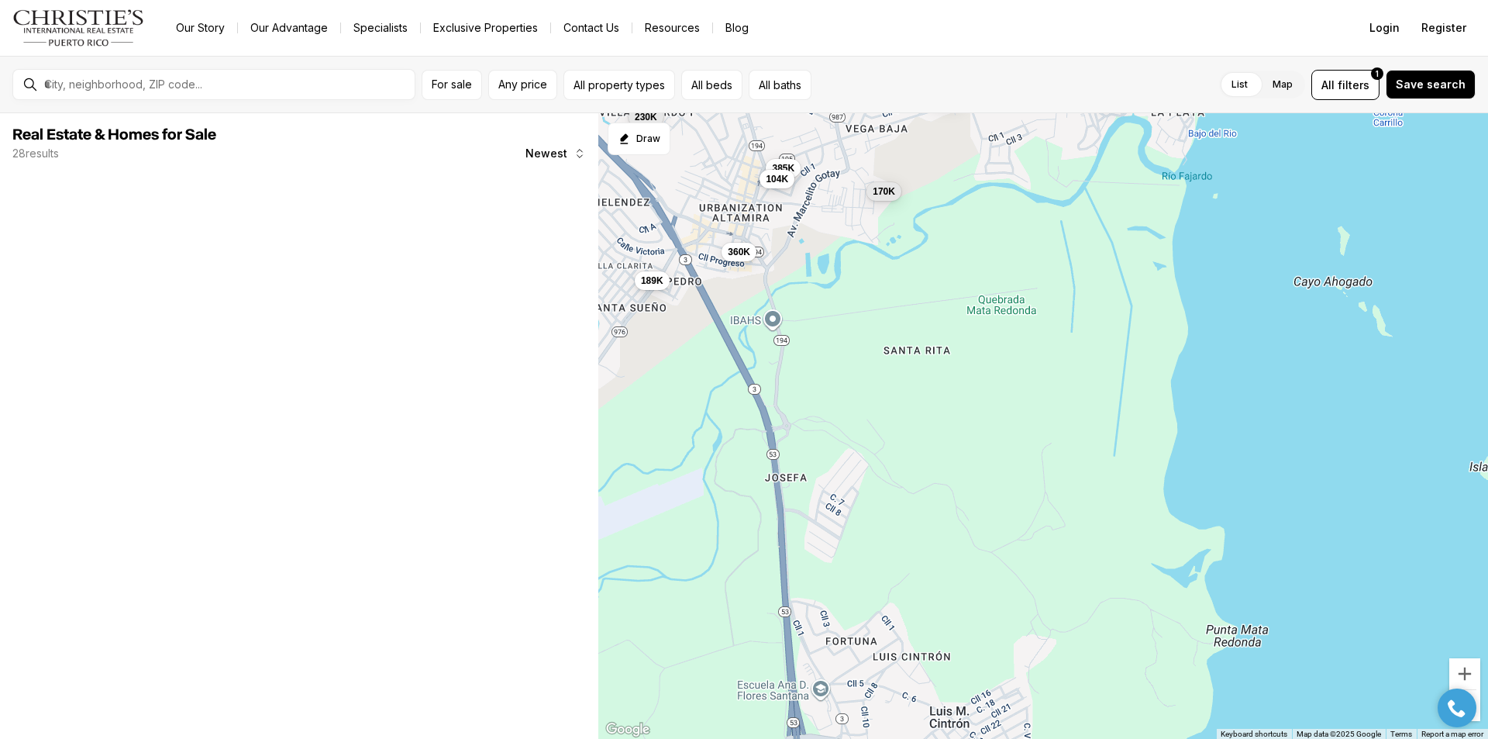
drag, startPoint x: 1143, startPoint y: 488, endPoint x: 1022, endPoint y: 286, distance: 235.3
click at [1022, 286] on div "180K 230K 360K 307K 385K 659K 175K 325K 199K 42K 104K 310K 325K 260K 265K 185K …" at bounding box center [1043, 426] width 890 height 626
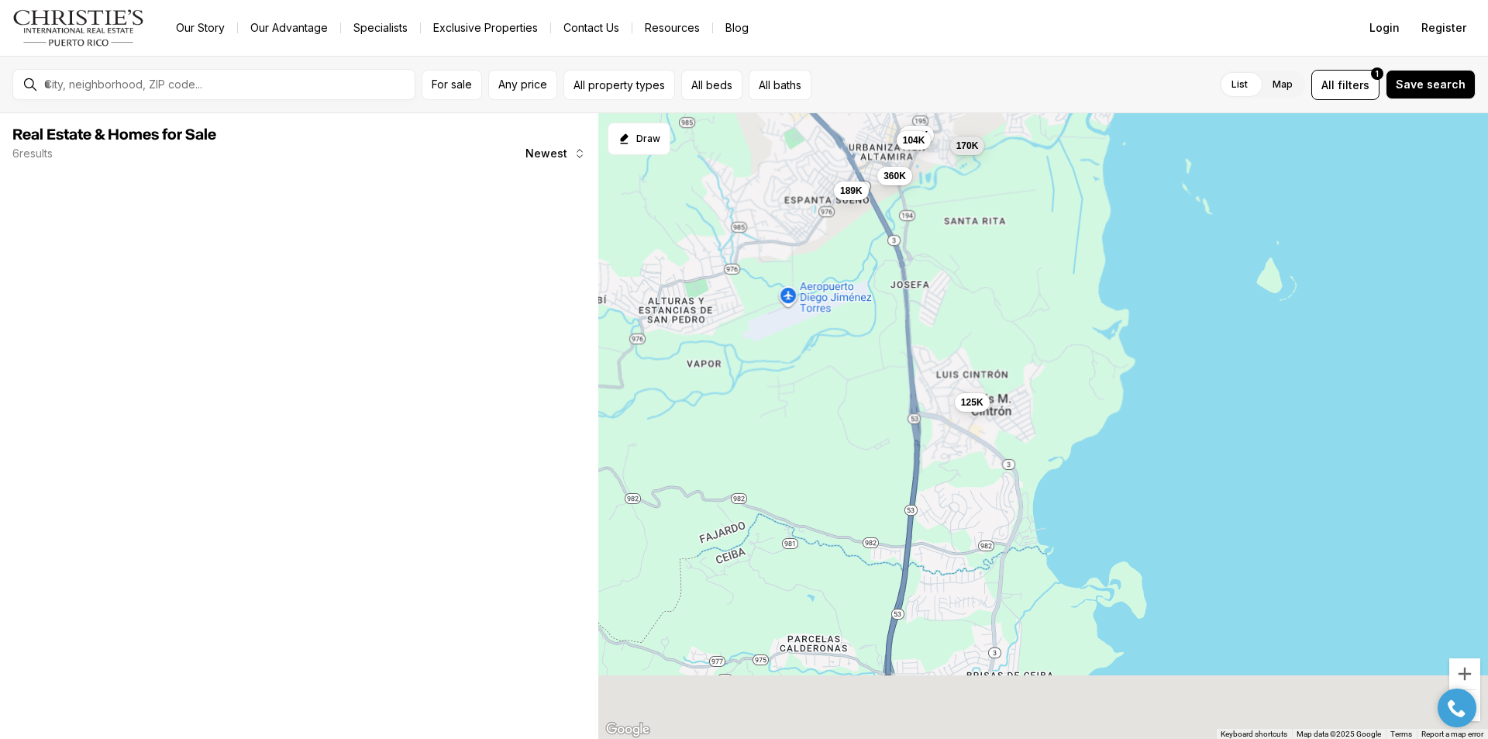
drag, startPoint x: 1058, startPoint y: 462, endPoint x: 1042, endPoint y: 278, distance: 185.2
click at [1042, 278] on div "360K 385K 104K 170K 189K 125K" at bounding box center [1043, 426] width 890 height 626
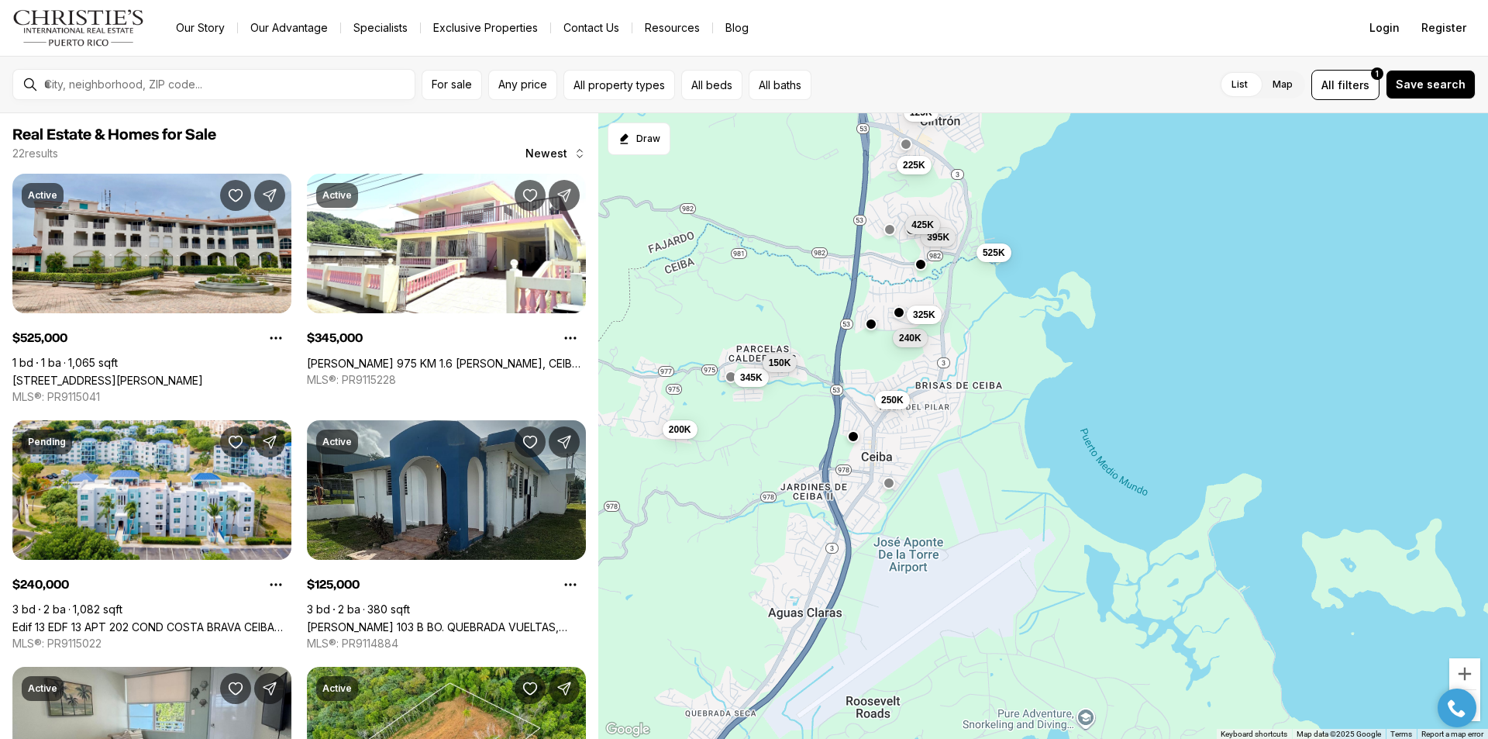
drag, startPoint x: 884, startPoint y: 696, endPoint x: 853, endPoint y: 469, distance: 229.3
click at [853, 469] on div "125K 525K 225K 175K 395K 425K 345K 240K 250K 325K 200K 150K" at bounding box center [1043, 426] width 890 height 626
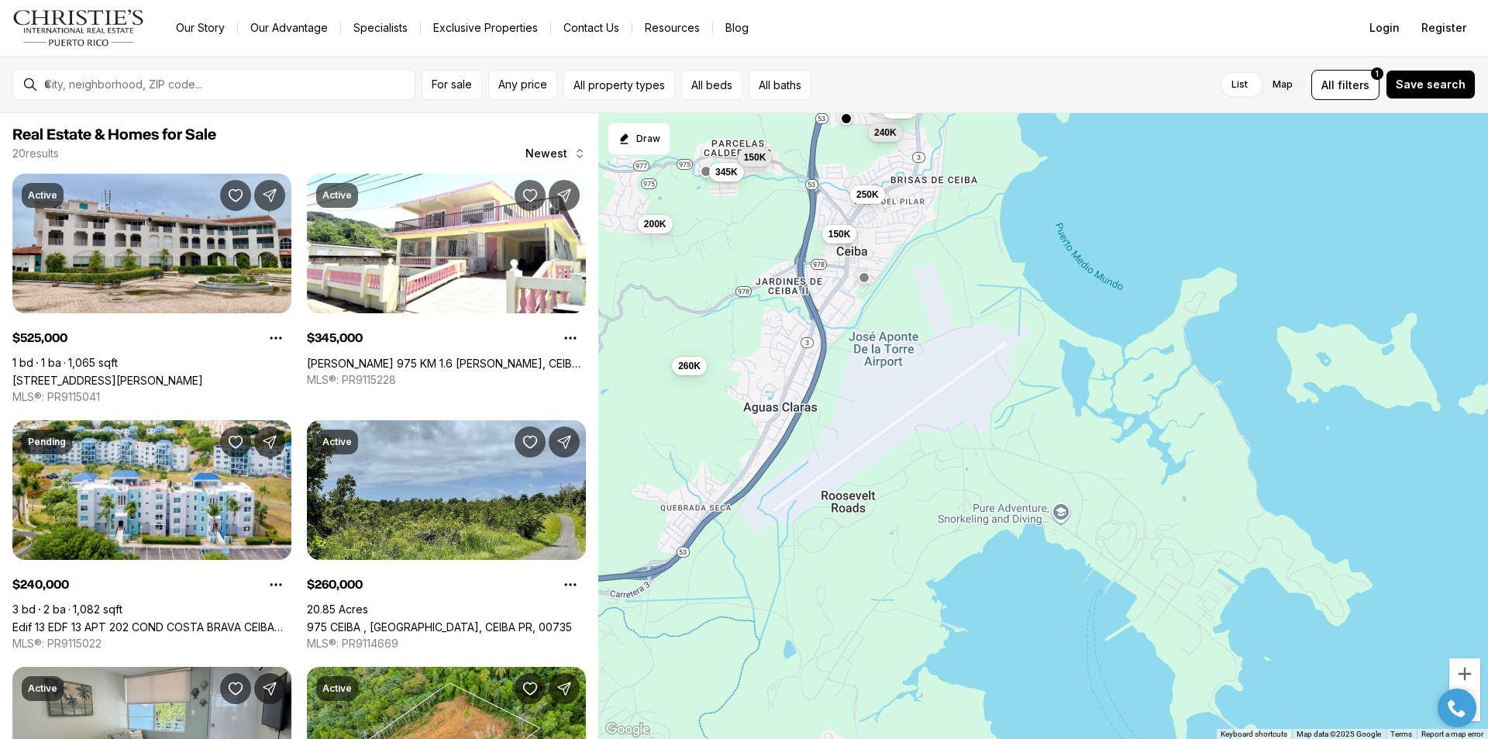
drag, startPoint x: 960, startPoint y: 634, endPoint x: 946, endPoint y: 435, distance: 199.8
click at [946, 435] on div "525K 225K 395K 425K 345K 240K 250K 325K 200K 150K 150K 260K" at bounding box center [1043, 426] width 890 height 626
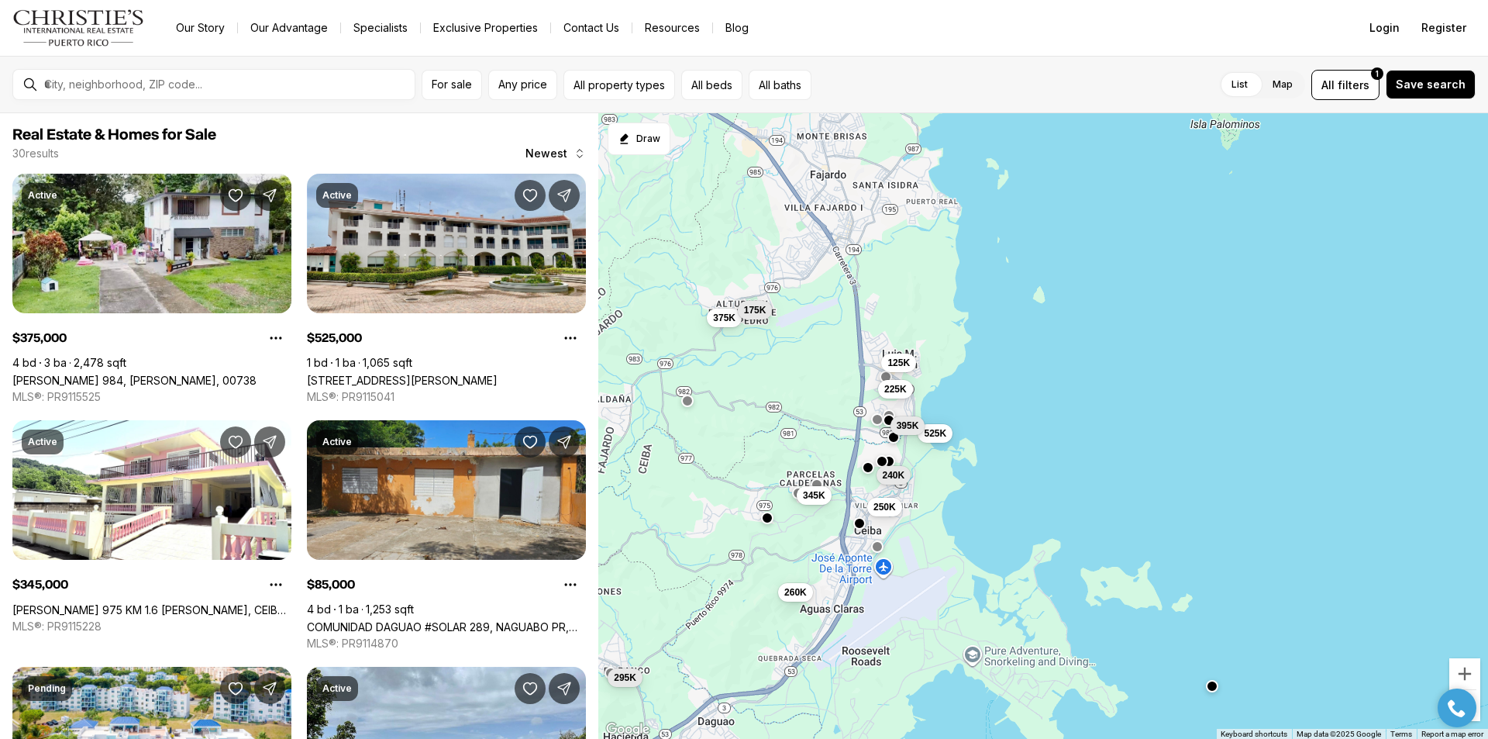
drag, startPoint x: 955, startPoint y: 441, endPoint x: 922, endPoint y: 625, distance: 186.7
click at [922, 625] on div "345K 240K 250K 260K 375K 525K 85K 125K 225K 175K 295K 395K" at bounding box center [1043, 426] width 890 height 626
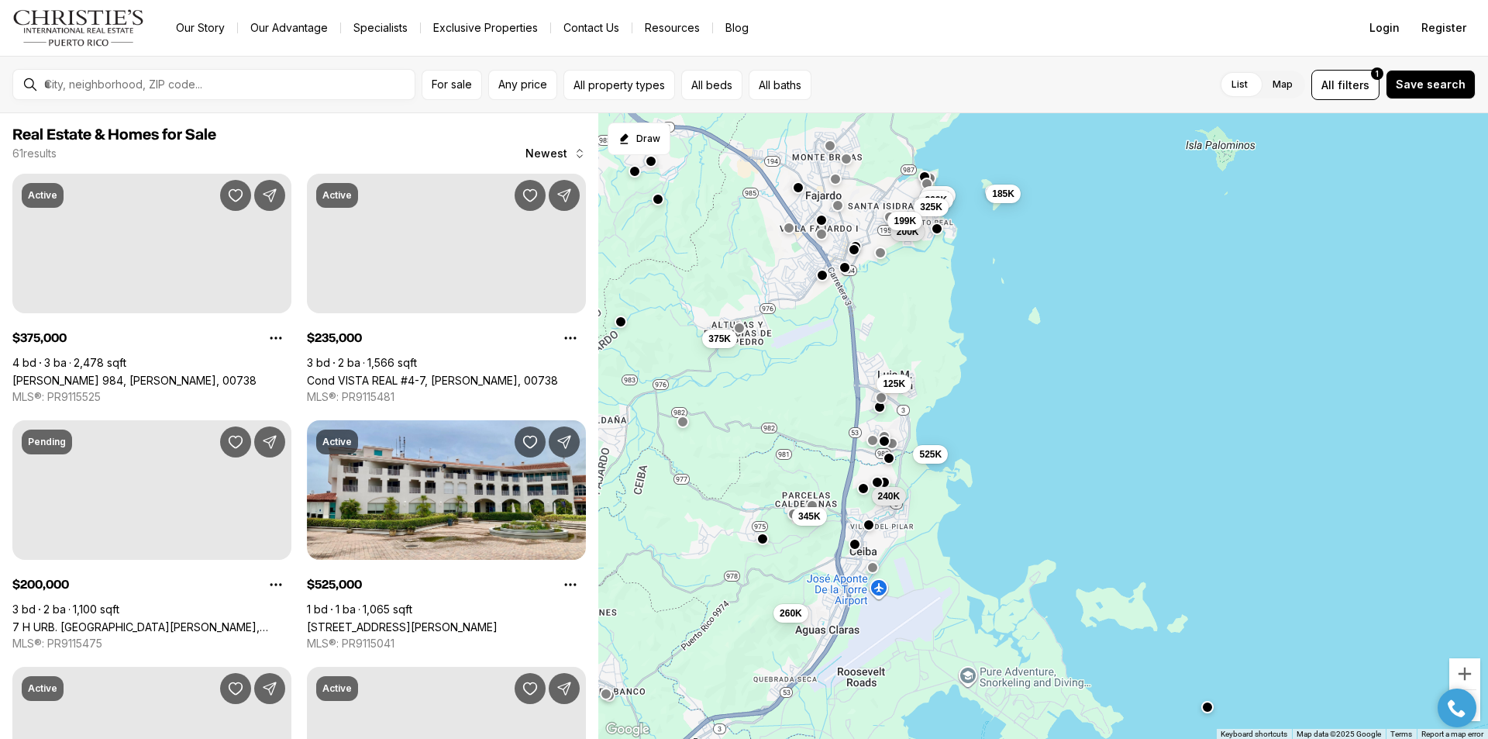
drag, startPoint x: 984, startPoint y: 489, endPoint x: 979, endPoint y: 512, distance: 23.7
click at [979, 512] on div "345K 240K 260K 375K 525K 125K 235K 200K 185K 260K 325K 199K" at bounding box center [1043, 426] width 890 height 626
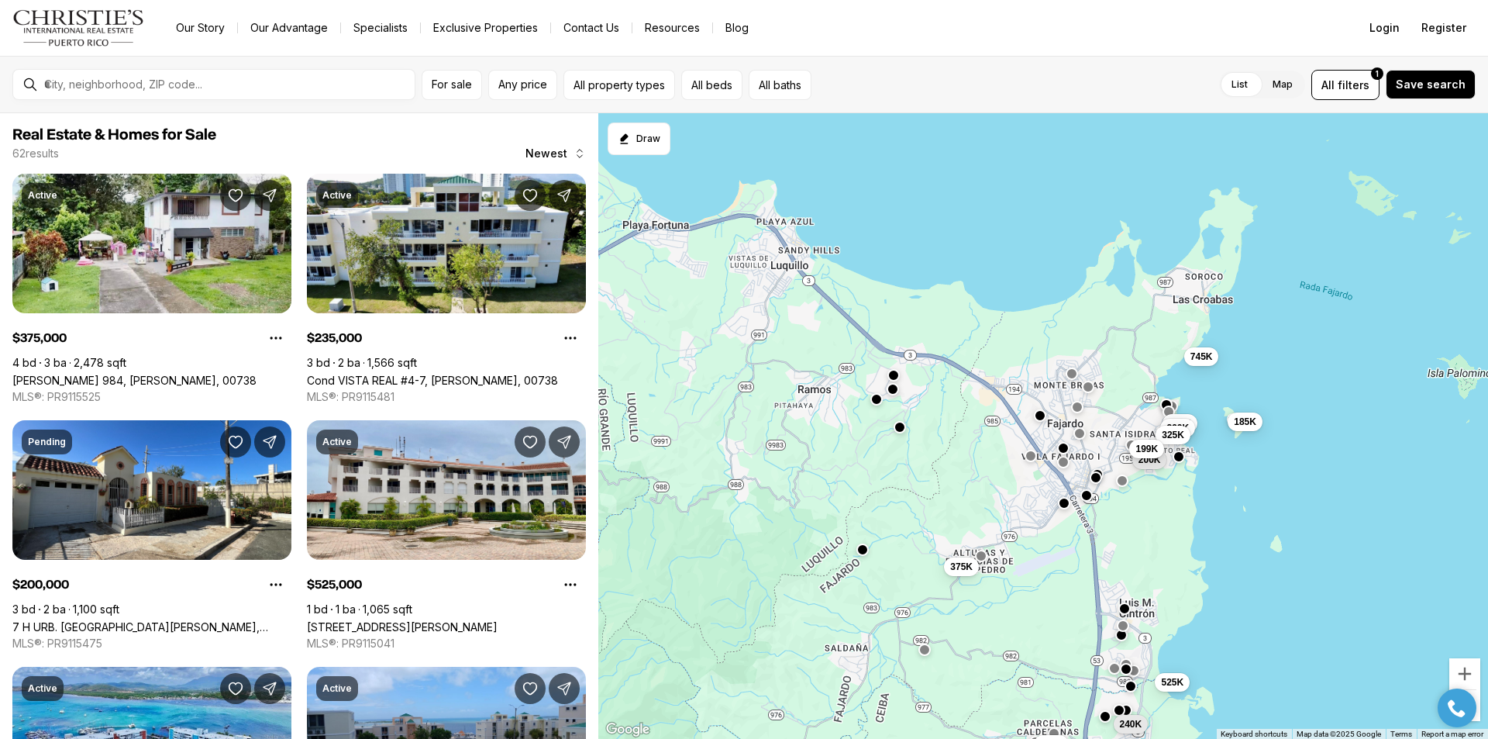
drag, startPoint x: 1050, startPoint y: 415, endPoint x: 1336, endPoint y: 642, distance: 365.8
click at [1336, 642] on div "345K 240K 260K 375K 525K 235K 200K 185K 260K 325K 199K 745K" at bounding box center [1043, 426] width 890 height 626
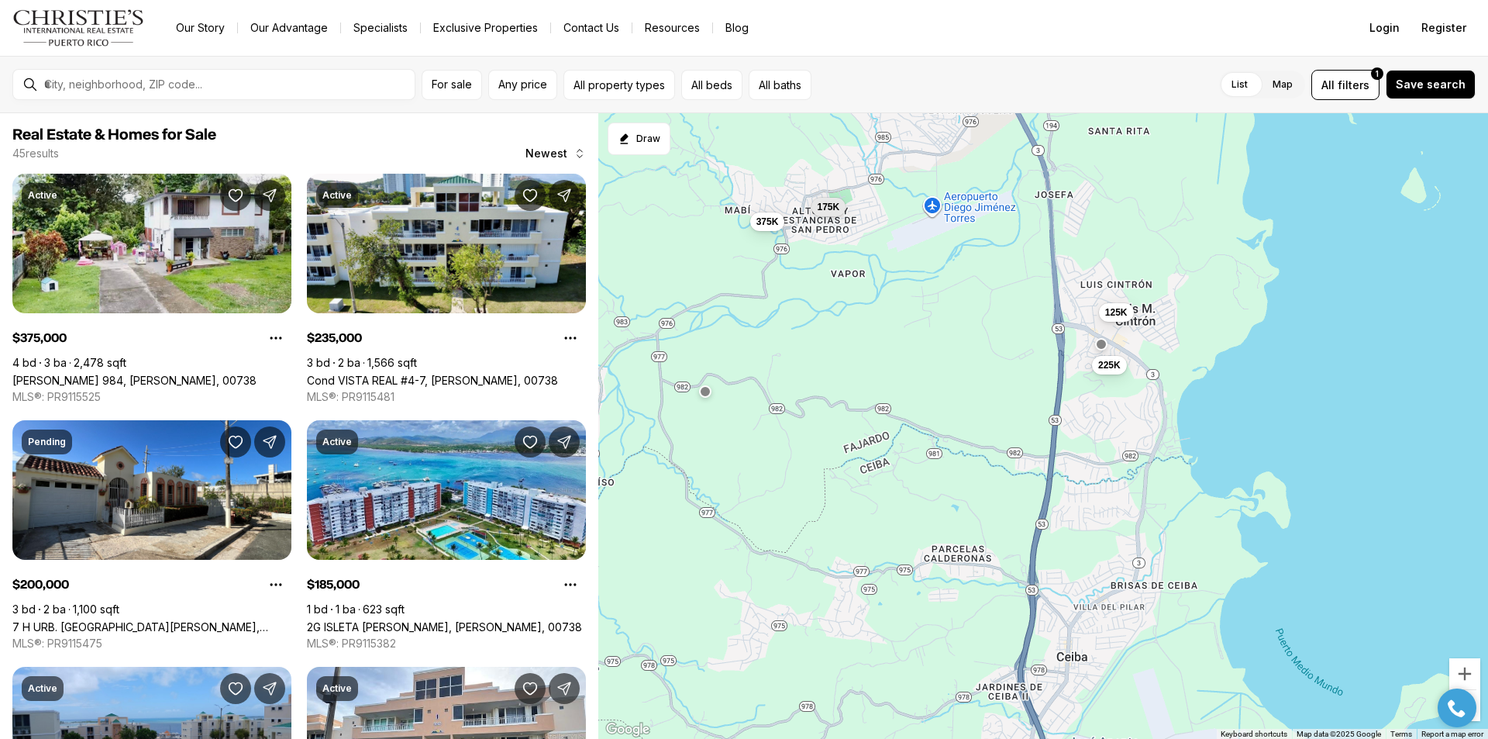
drag, startPoint x: 974, startPoint y: 664, endPoint x: 908, endPoint y: 315, distance: 354.8
click at [908, 315] on div "375K 125K 225K 175K 235K 200K 185K 260K 325K 199K 750K 745K" at bounding box center [1043, 426] width 890 height 626
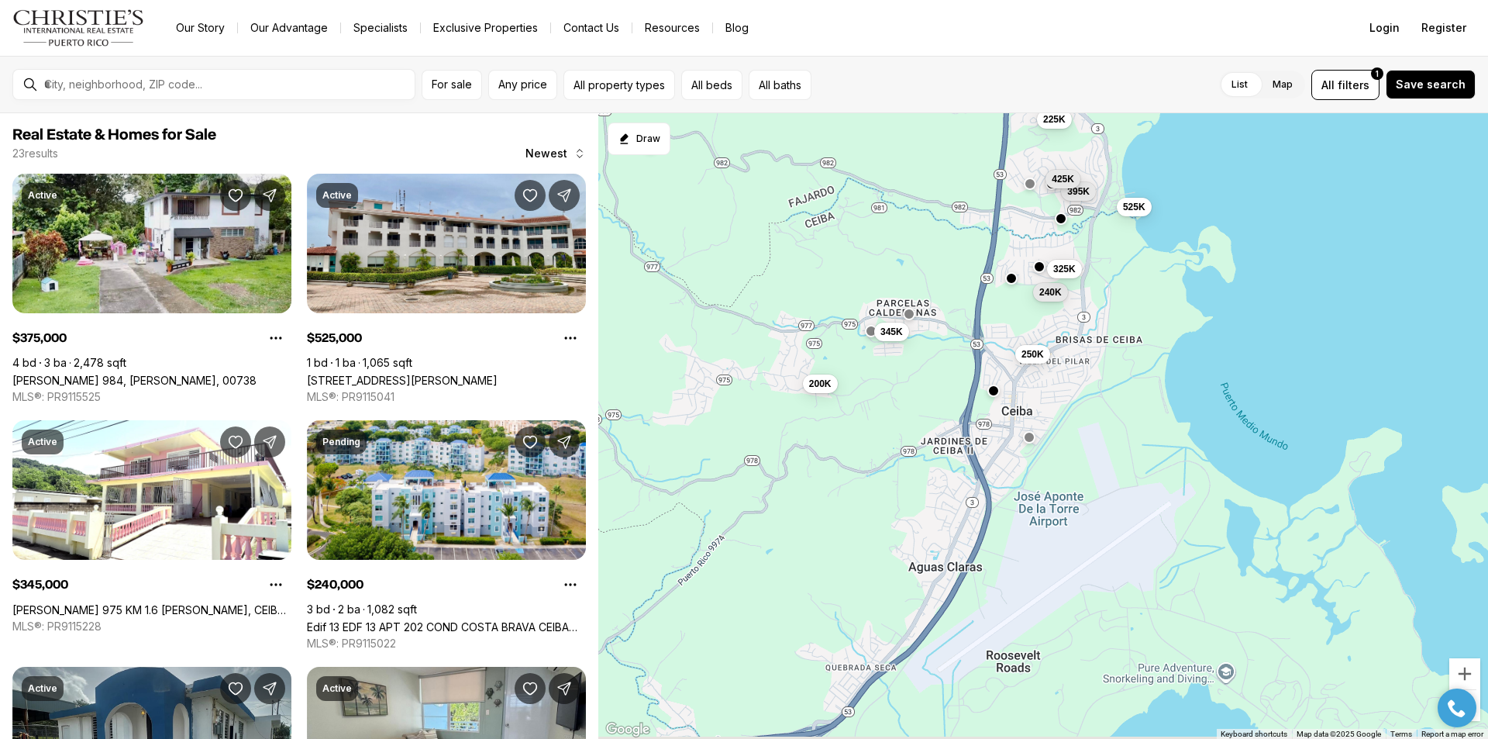
drag, startPoint x: 946, startPoint y: 560, endPoint x: 889, endPoint y: 302, distance: 265.0
click at [889, 302] on div "375K 125K 225K 175K 525K 345K 240K 250K 395K 325K 425K 200K" at bounding box center [1043, 426] width 890 height 626
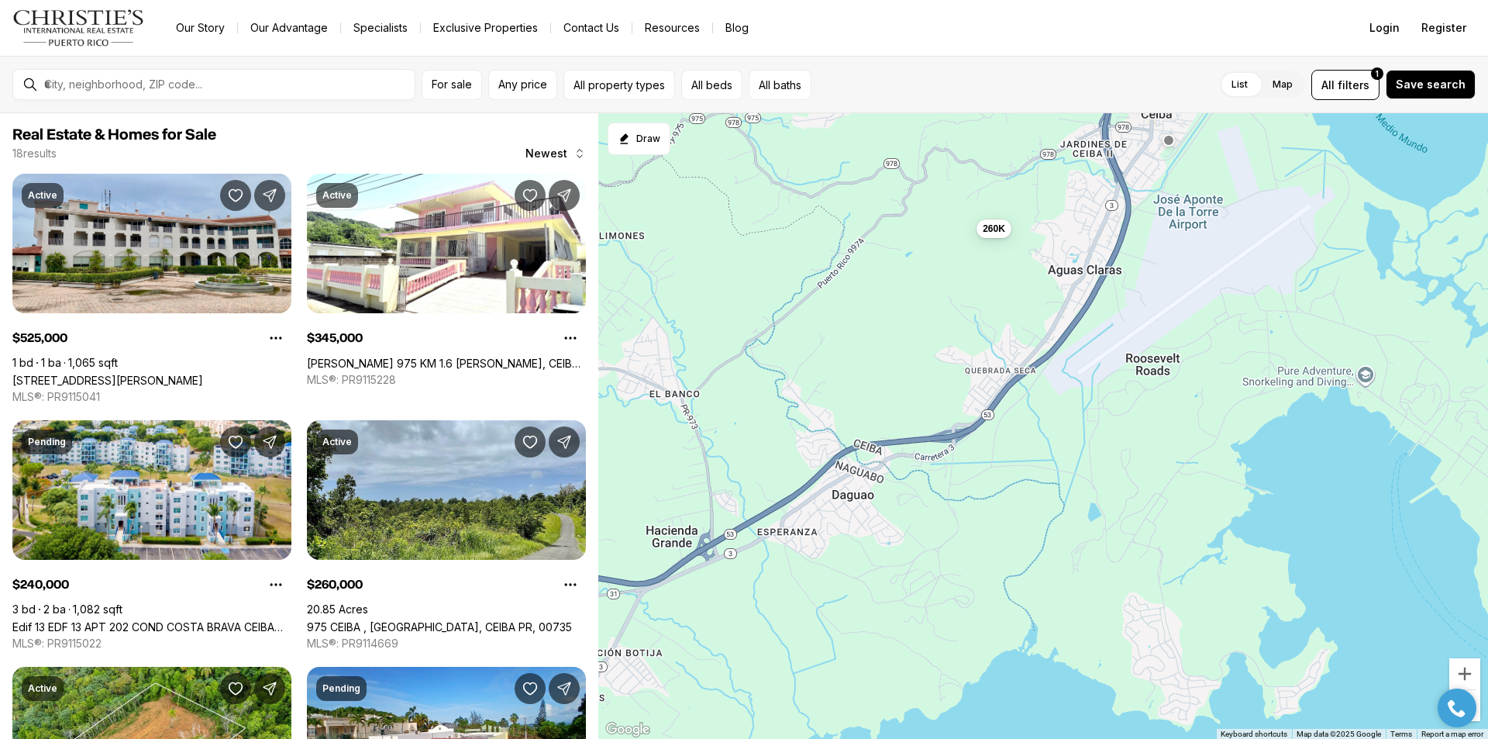
drag, startPoint x: 943, startPoint y: 612, endPoint x: 1072, endPoint y: 388, distance: 258.3
click at [1072, 388] on div "525K 345K 240K 250K 395K 325K 425K 200K 150K 150K 223K 260K" at bounding box center [1043, 426] width 890 height 626
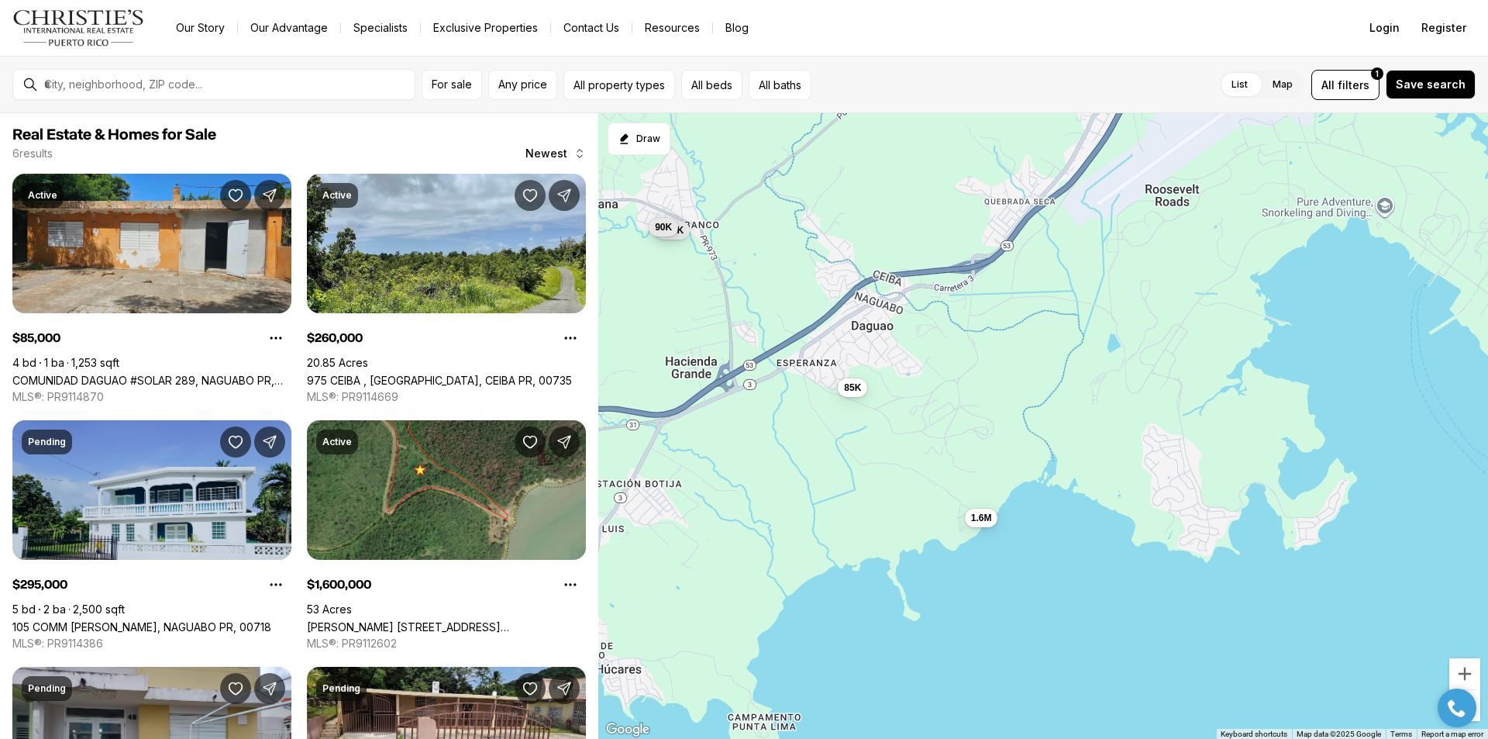
drag, startPoint x: 1046, startPoint y: 627, endPoint x: 1066, endPoint y: 458, distance: 170.1
click at [1066, 458] on div "89K 260K 85K 295K 1.6M 90K" at bounding box center [1043, 426] width 890 height 626
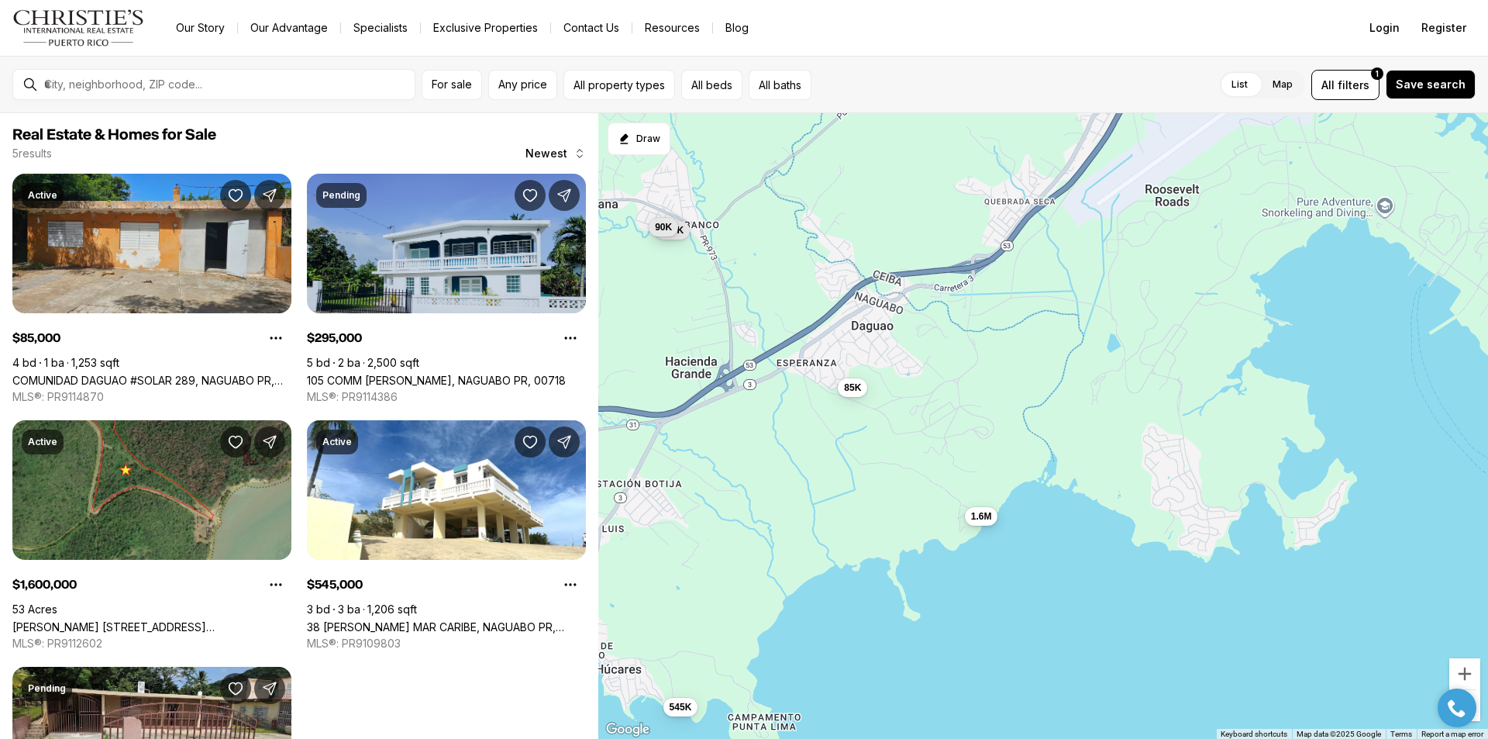
click at [981, 518] on span "1.6M" at bounding box center [981, 516] width 21 height 12
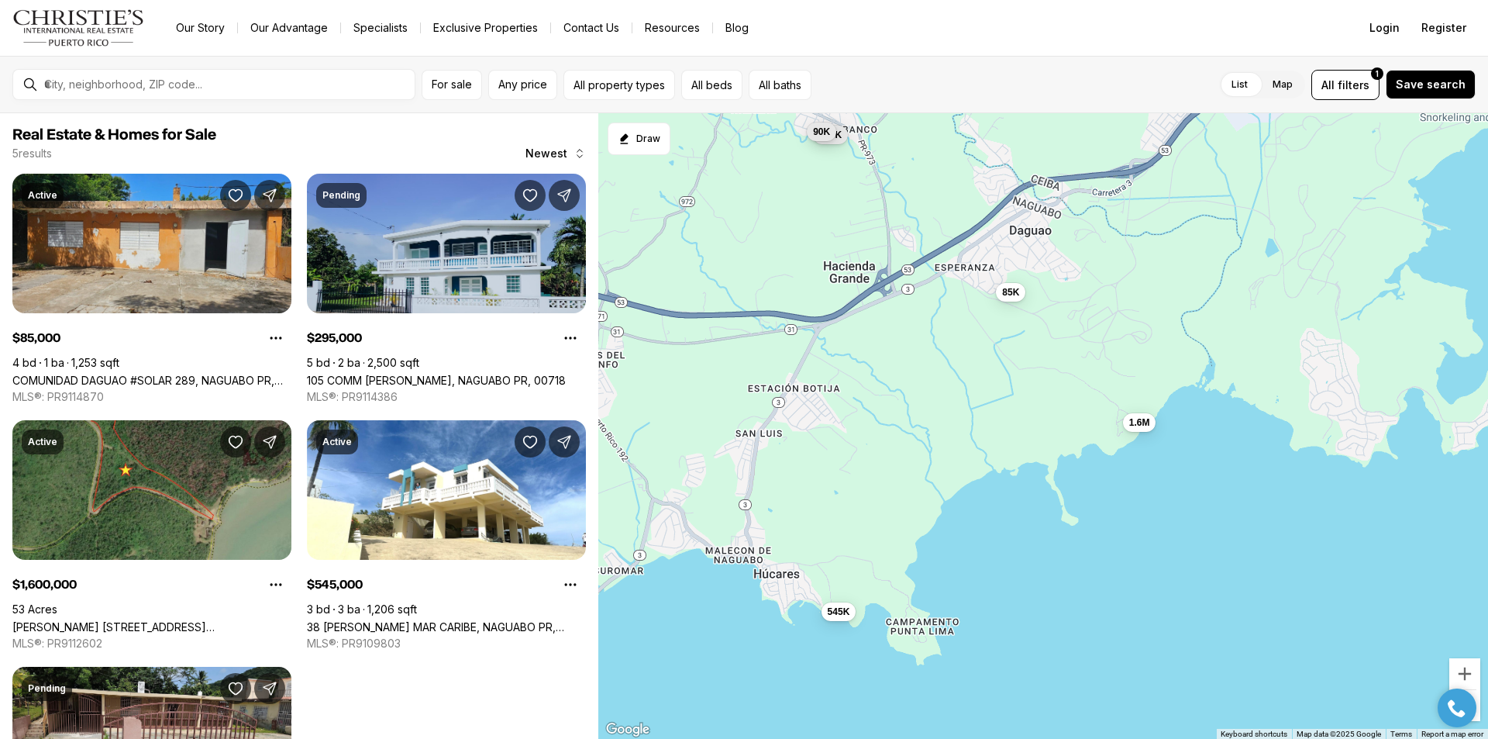
drag, startPoint x: 870, startPoint y: 551, endPoint x: 1027, endPoint y: 456, distance: 184.0
click at [1027, 456] on div "85K 295K 1.6M 90K 545K" at bounding box center [1043, 426] width 890 height 626
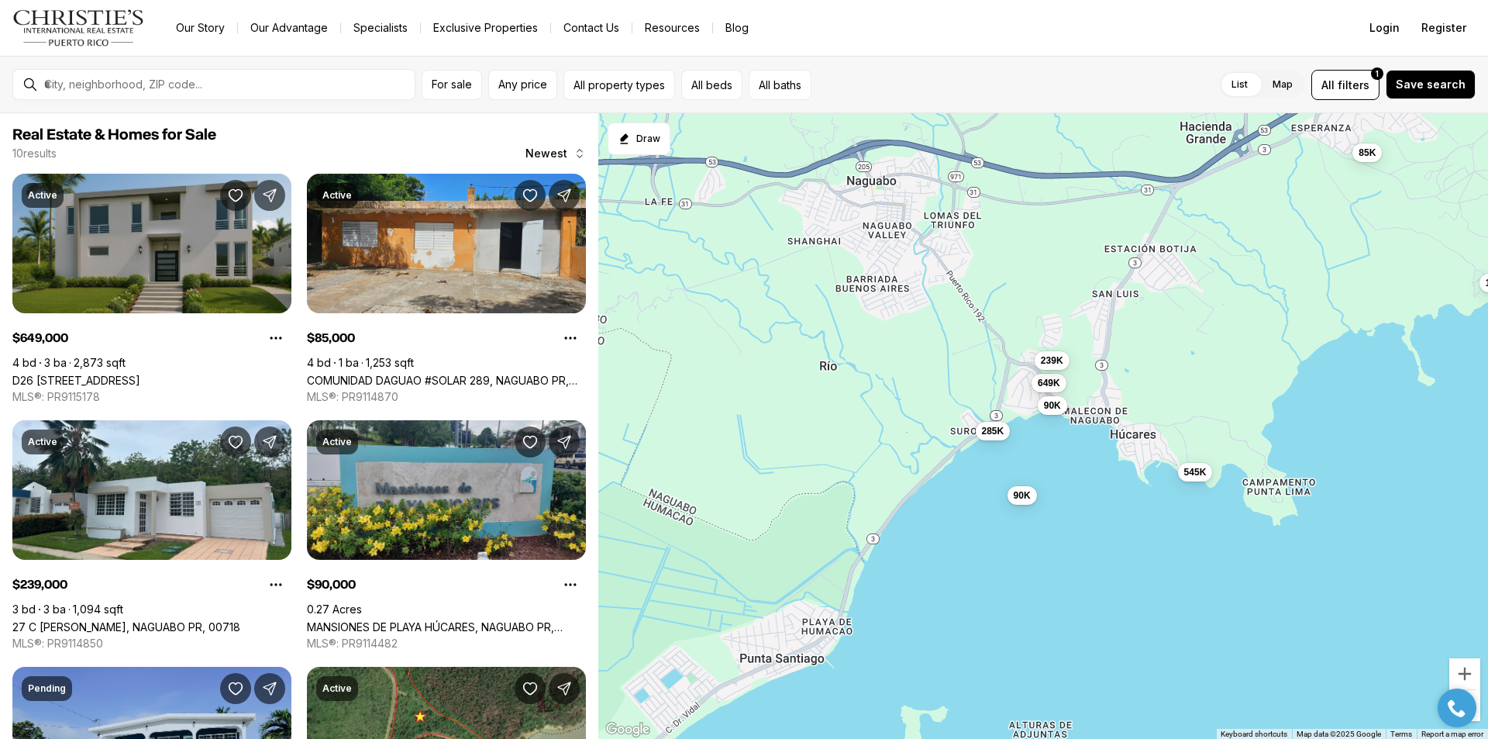
drag, startPoint x: 864, startPoint y: 498, endPoint x: 1222, endPoint y: 360, distance: 384.1
click at [1222, 360] on div "85K 295K 1.6M 90K 545K 649K 239K 90K 285K 90K" at bounding box center [1043, 426] width 890 height 626
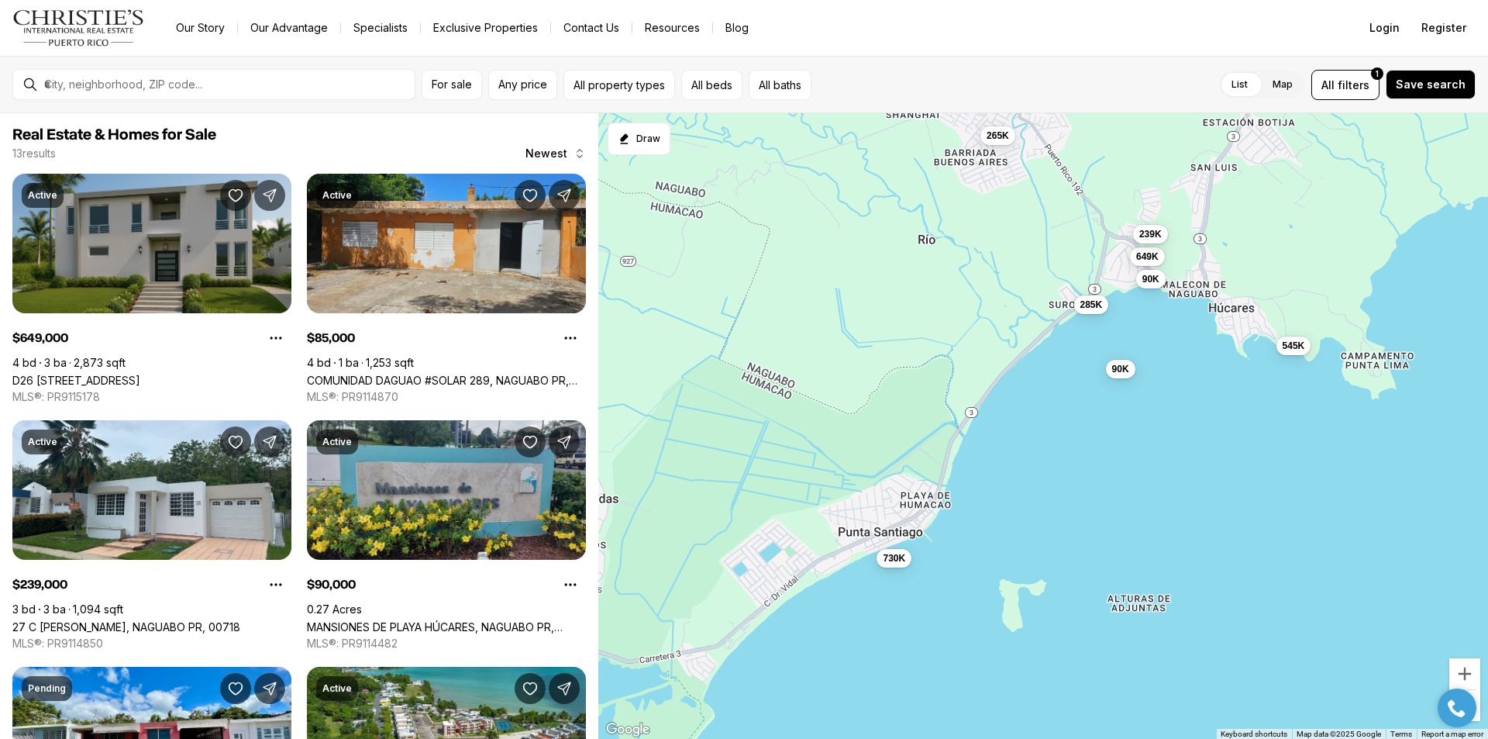
drag, startPoint x: 1082, startPoint y: 589, endPoint x: 1182, endPoint y: 464, distance: 159.9
click at [1182, 464] on div "85K 1.6M 545K 649K 239K 90K 285K 90K 145K 265K 100K 730K" at bounding box center [1043, 426] width 890 height 626
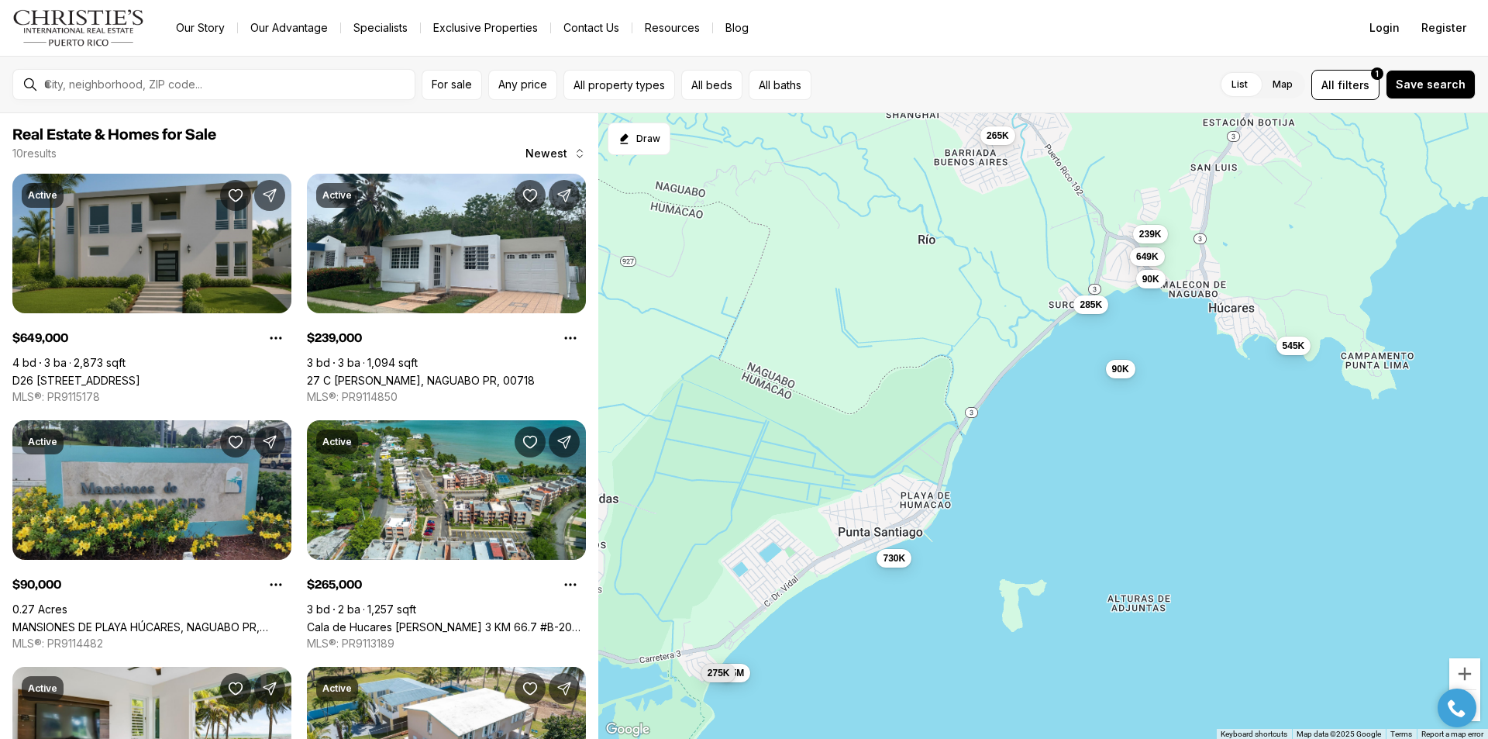
click at [1104, 553] on div "545K 649K 239K 90K 285K 90K 265K 730K 1.5M 275K" at bounding box center [1043, 426] width 890 height 626
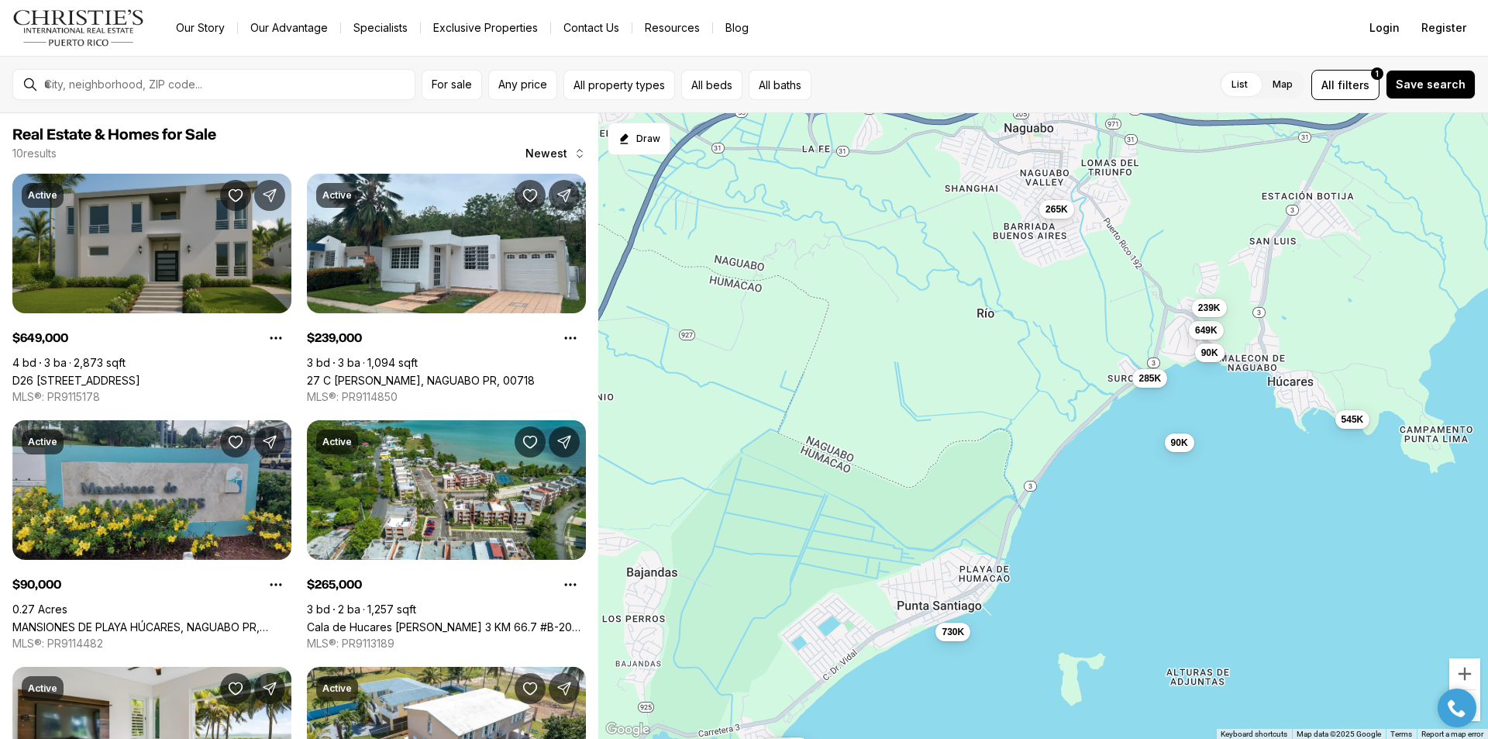
drag, startPoint x: 1037, startPoint y: 539, endPoint x: 1093, endPoint y: 611, distance: 91.2
click at [1093, 611] on div "545K 649K 239K 90K 285K 90K 265K 730K 1.5M 275K" at bounding box center [1043, 426] width 890 height 626
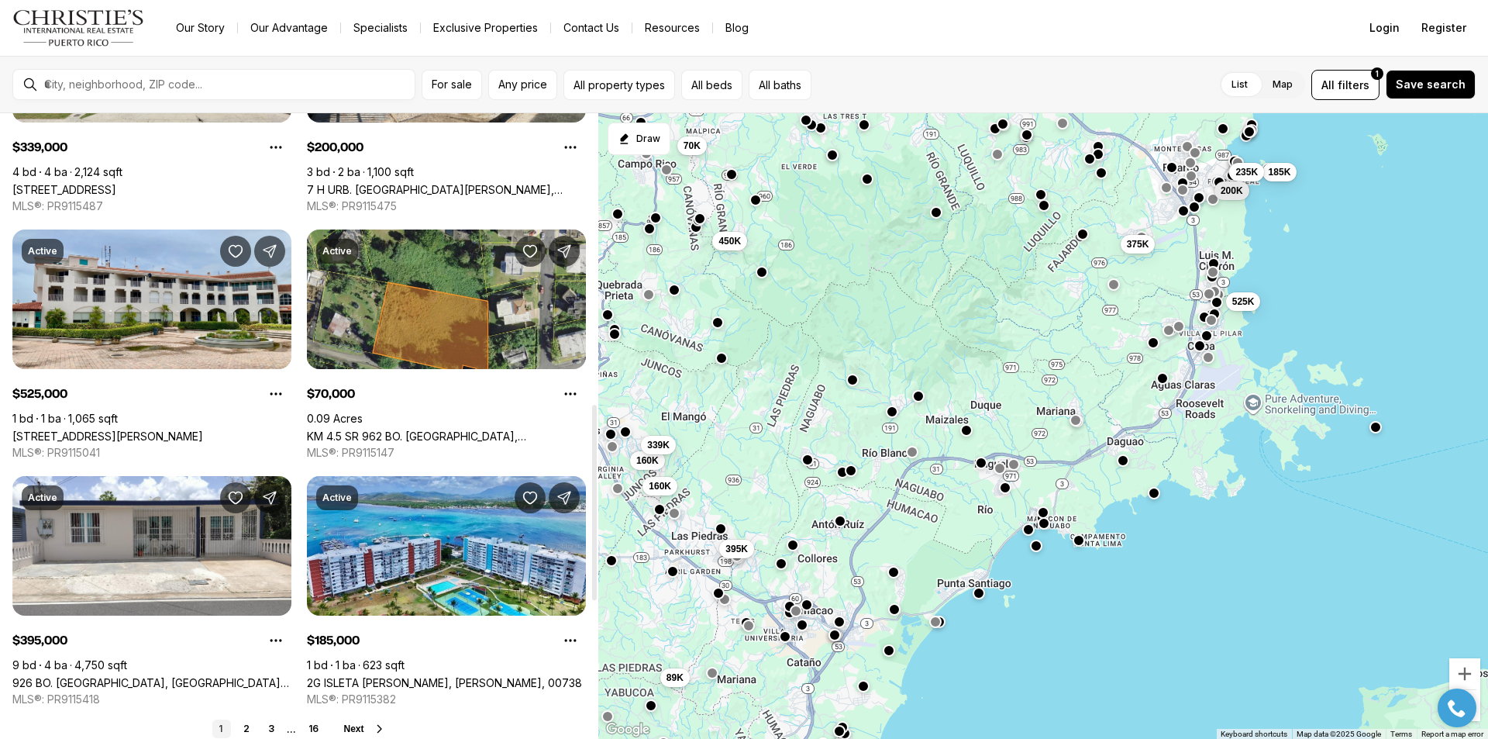
scroll to position [1085, 0]
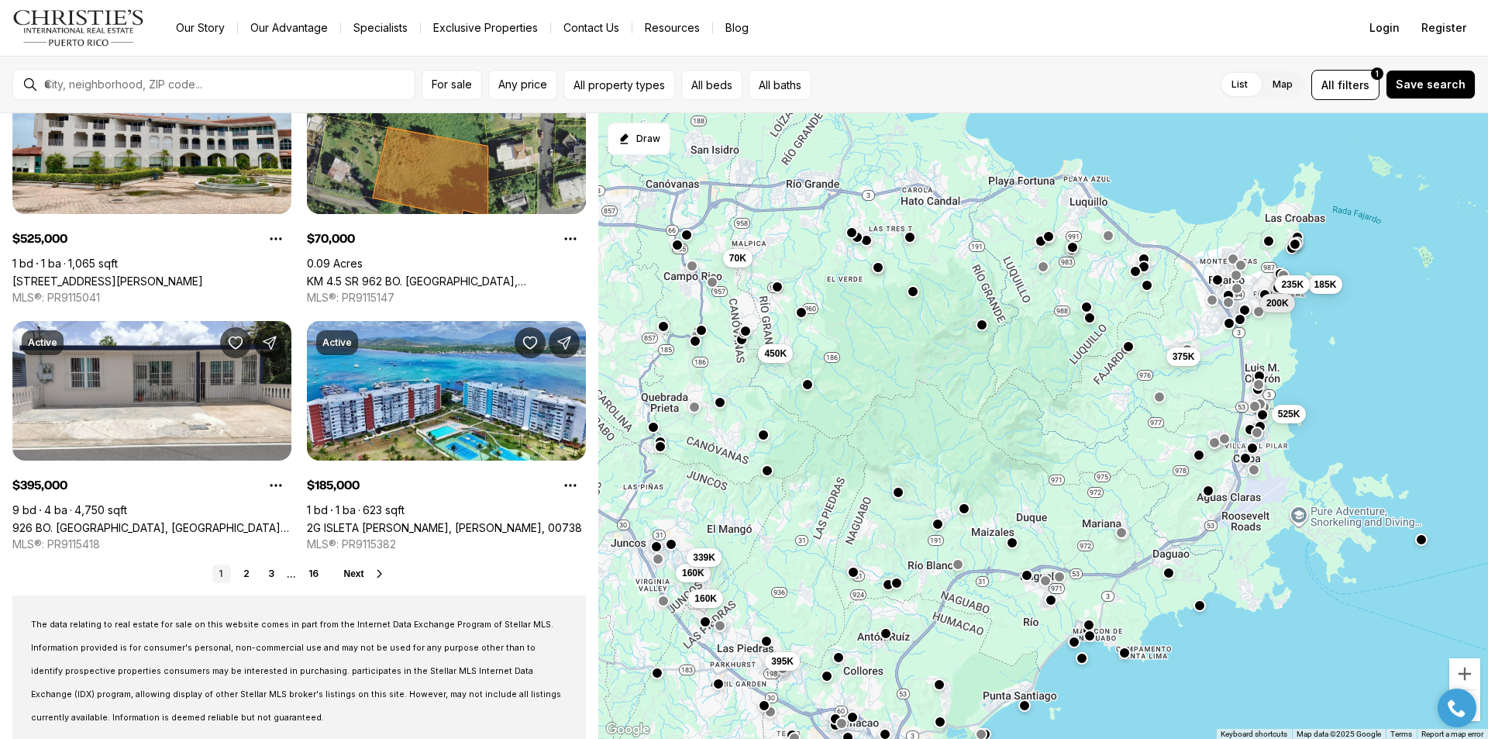
drag, startPoint x: 795, startPoint y: 484, endPoint x: 843, endPoint y: 598, distance: 123.7
click at [843, 598] on div "375K 525K 185K 235K 200K 395K 89K 70K 450K 160K 160K 339K" at bounding box center [1043, 426] width 890 height 626
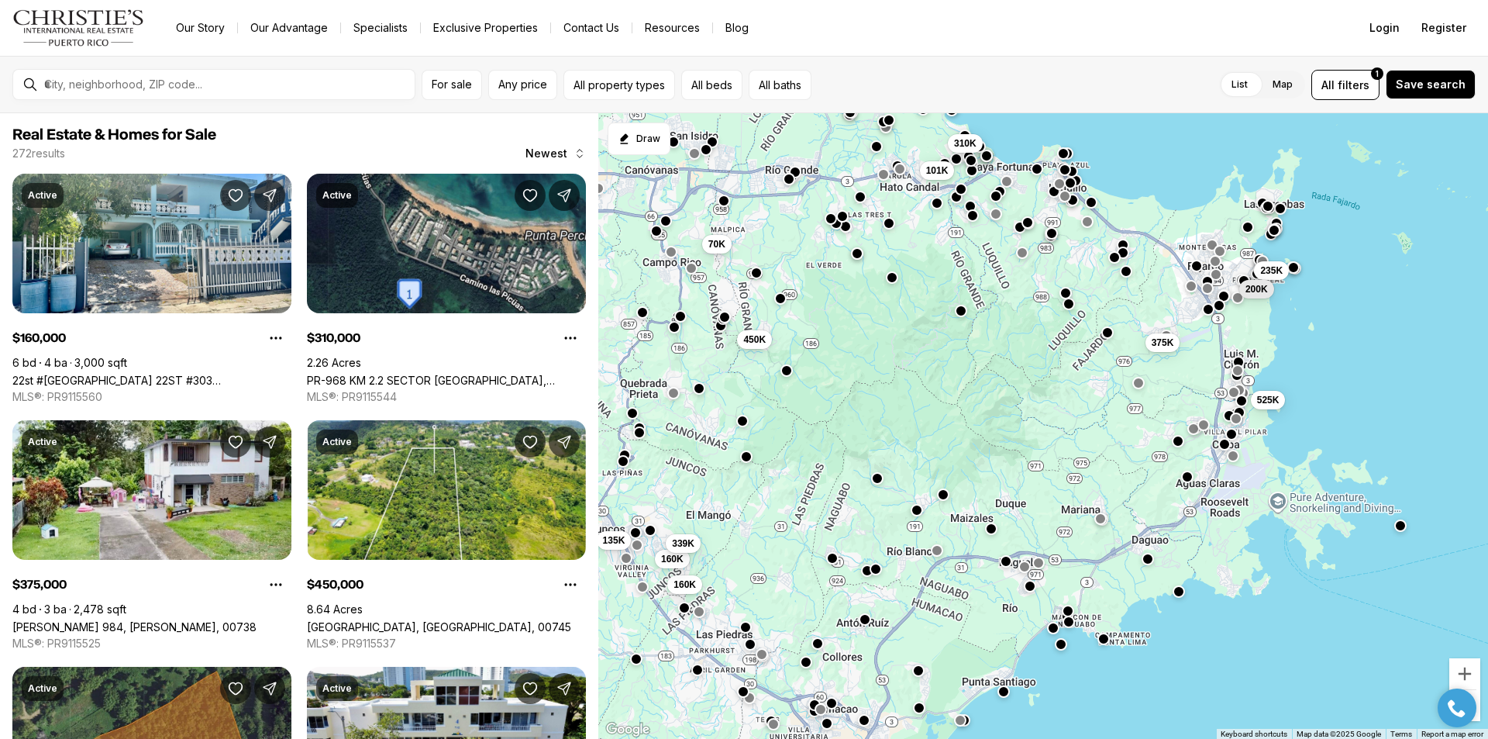
drag, startPoint x: 981, startPoint y: 470, endPoint x: 959, endPoint y: 456, distance: 25.8
click at [959, 456] on div "375K 525K 235K 200K 70K 450K 160K 160K 339K 135K 310K 101K" at bounding box center [1043, 426] width 890 height 626
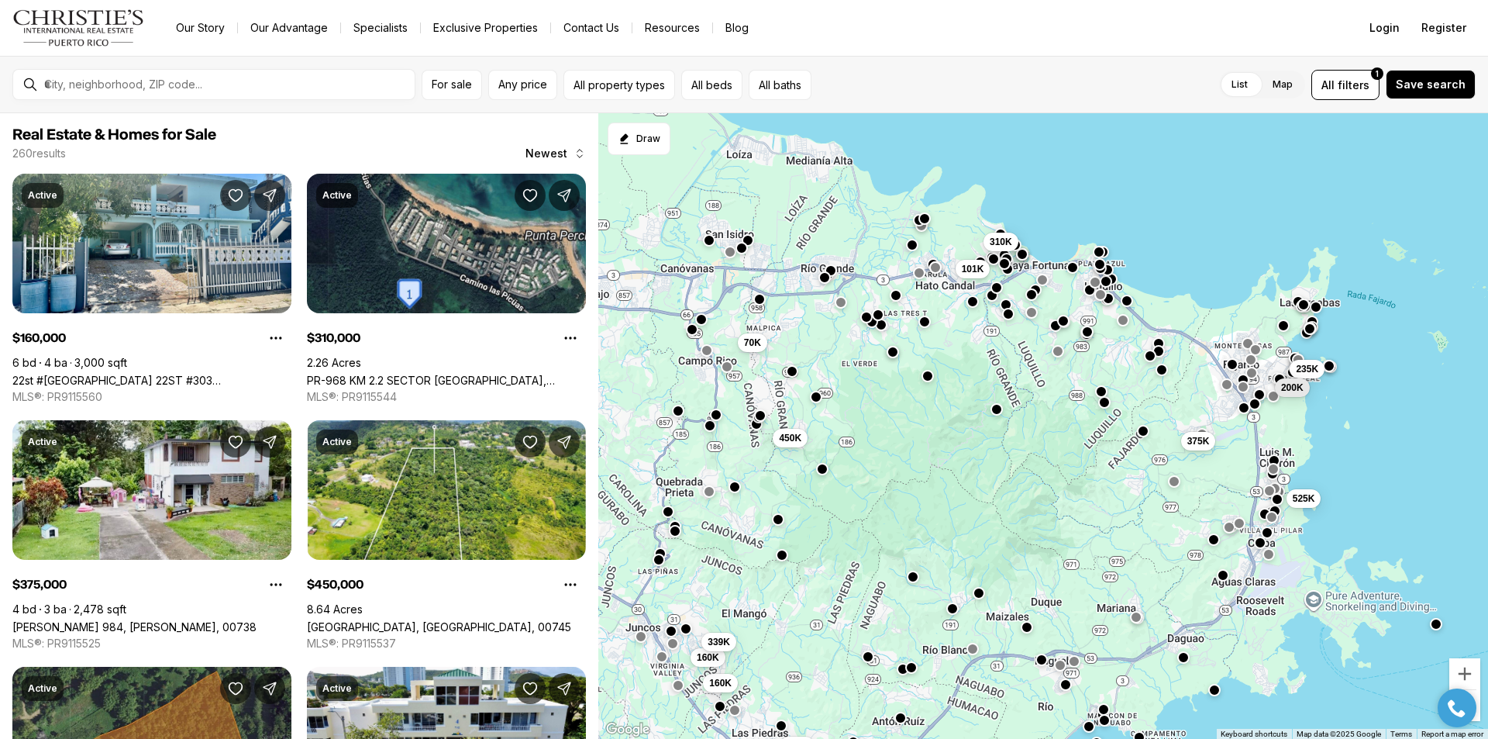
drag, startPoint x: 971, startPoint y: 436, endPoint x: 1010, endPoint y: 540, distance: 110.9
click at [1010, 540] on div "375K 525K 235K 200K 395K 70K 450K 160K 160K 339K 310K 101K" at bounding box center [1043, 426] width 890 height 626
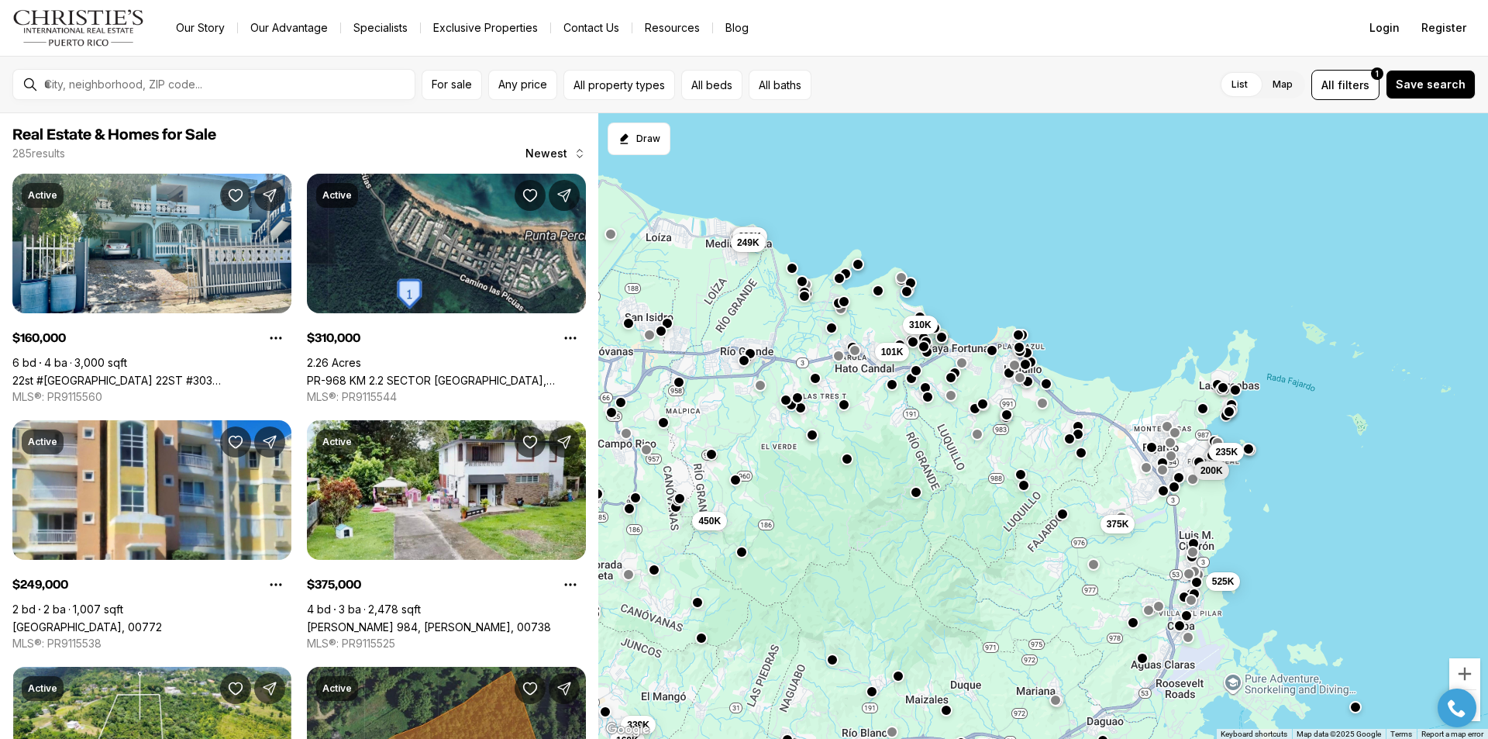
drag, startPoint x: 1072, startPoint y: 437, endPoint x: 978, endPoint y: 527, distance: 129.9
click at [978, 527] on div "375K 525K 235K 200K 450K 160K 160K 339K 310K 101K 239K 249K" at bounding box center [1043, 426] width 890 height 626
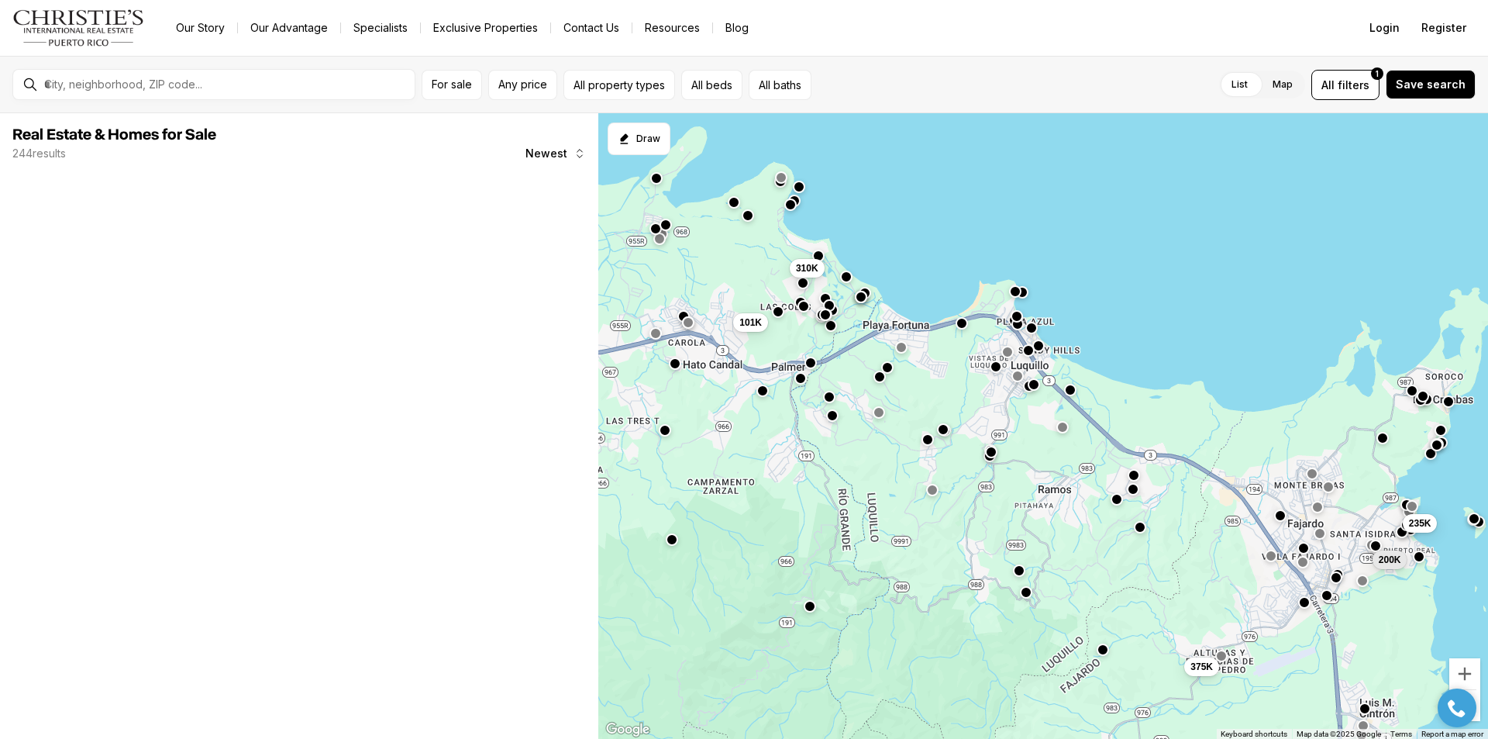
drag, startPoint x: 995, startPoint y: 430, endPoint x: 1026, endPoint y: 488, distance: 66.3
click at [1026, 488] on div "375K 525K 235K 200K 310K 101K" at bounding box center [1043, 426] width 890 height 626
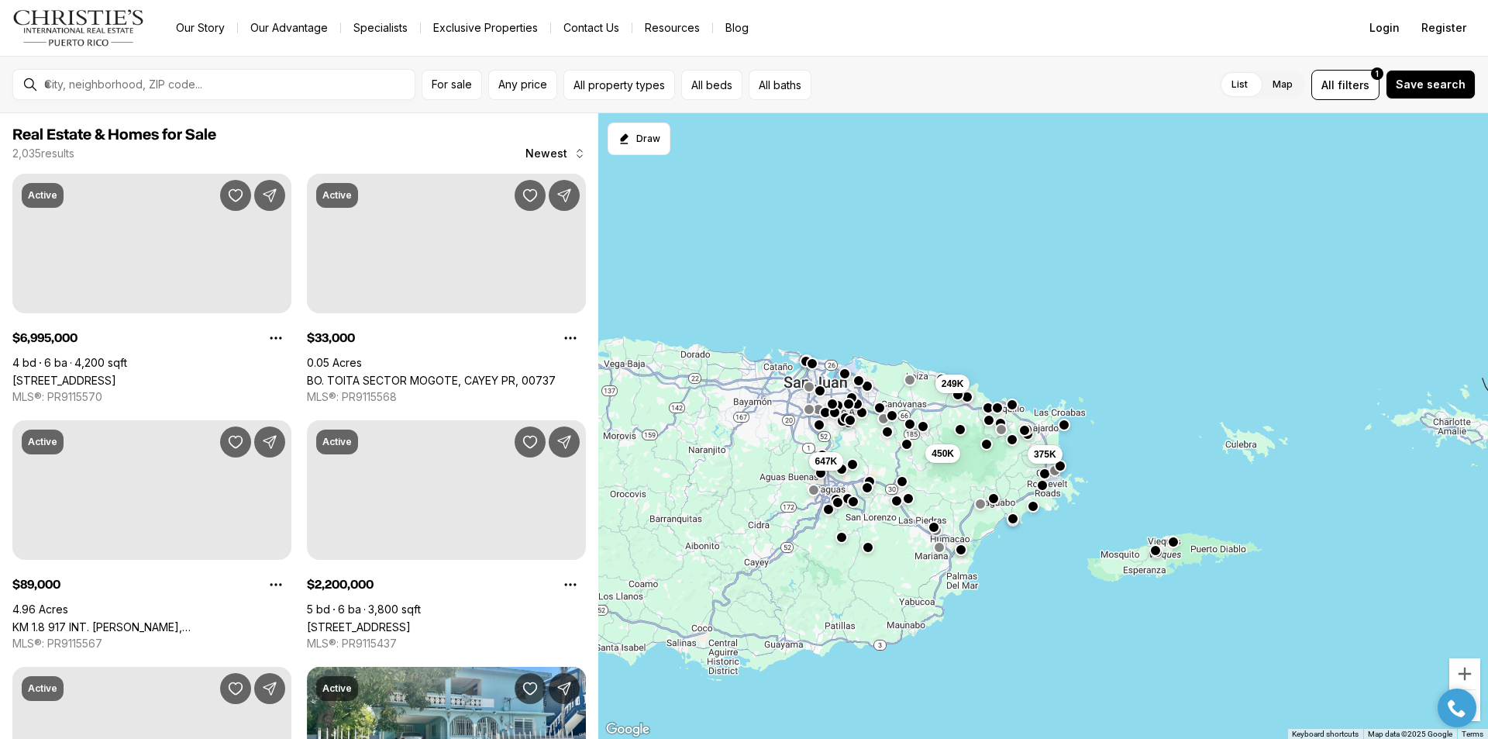
drag, startPoint x: 994, startPoint y: 442, endPoint x: 980, endPoint y: 415, distance: 30.5
click at [980, 415] on div "450K 375K 249K 647K" at bounding box center [1043, 426] width 890 height 626
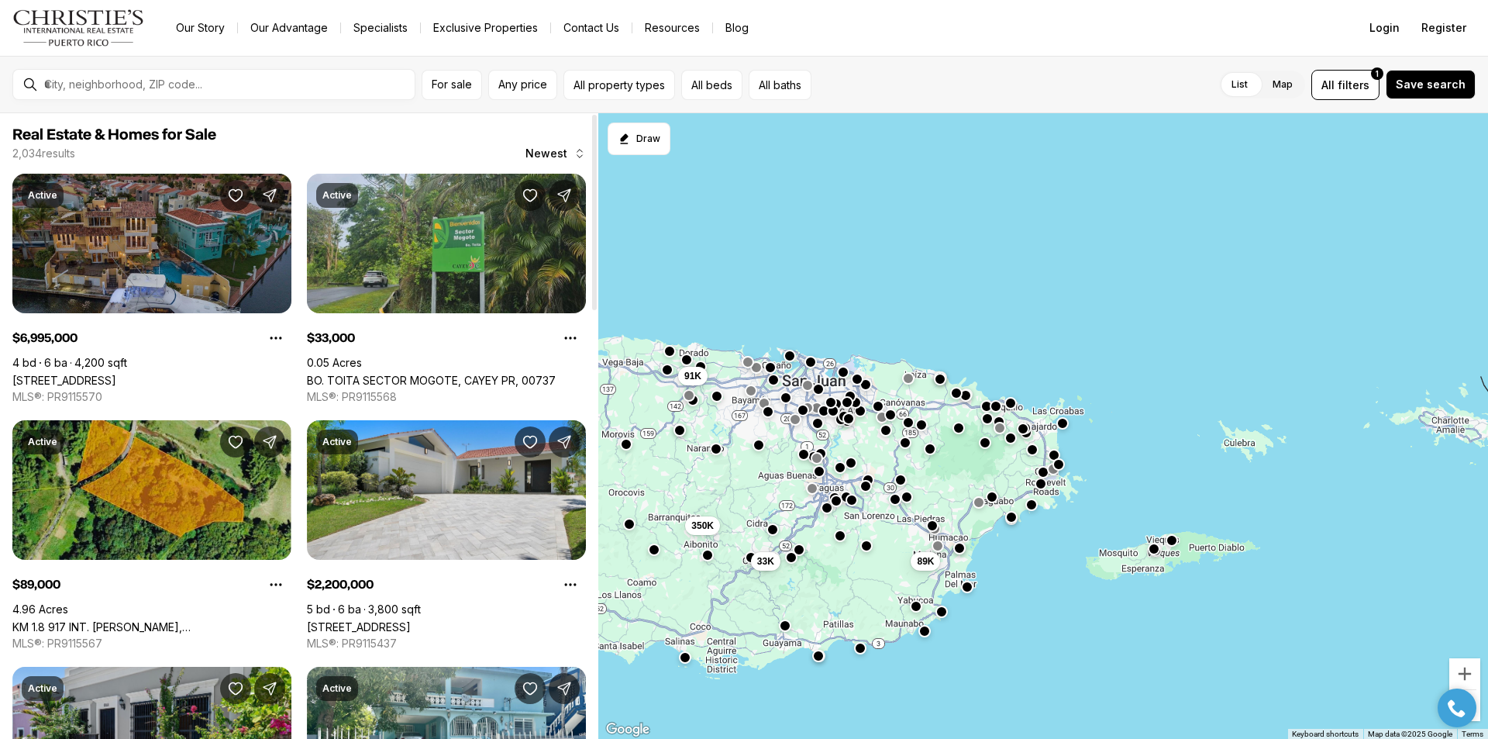
click at [116, 374] on link "21 HARBOUR DR HBR #21, HUMACAO PR, 00791" at bounding box center [64, 380] width 104 height 13
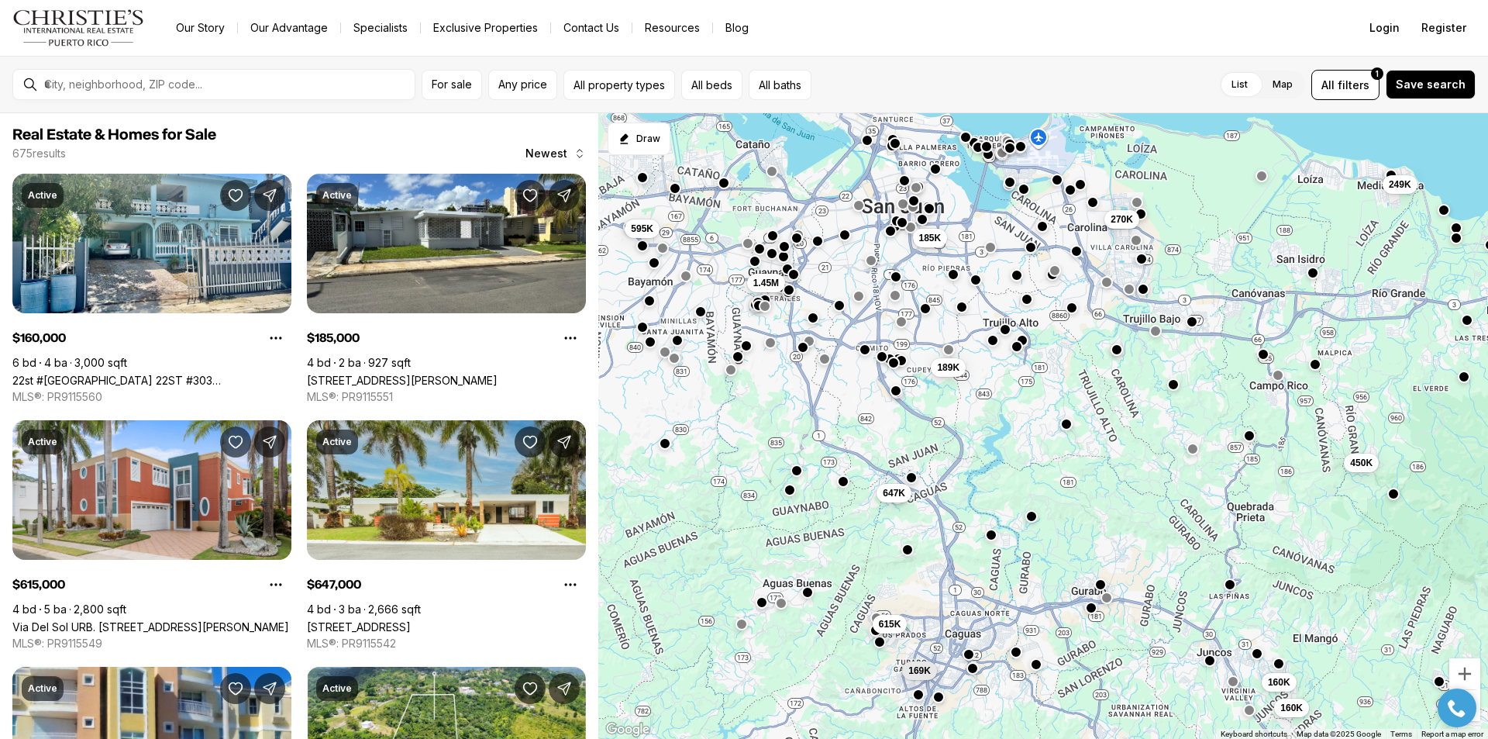
drag, startPoint x: 751, startPoint y: 439, endPoint x: 778, endPoint y: 458, distance: 33.3
click at [778, 458] on div "270K 450K 249K 615K 647K 169K 160K 160K 185K 189K 1.45M 595K" at bounding box center [1043, 426] width 890 height 626
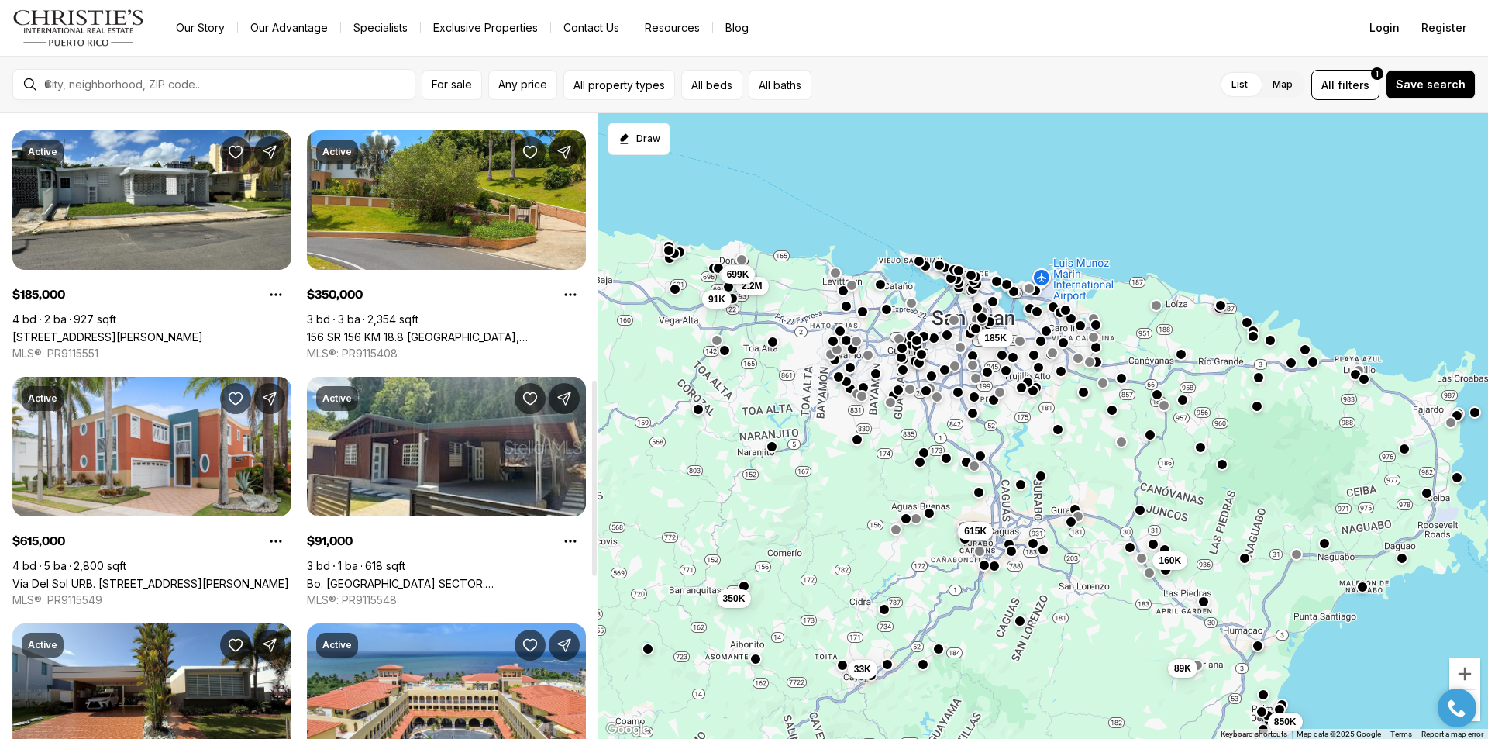
scroll to position [853, 0]
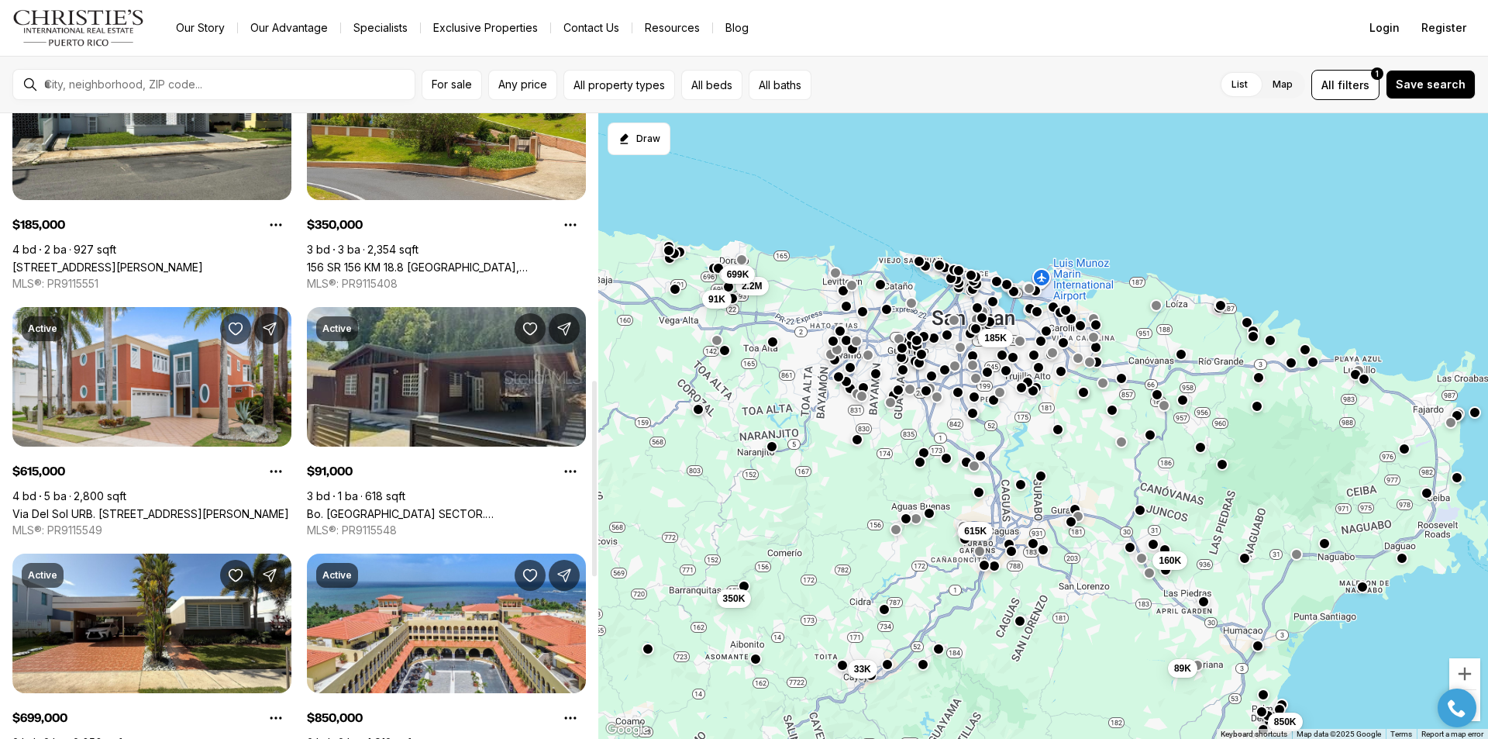
click at [384, 507] on link "Bo. [GEOGRAPHIC_DATA] SECTOR. [GEOGRAPHIC_DATA], [GEOGRAPHIC_DATA], 00646" at bounding box center [446, 513] width 279 height 13
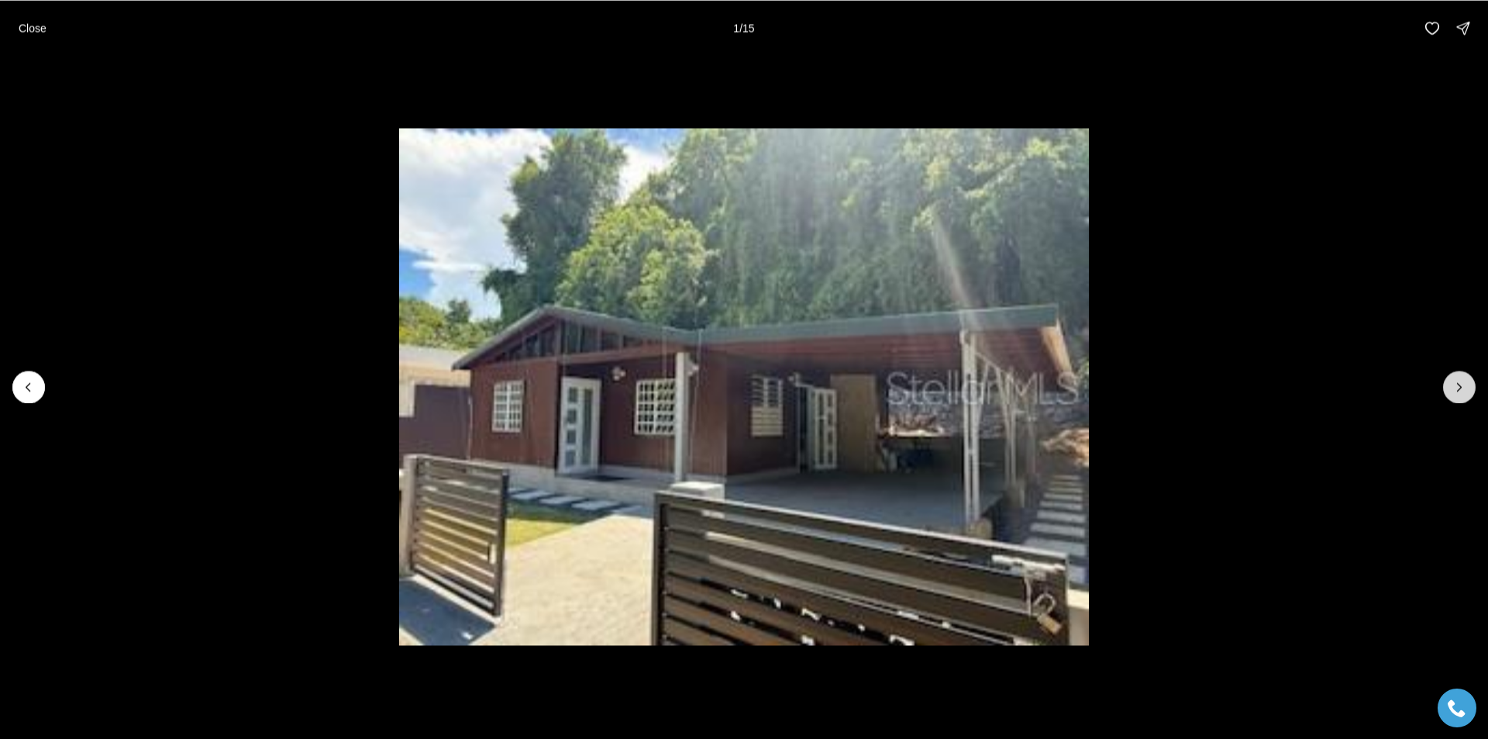
click at [1470, 391] on button "Next slide" at bounding box center [1459, 387] width 33 height 33
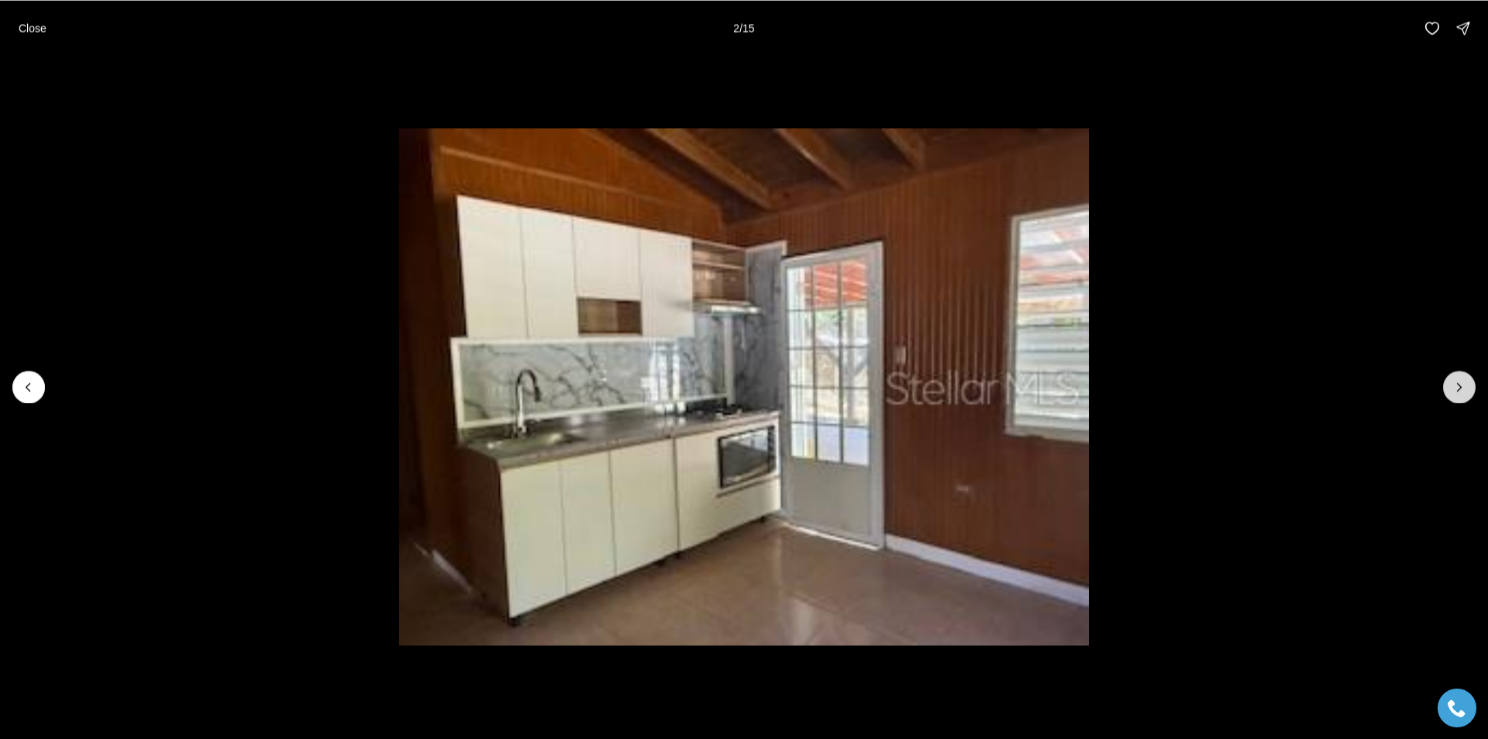
click at [1470, 391] on button "Next slide" at bounding box center [1459, 387] width 33 height 33
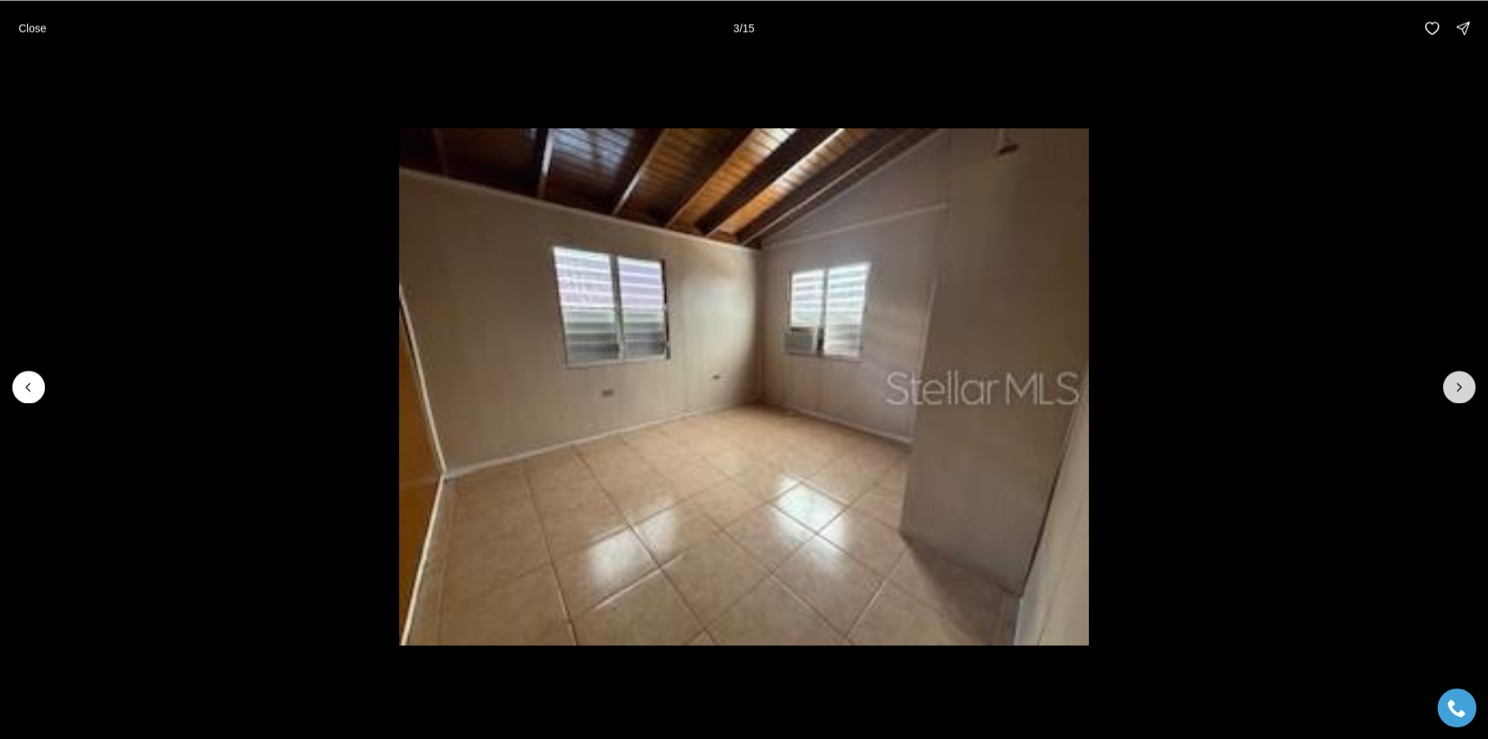
click at [1470, 391] on button "Next slide" at bounding box center [1459, 387] width 33 height 33
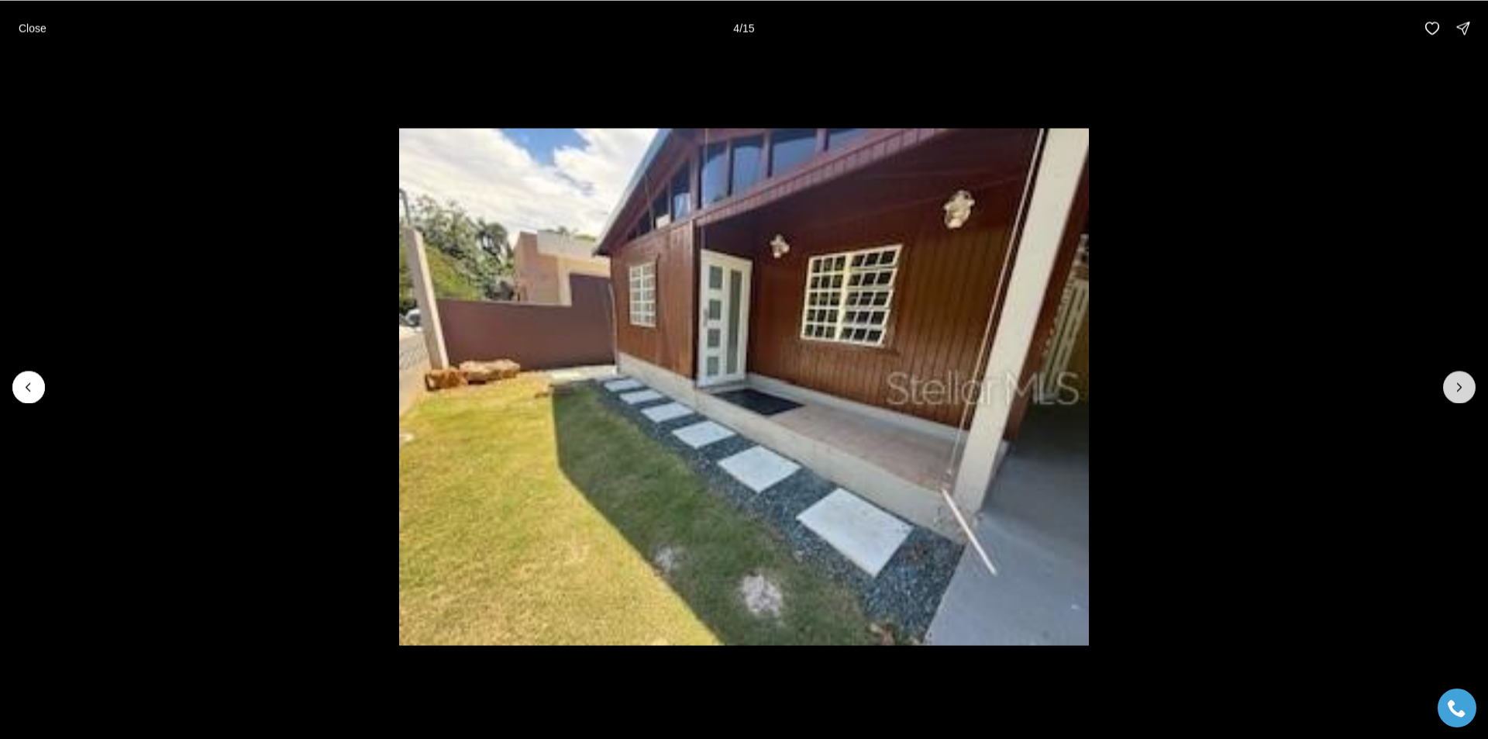
click at [1470, 391] on button "Next slide" at bounding box center [1459, 387] width 33 height 33
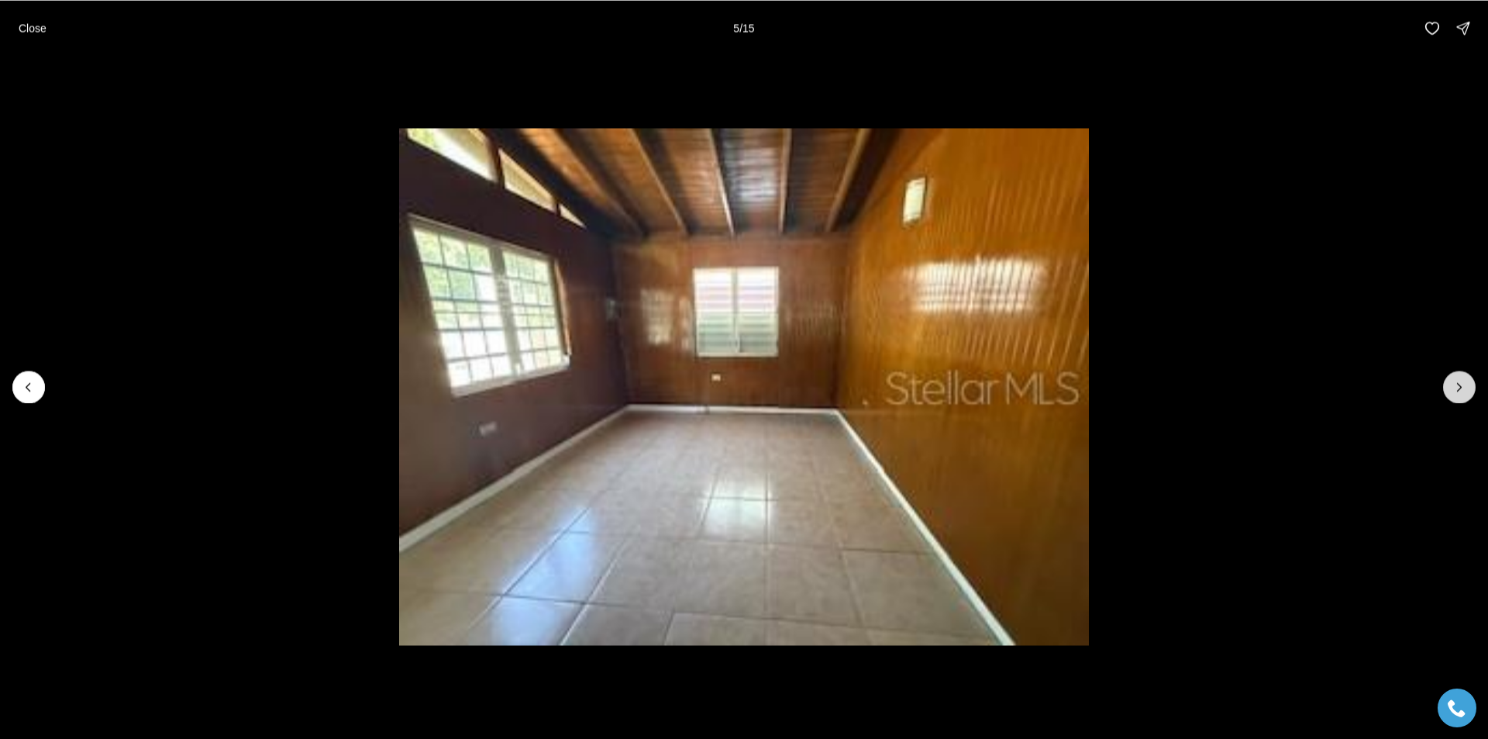
click at [1470, 391] on button "Next slide" at bounding box center [1459, 387] width 33 height 33
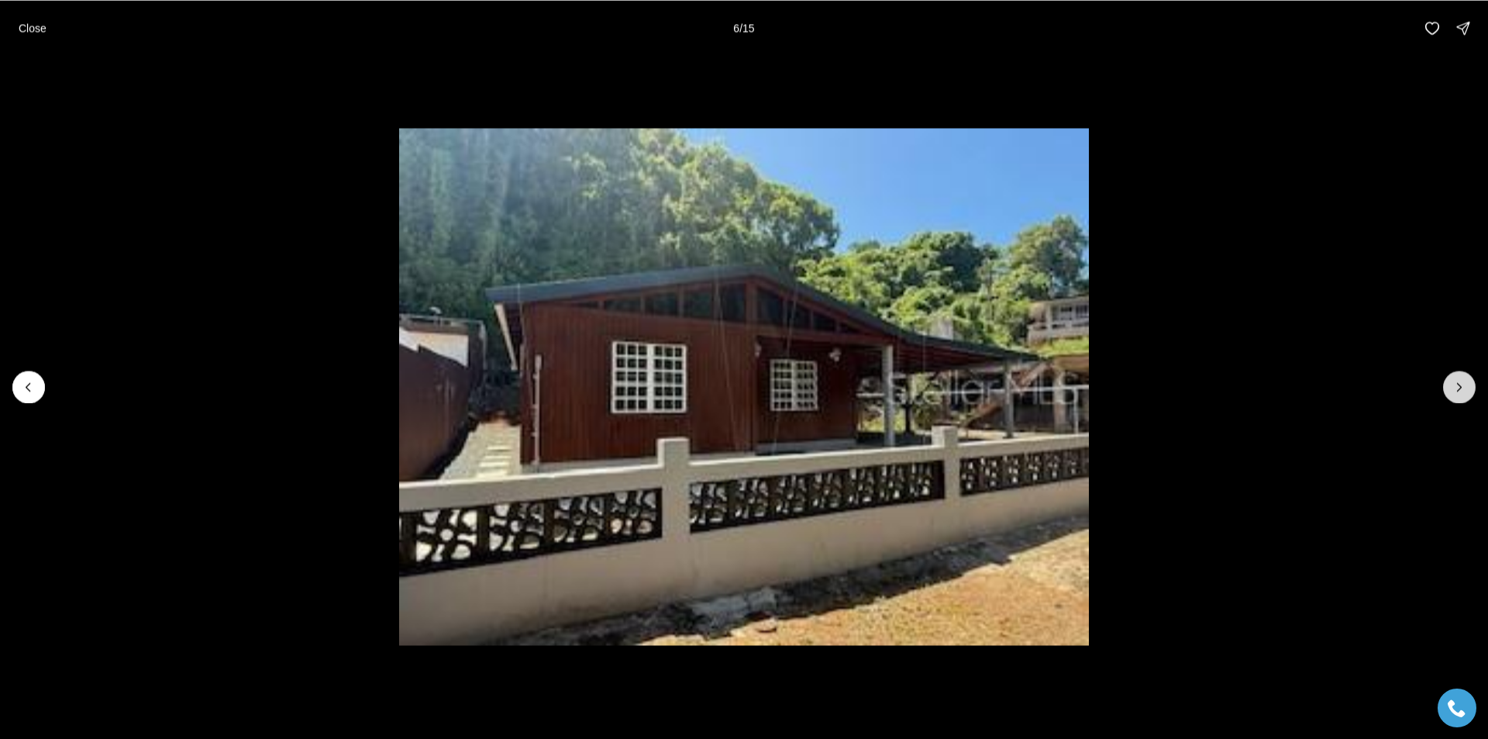
click at [1470, 391] on button "Next slide" at bounding box center [1459, 387] width 33 height 33
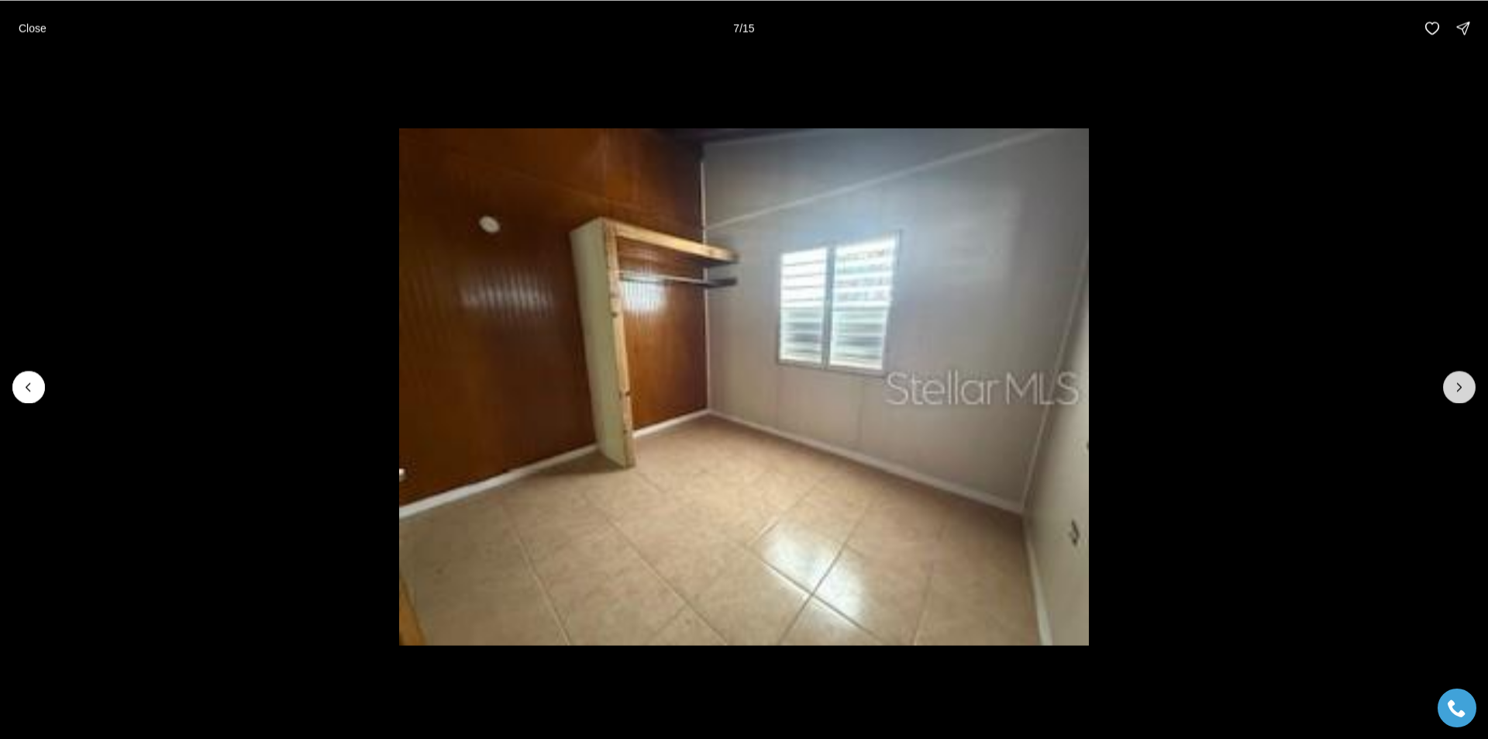
click at [1470, 391] on button "Next slide" at bounding box center [1459, 387] width 33 height 33
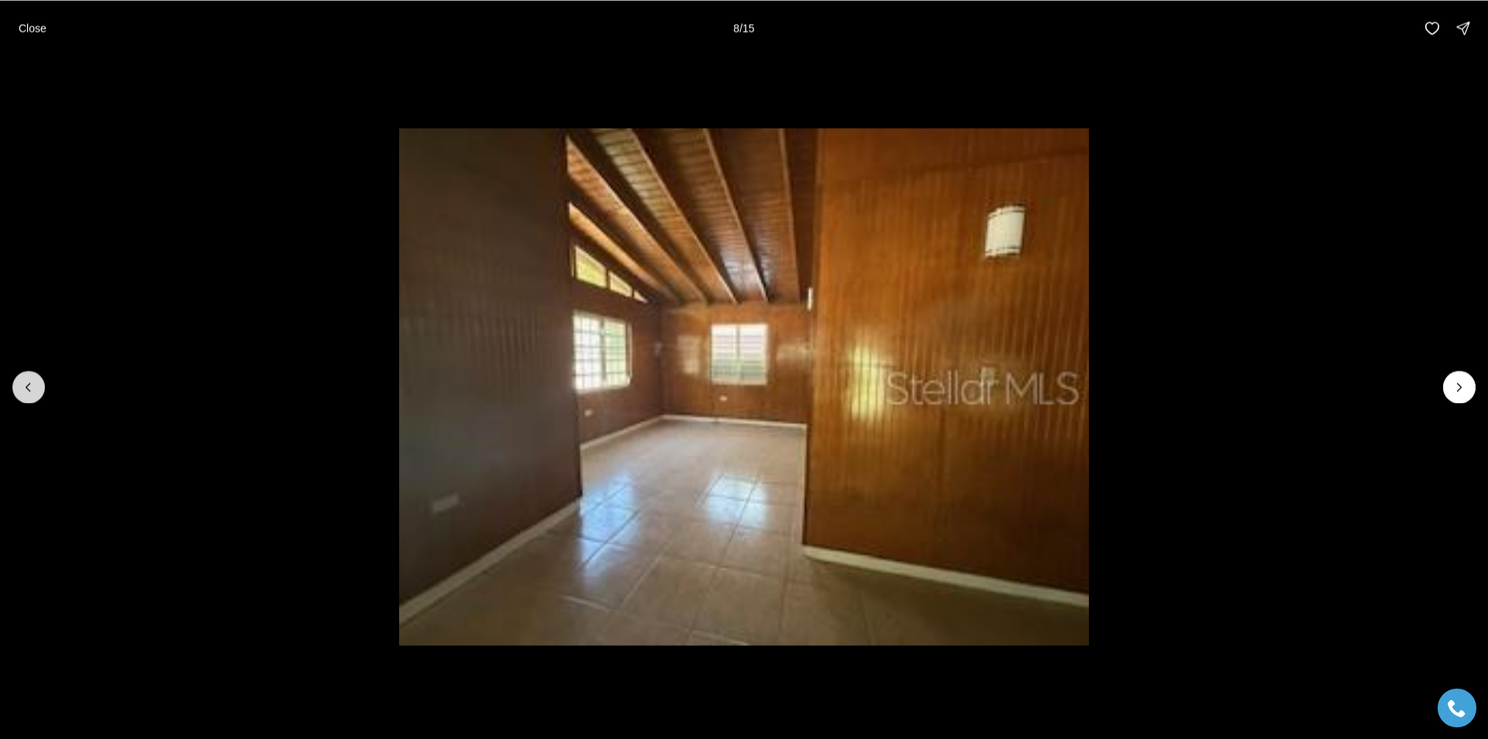
click at [35, 384] on icon "Previous slide" at bounding box center [29, 387] width 16 height 16
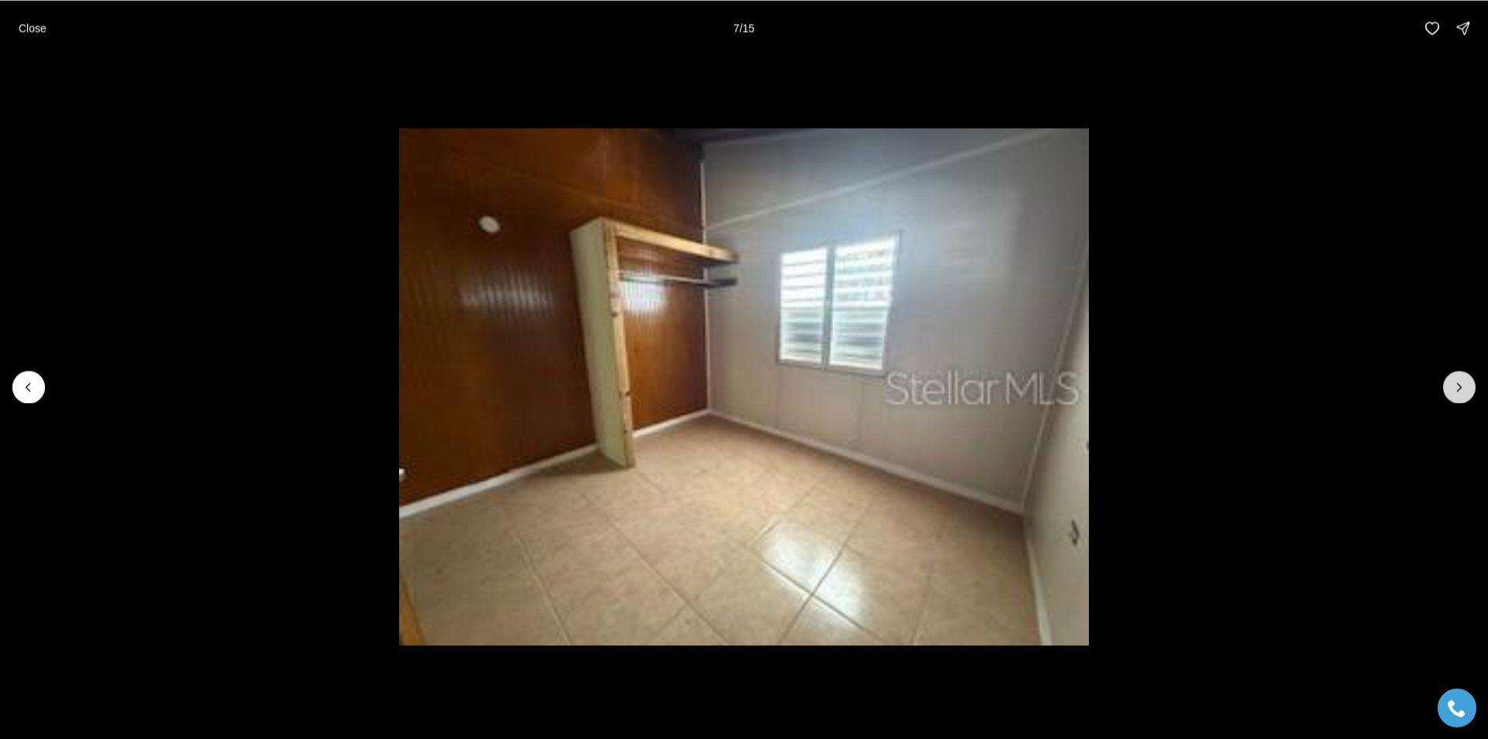
click at [1463, 382] on icon "Next slide" at bounding box center [1460, 387] width 16 height 16
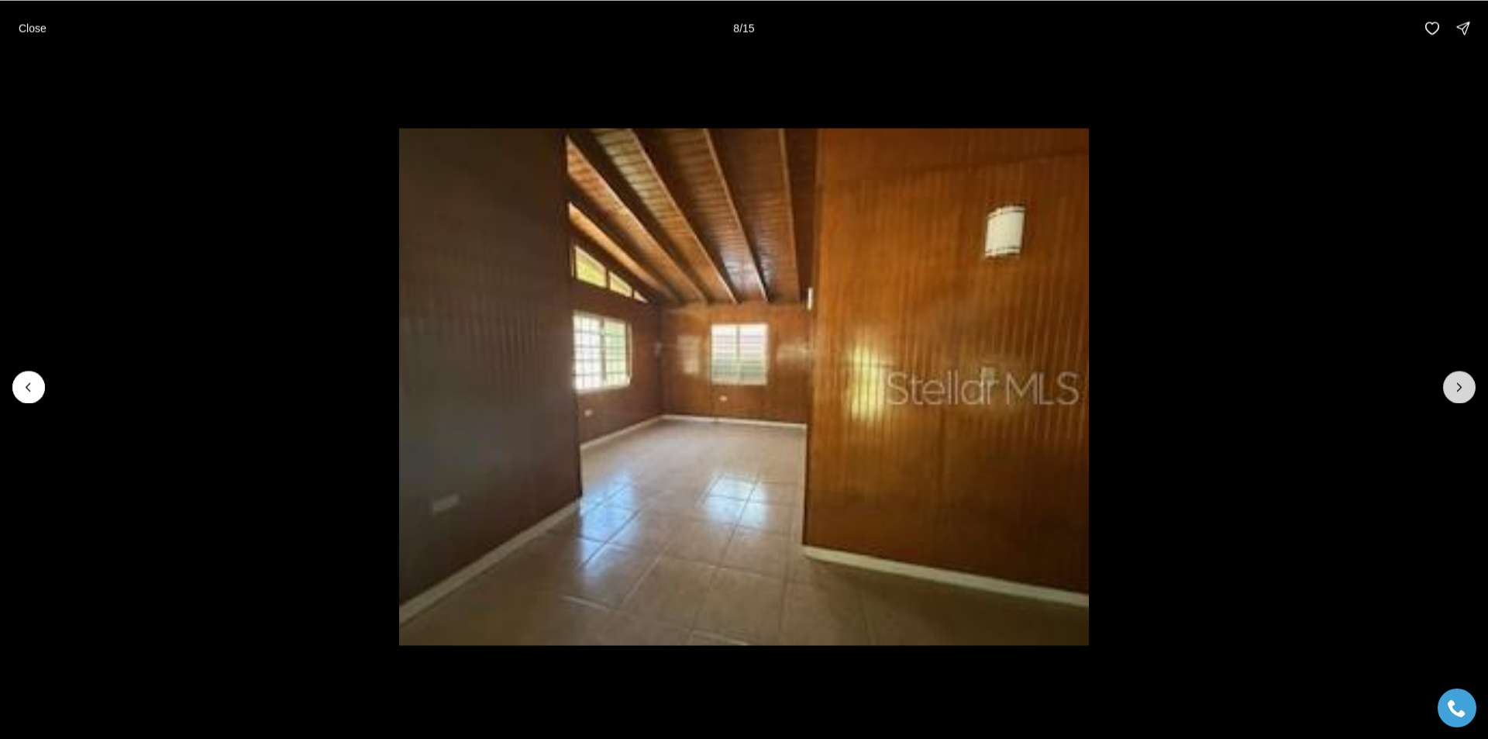
click at [1463, 383] on icon "Next slide" at bounding box center [1460, 387] width 16 height 16
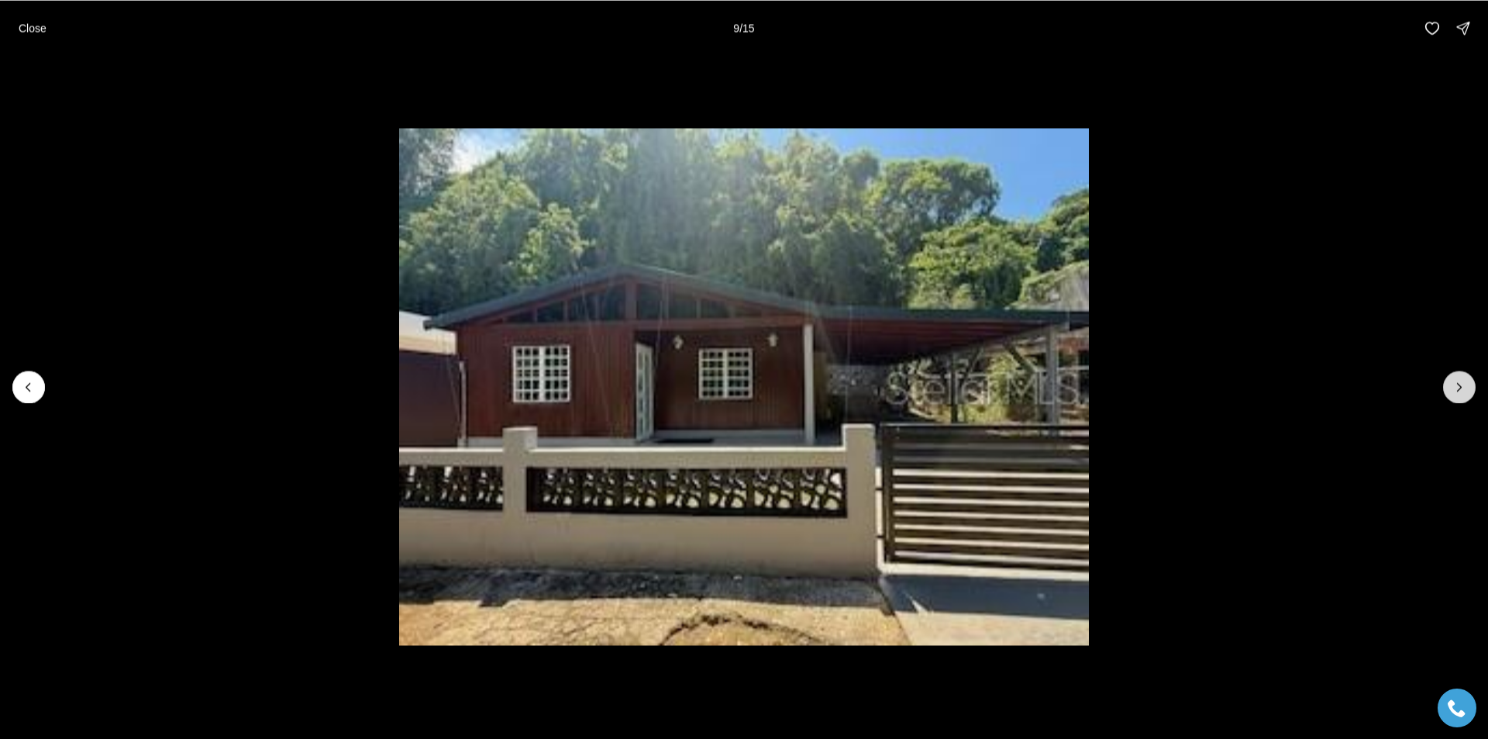
click at [1463, 383] on icon "Next slide" at bounding box center [1460, 387] width 16 height 16
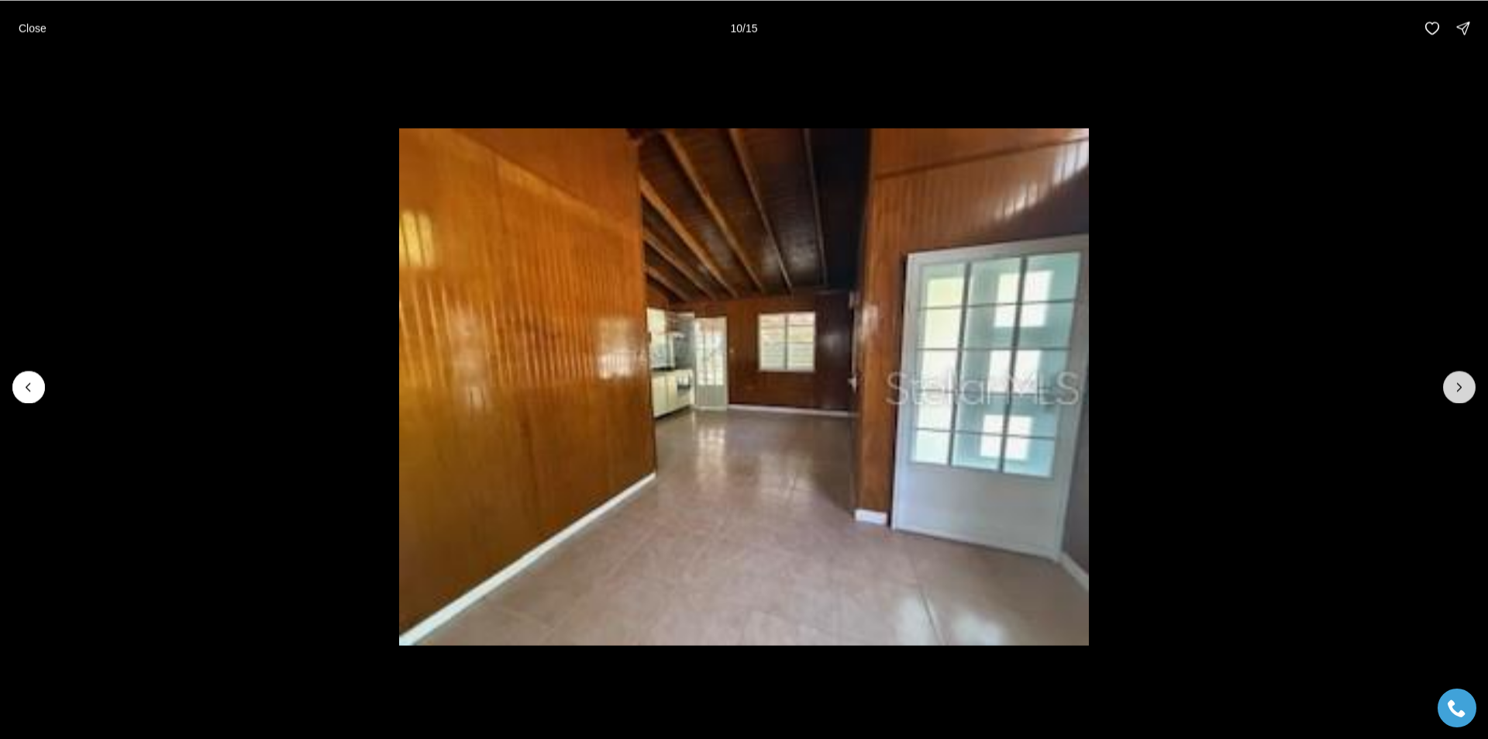
click at [1463, 383] on icon "Next slide" at bounding box center [1460, 387] width 16 height 16
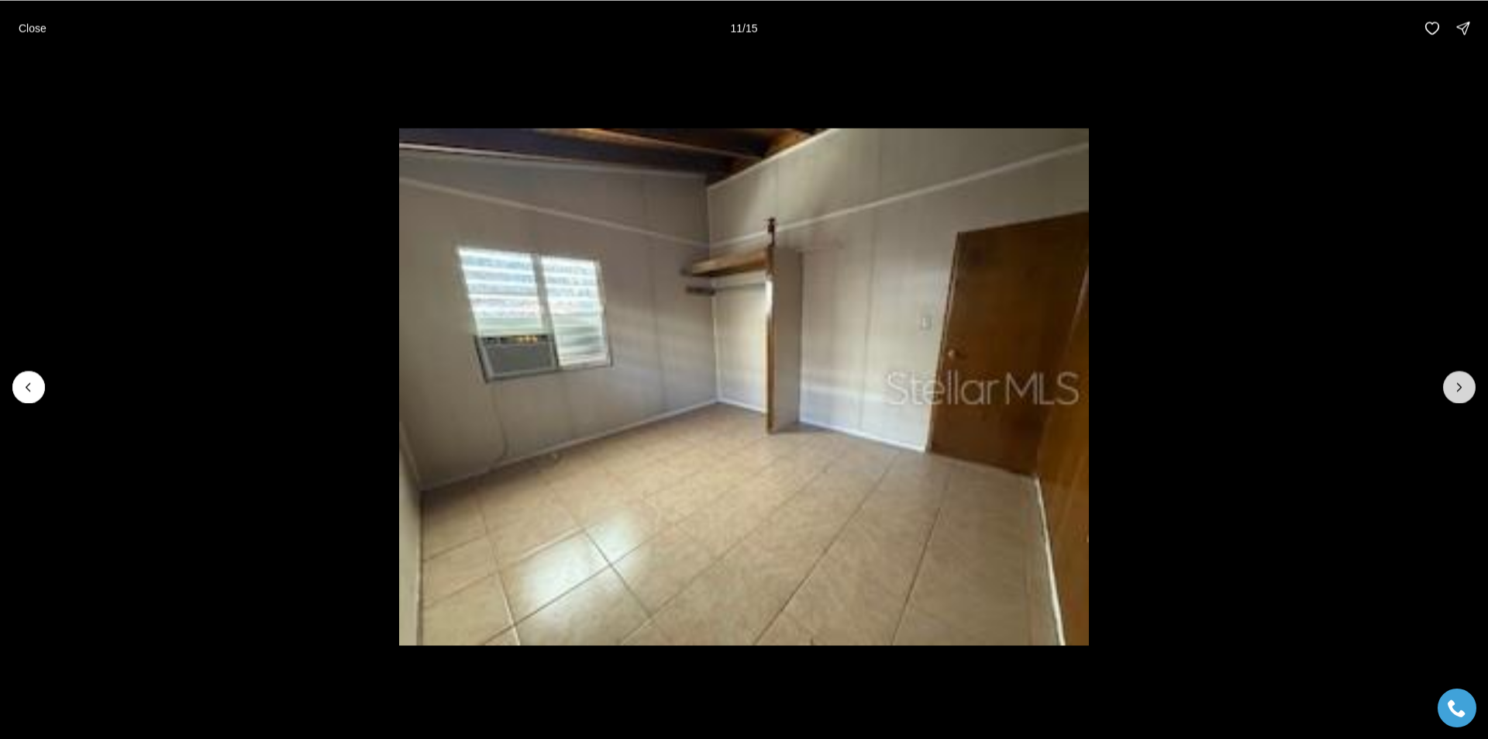
click at [1463, 383] on icon "Next slide" at bounding box center [1460, 387] width 16 height 16
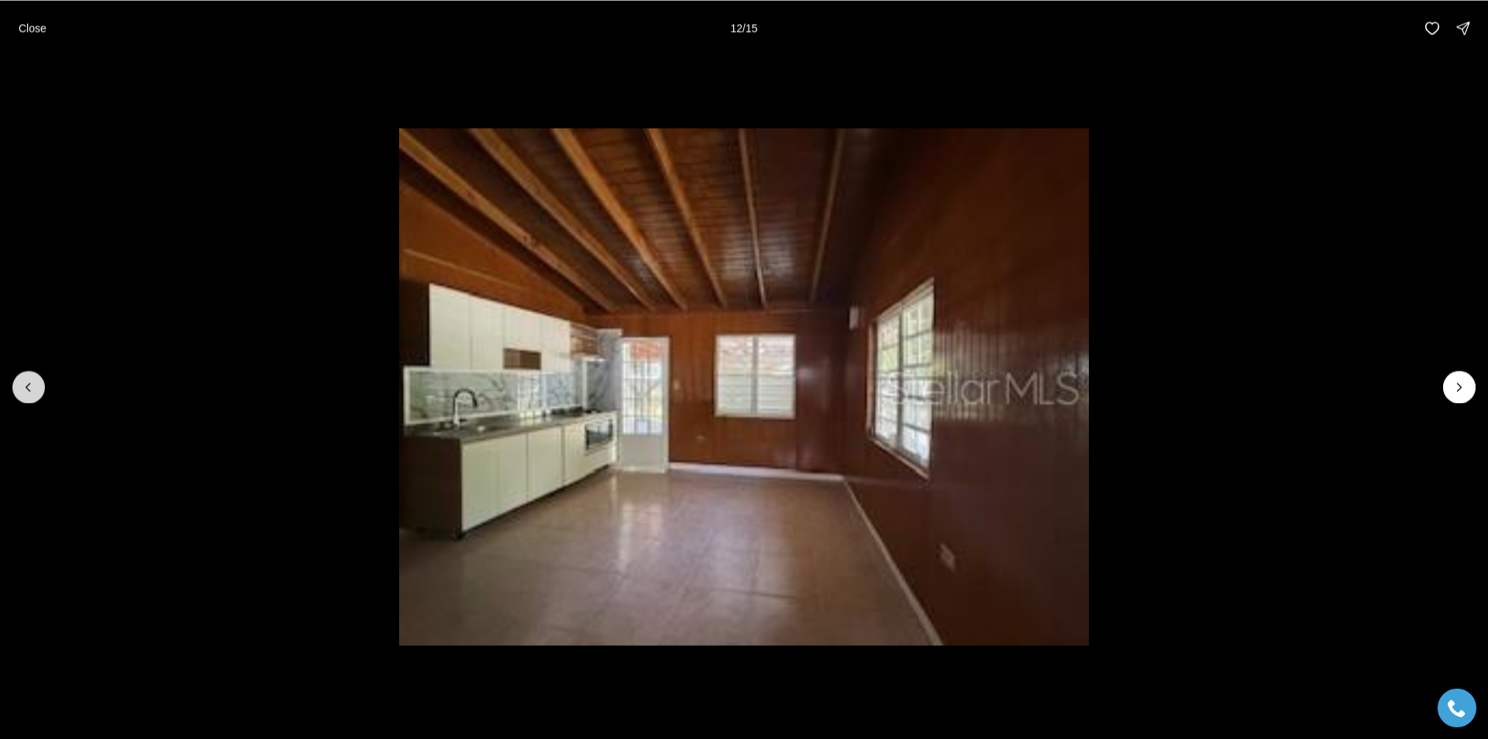
click at [30, 386] on icon "Previous slide" at bounding box center [29, 387] width 16 height 16
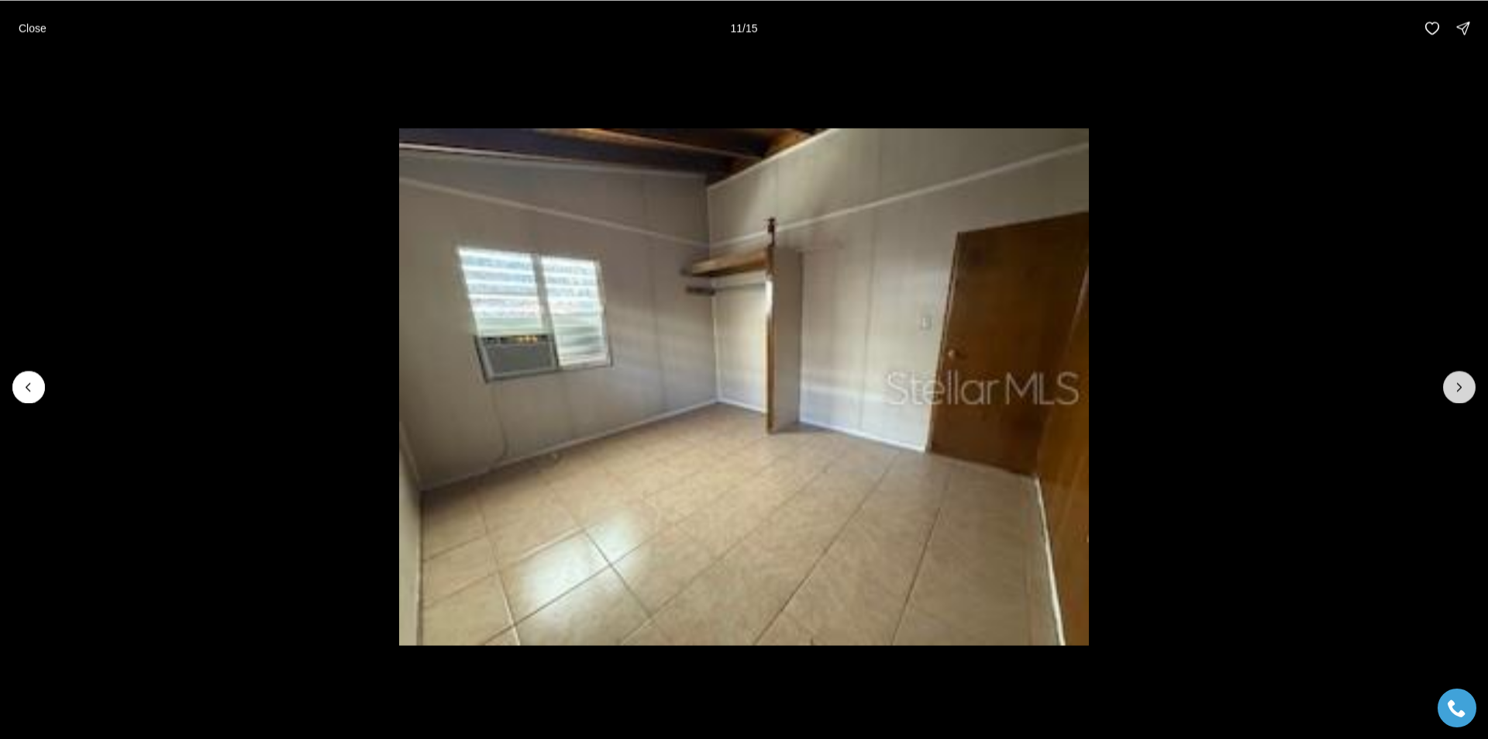
click at [1459, 397] on button "Next slide" at bounding box center [1459, 387] width 33 height 33
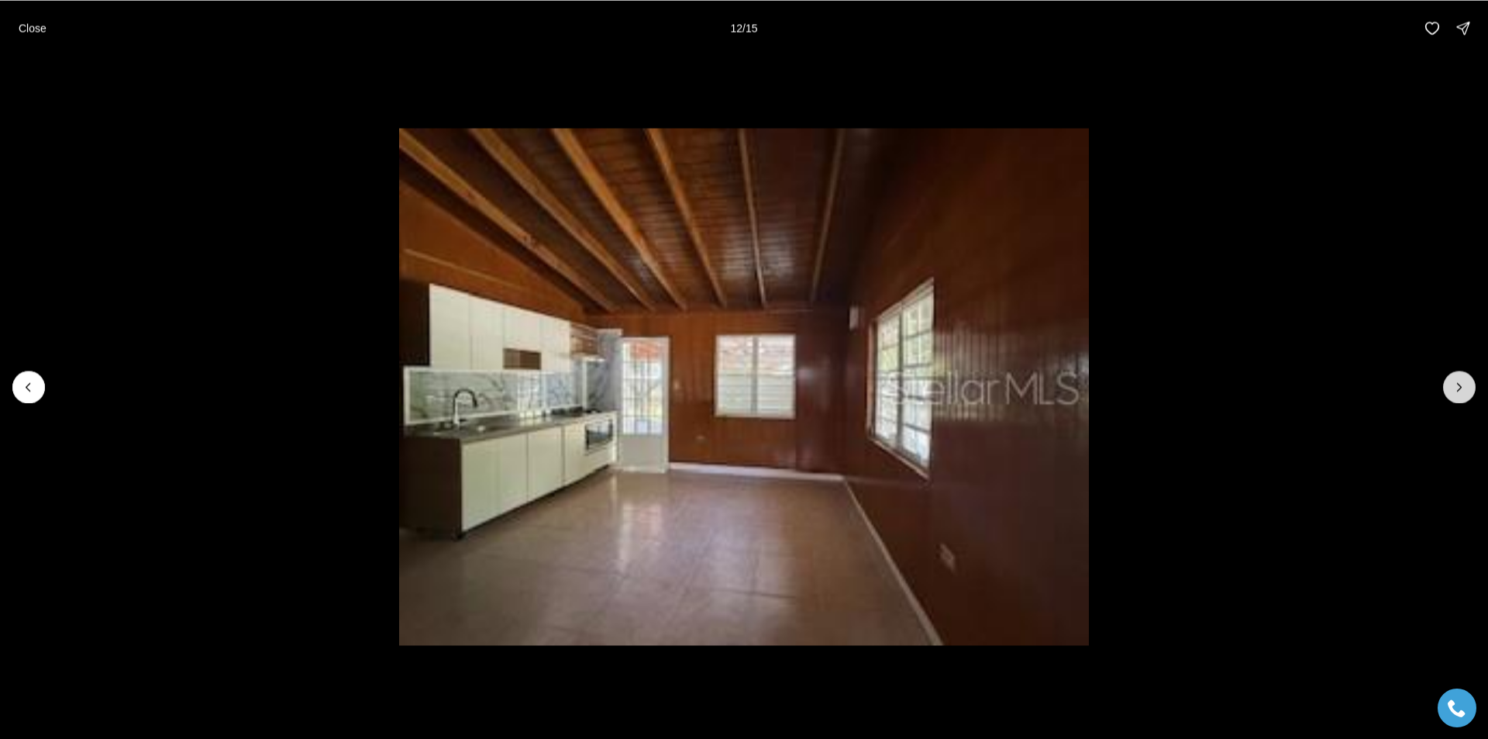
click at [1459, 397] on button "Next slide" at bounding box center [1459, 387] width 33 height 33
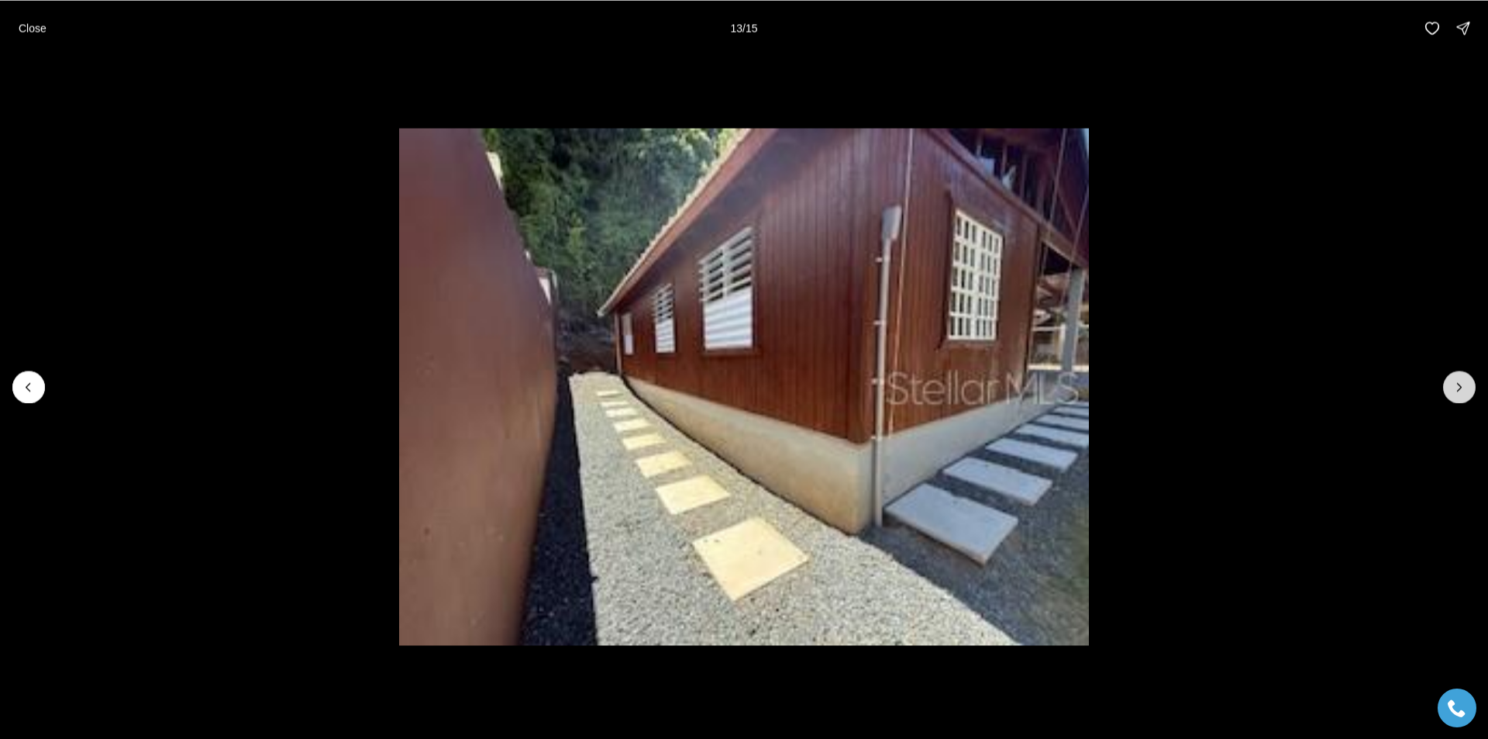
click at [1459, 397] on button "Next slide" at bounding box center [1459, 387] width 33 height 33
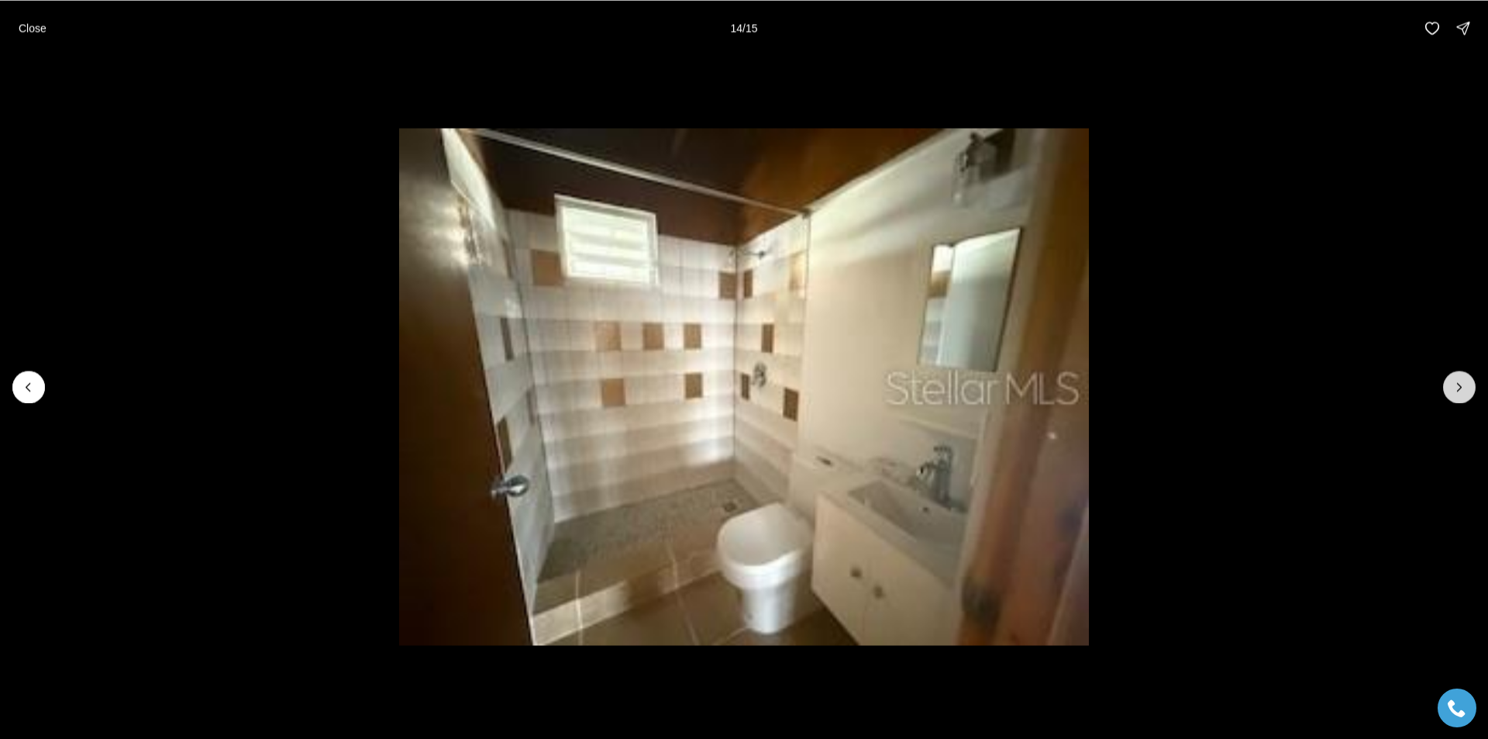
click at [1459, 397] on button "Next slide" at bounding box center [1459, 387] width 33 height 33
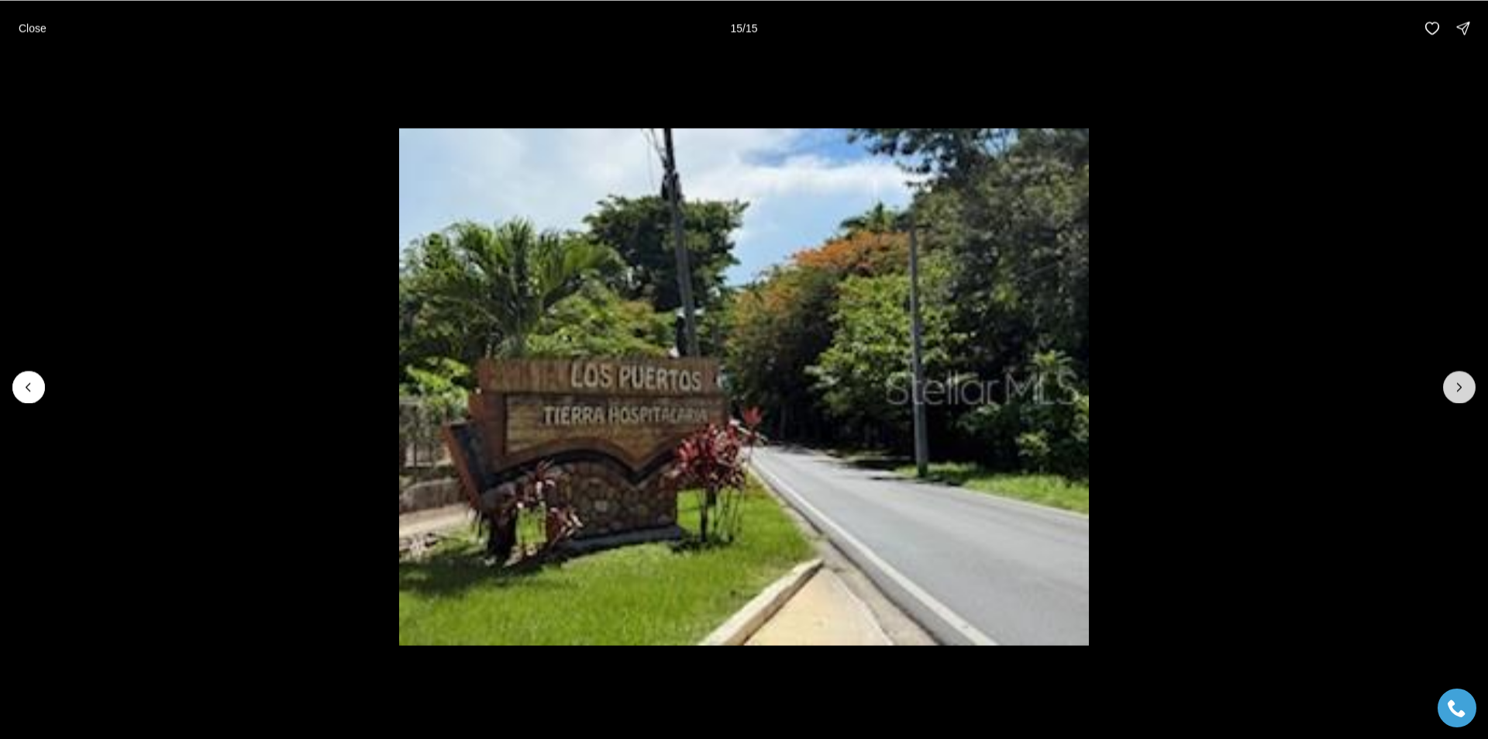
click at [1459, 397] on div at bounding box center [1459, 387] width 33 height 33
click at [42, 385] on button "Previous slide" at bounding box center [28, 387] width 33 height 33
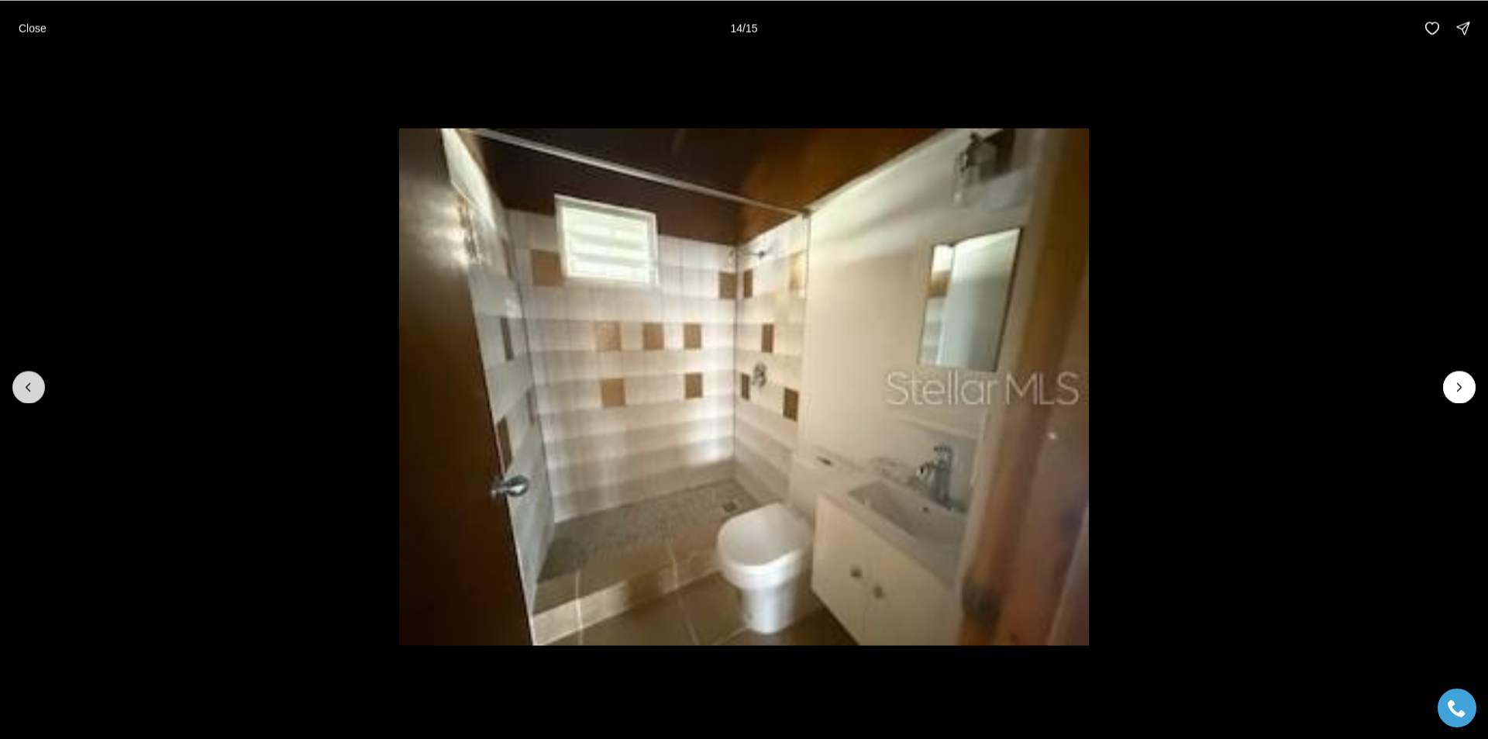
click at [42, 385] on button "Previous slide" at bounding box center [28, 387] width 33 height 33
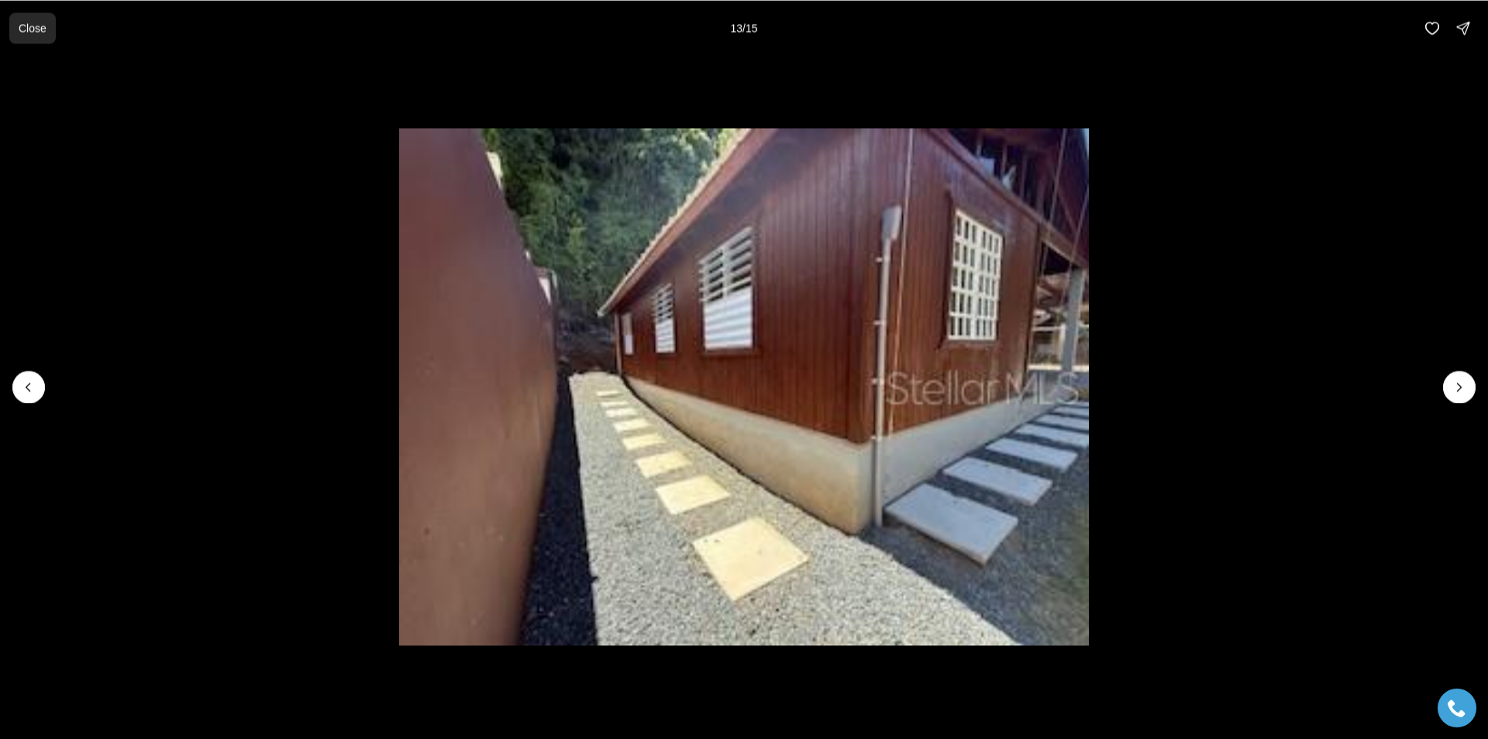
click at [36, 19] on button "Close" at bounding box center [32, 27] width 47 height 31
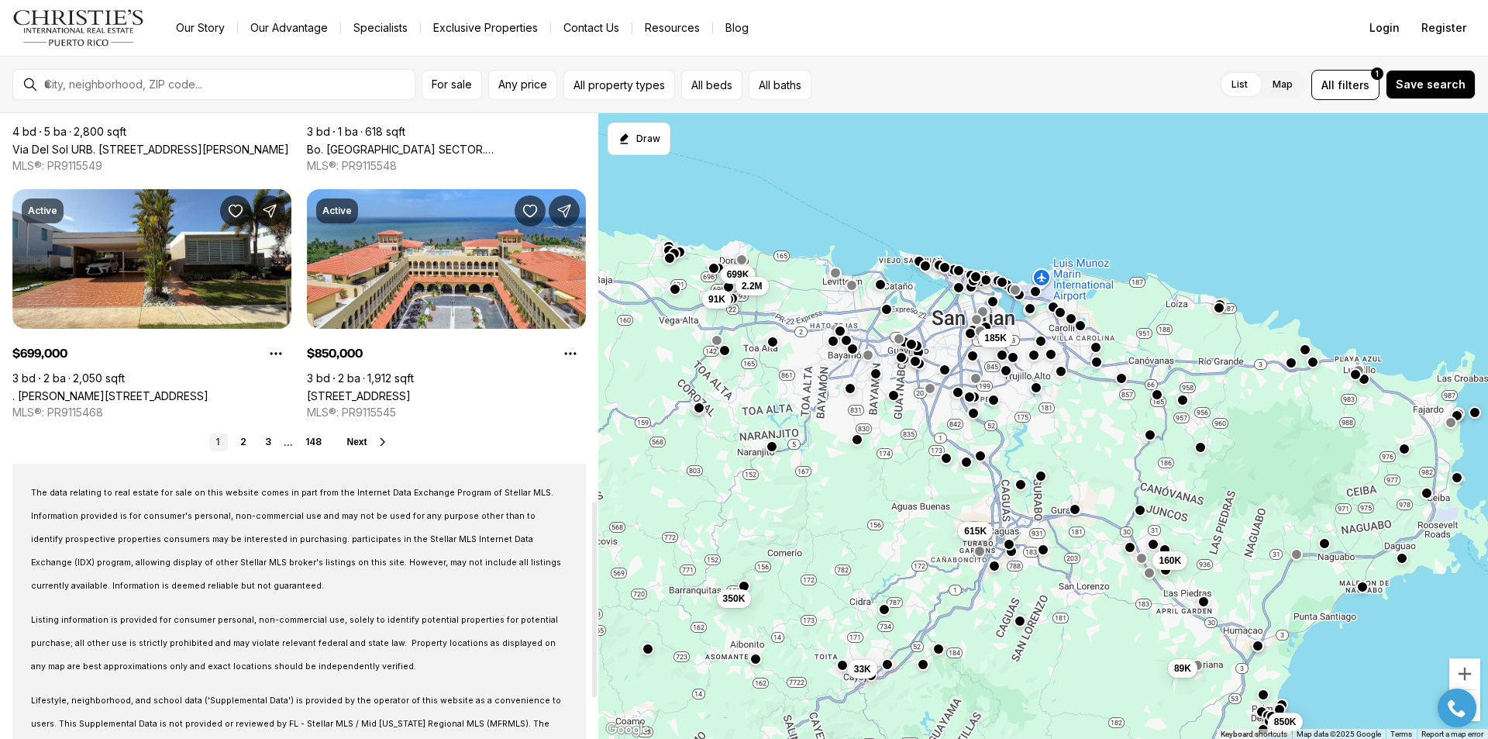
scroll to position [1240, 0]
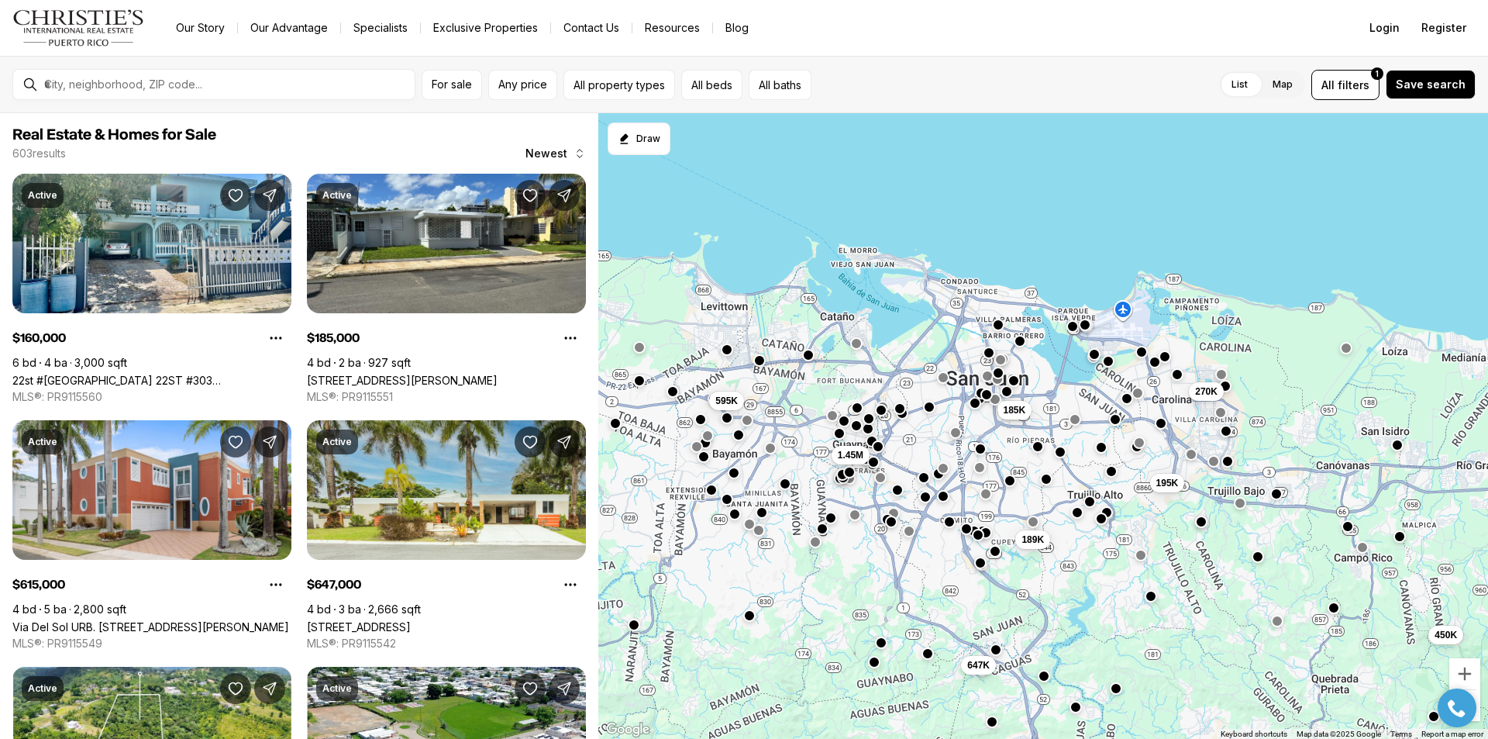
drag, startPoint x: 870, startPoint y: 354, endPoint x: 841, endPoint y: 559, distance: 206.6
click at [841, 559] on div "450K 160K 160K 185K 270K 195K 189K 615K 647K 1.45M 169K 595K" at bounding box center [1043, 426] width 890 height 626
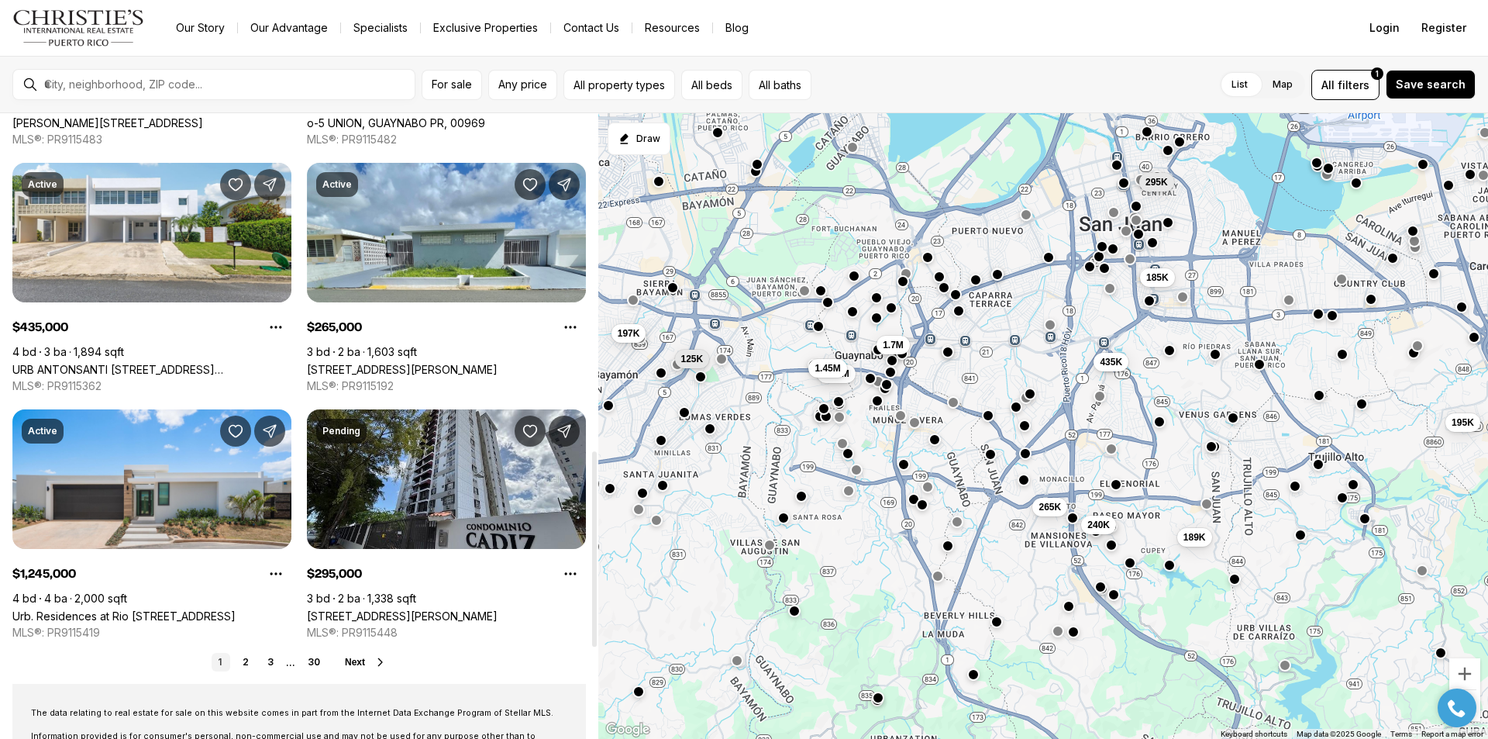
scroll to position [1085, 0]
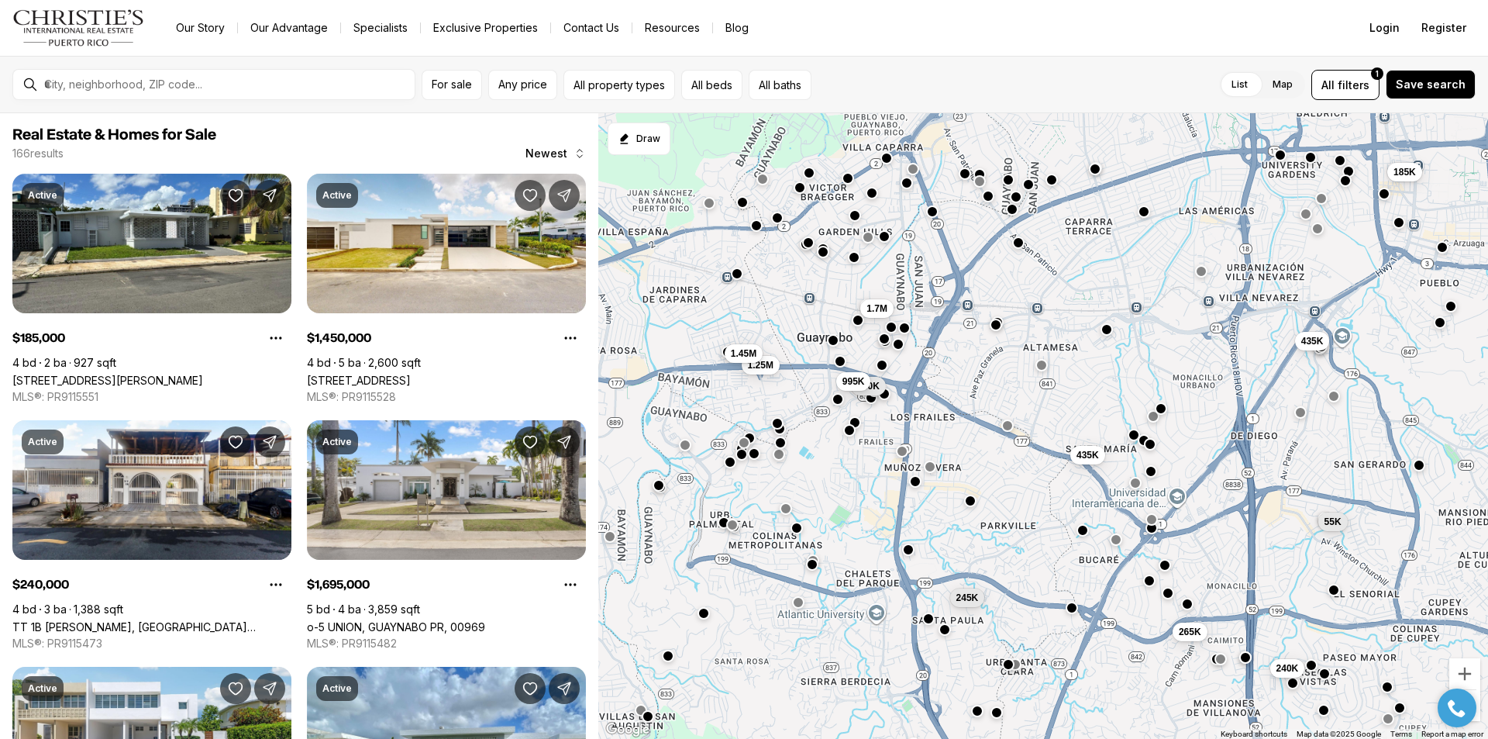
drag, startPoint x: 924, startPoint y: 397, endPoint x: 884, endPoint y: 429, distance: 51.2
click at [884, 429] on div "185K 1.25M 240K 245K 1.7M 435K 265K 1.45M 435K 630K 995K 55K" at bounding box center [1043, 426] width 890 height 626
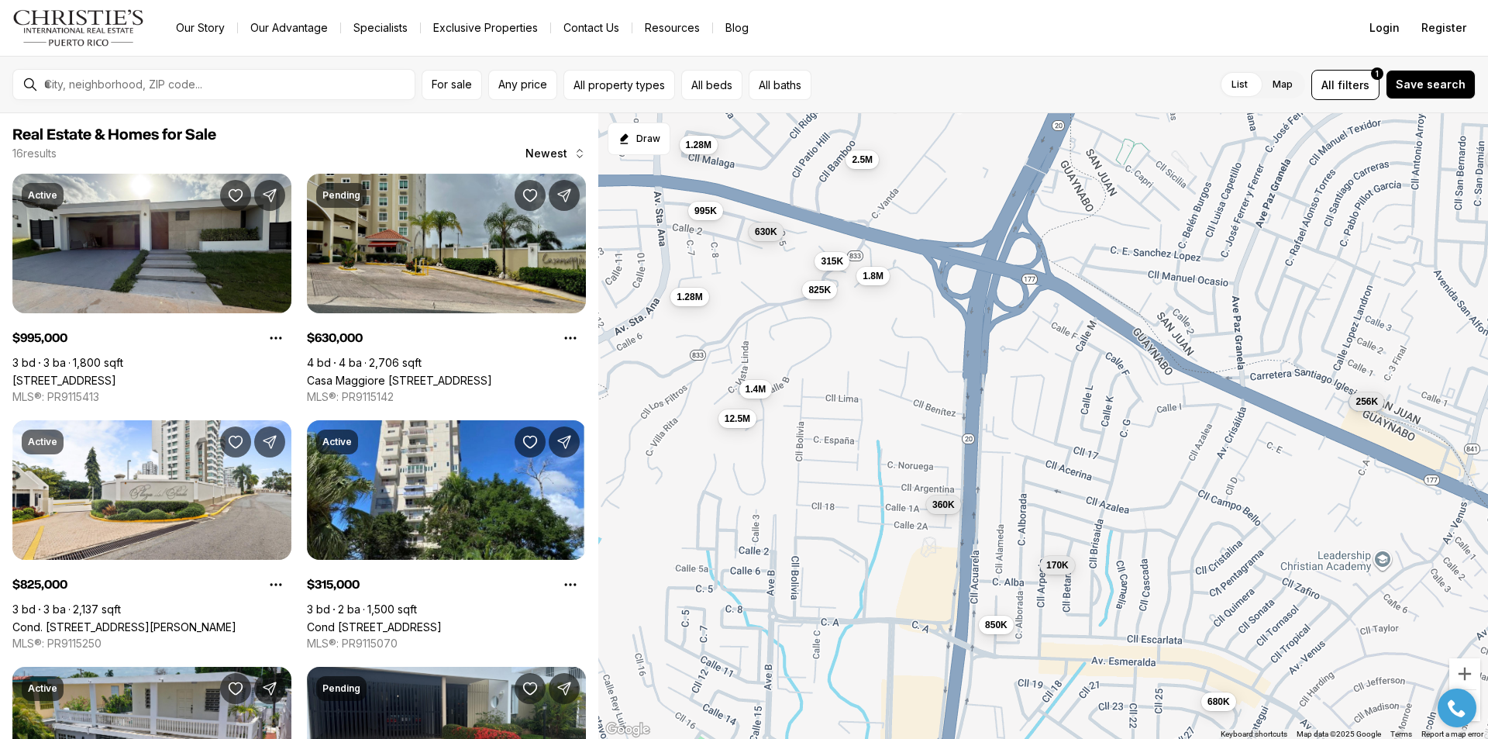
drag, startPoint x: 820, startPoint y: 414, endPoint x: 832, endPoint y: 412, distance: 11.7
click at [832, 412] on div "630K 825K 995K 360K 680K 315K 1.4M 256K 170K 2.5M 158K 1.8M 1.28M 12.5M 850K 1.…" at bounding box center [1043, 426] width 890 height 626
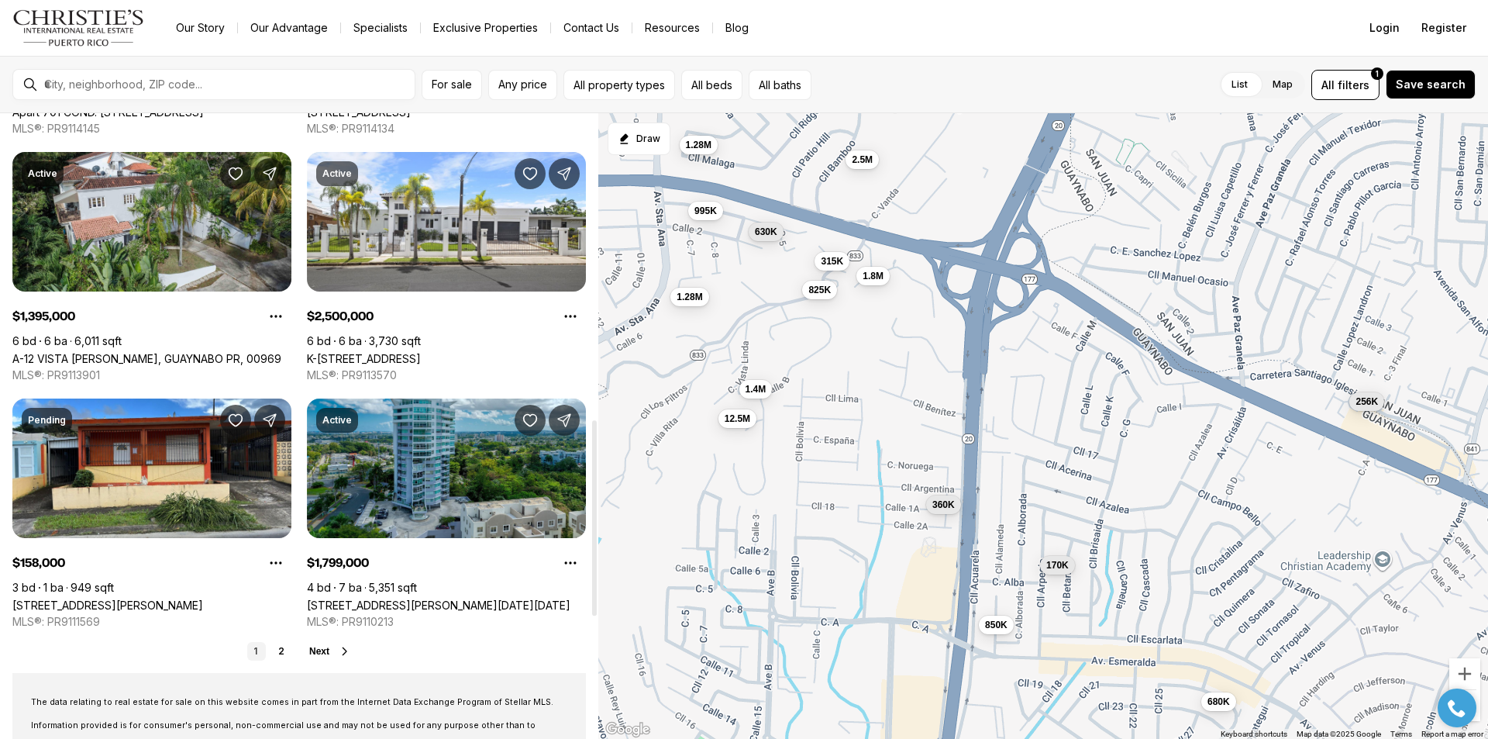
scroll to position [930, 0]
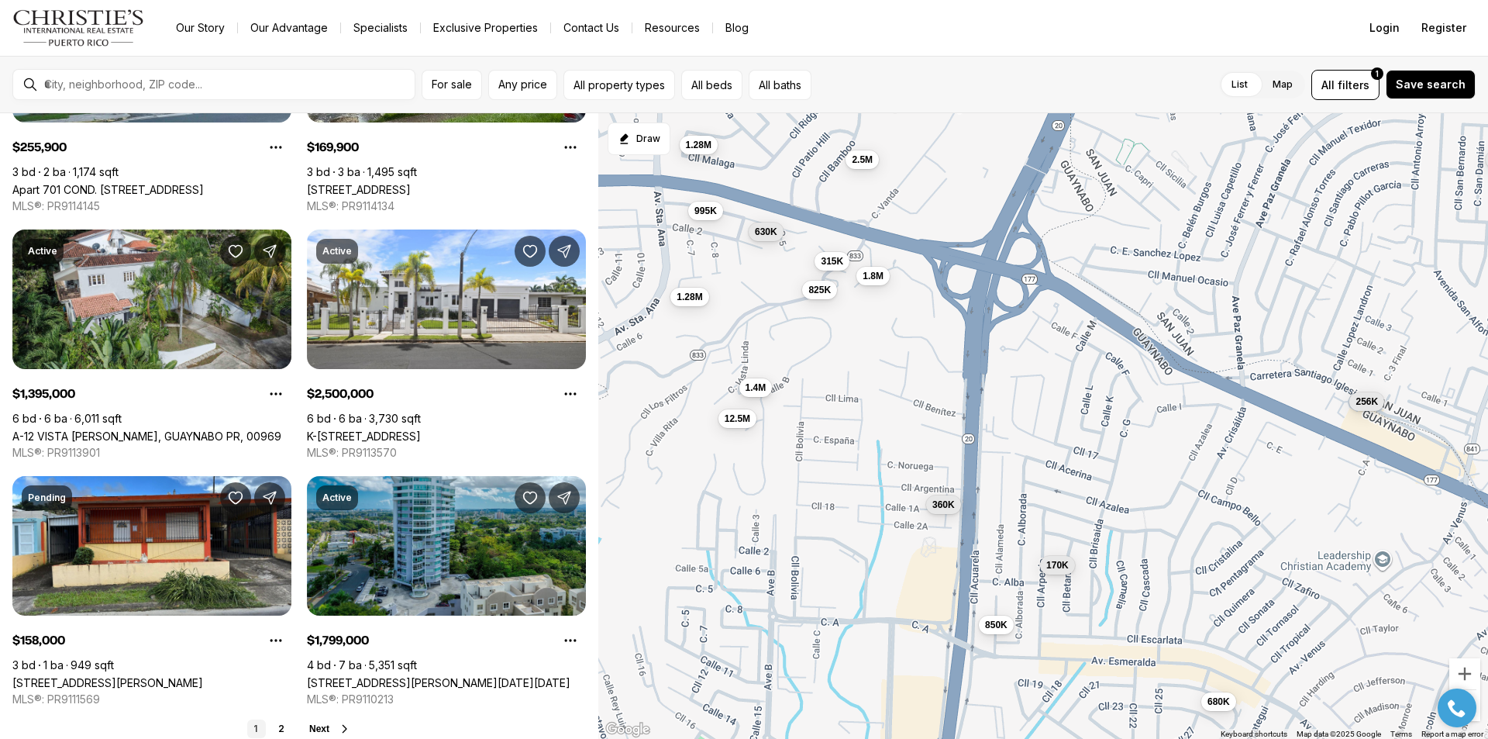
click at [754, 390] on span "1.4M" at bounding box center [756, 387] width 21 height 12
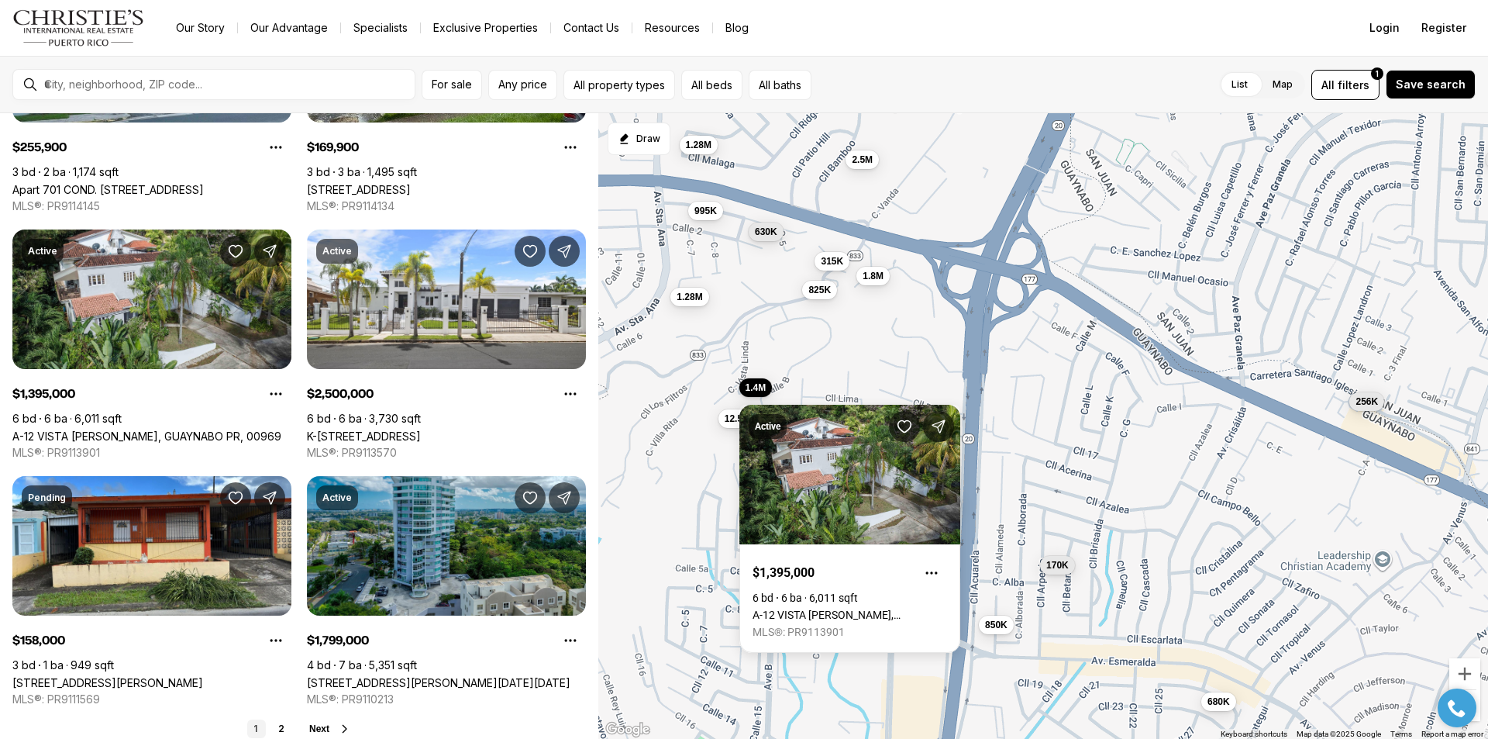
click at [684, 398] on div "630K 825K 995K 360K 680K 315K 1.4M 256K 170K 2.5M 158K 1.8M 1.28M 12.5M 850K 1.…" at bounding box center [1043, 426] width 890 height 626
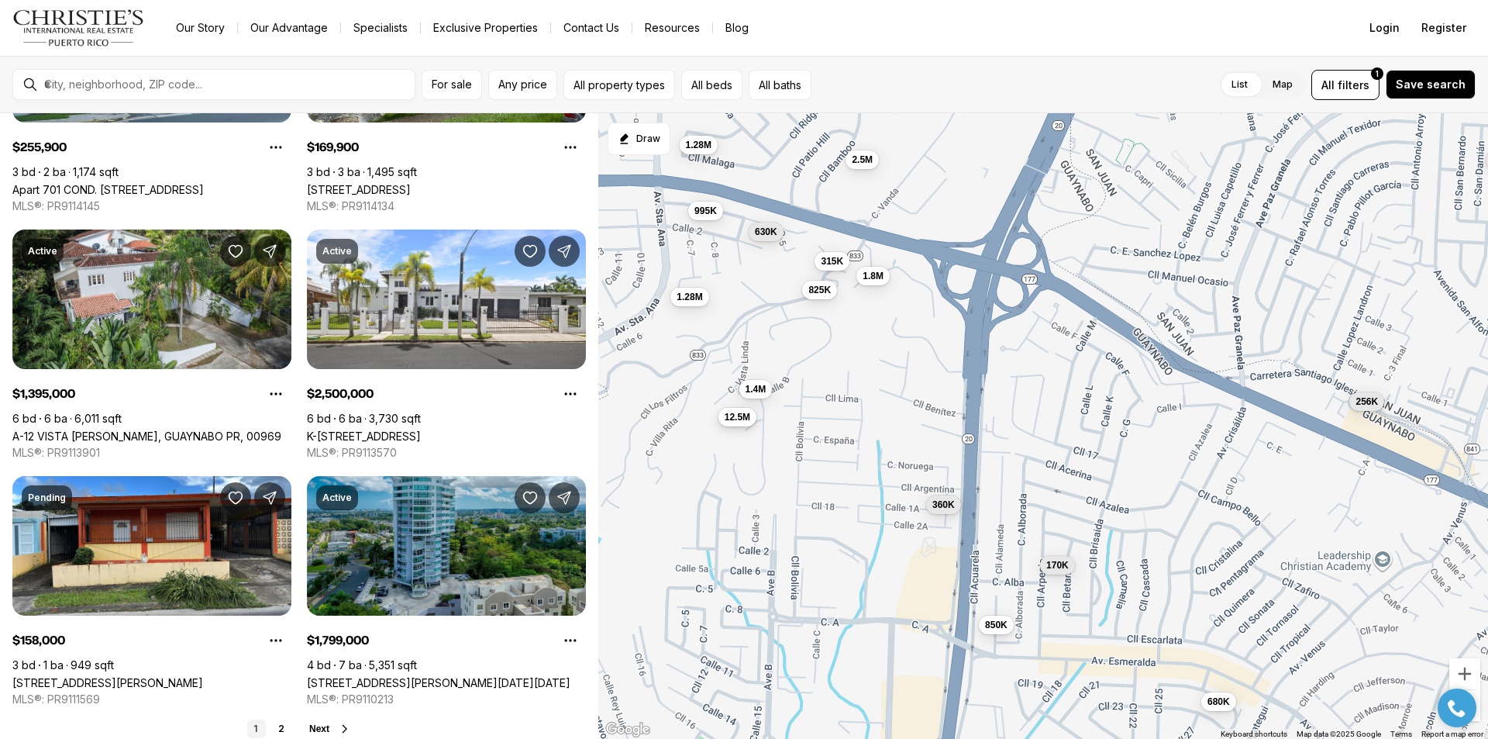
click at [729, 421] on span "12.5M" at bounding box center [738, 417] width 26 height 12
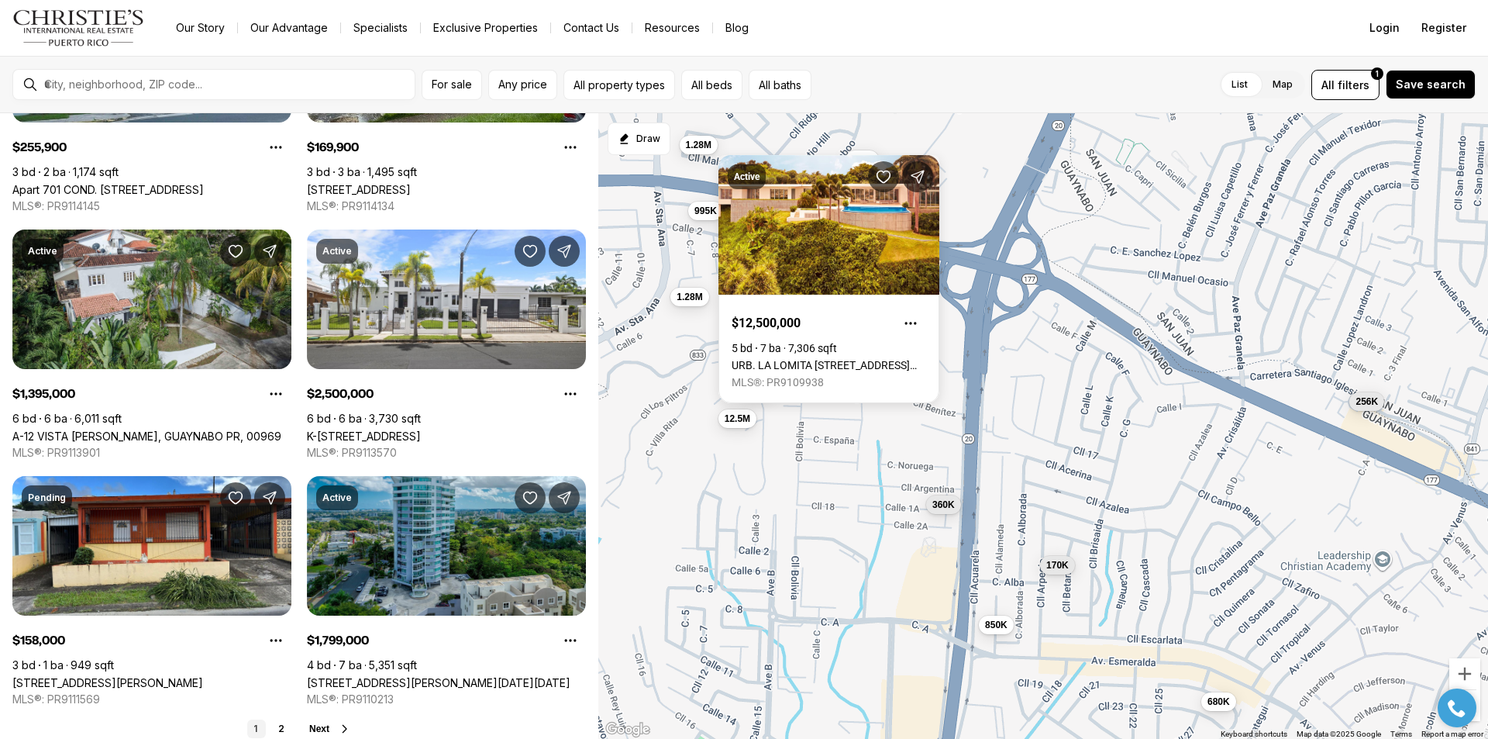
click at [688, 398] on div "630K 825K 995K 360K 680K 315K 1.4M 256K 170K 2.5M 158K 1.8M 1.28M 12.5M 850K 1.…" at bounding box center [1043, 426] width 890 height 626
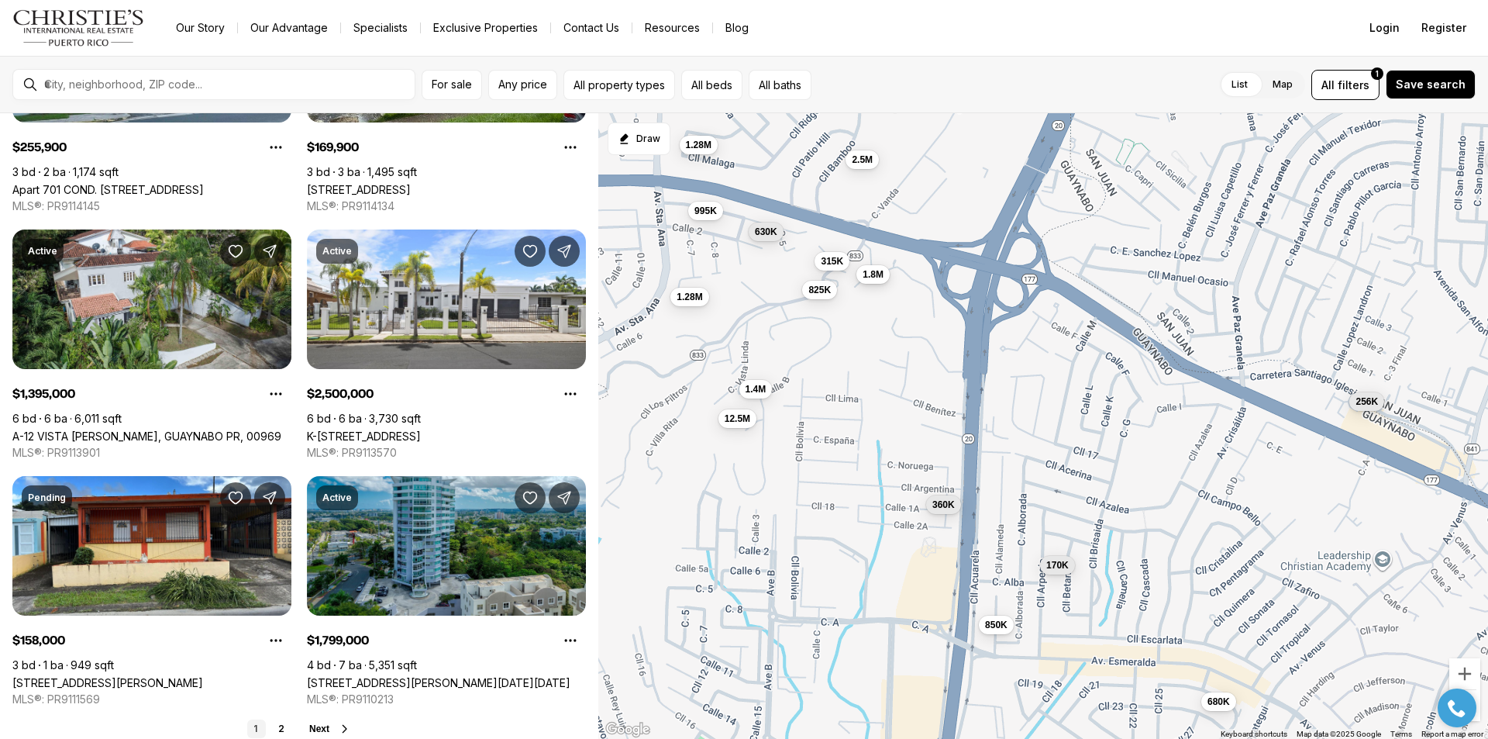
click at [874, 278] on span "1.8M" at bounding box center [873, 274] width 21 height 12
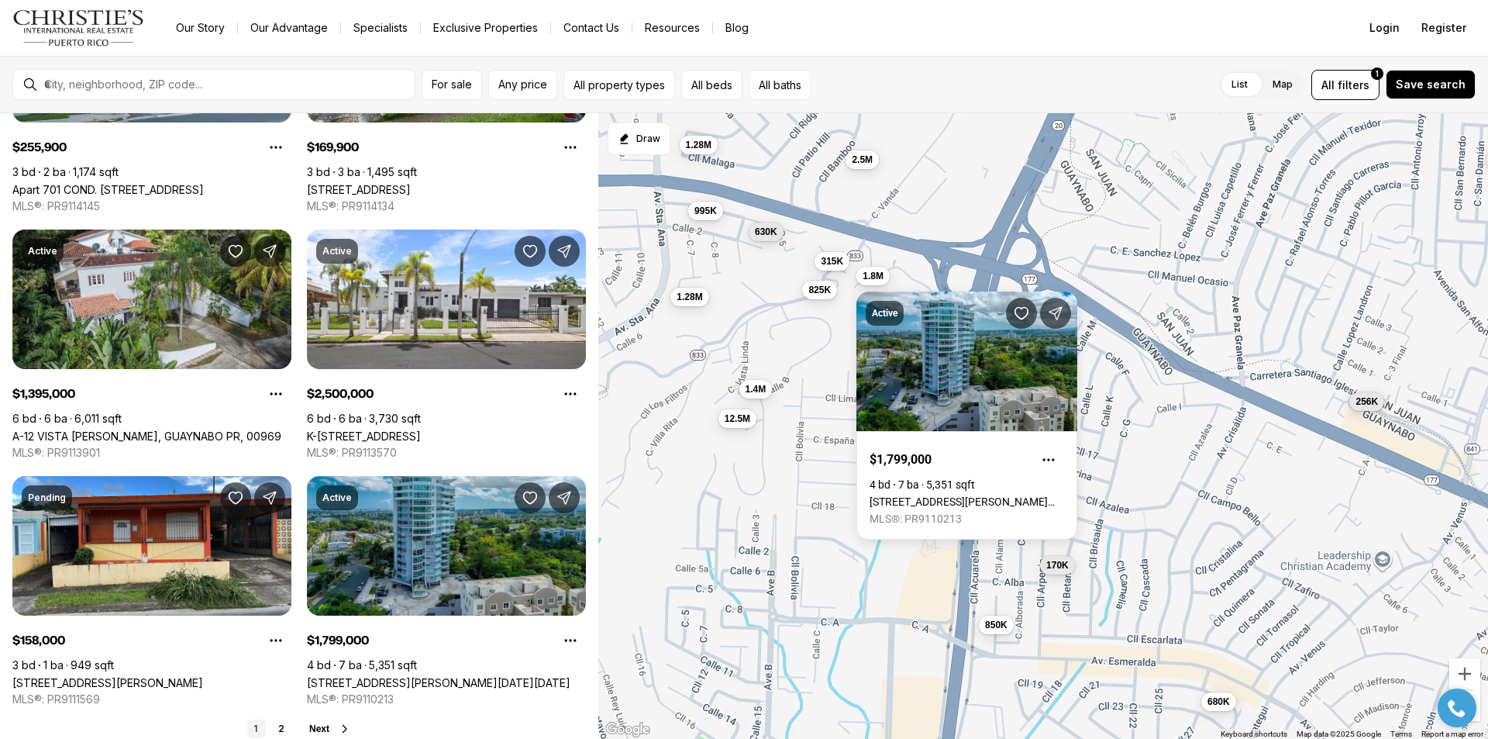
click at [805, 311] on div "630K 825K 995K 360K 680K 315K 1.4M 256K 170K 2.5M 158K 1.8M 1.28M 12.5M 850K 1.…" at bounding box center [1043, 426] width 890 height 626
